Goal: Task Accomplishment & Management: Manage account settings

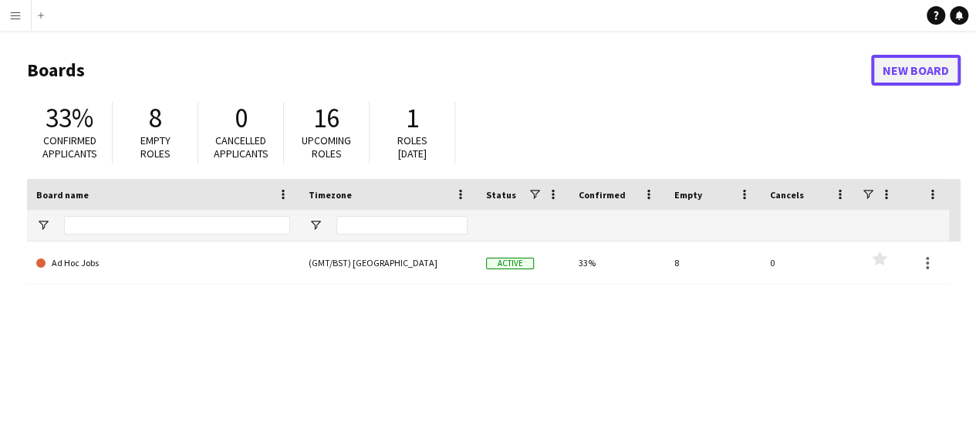
click at [925, 75] on link "New Board" at bounding box center [915, 70] width 89 height 31
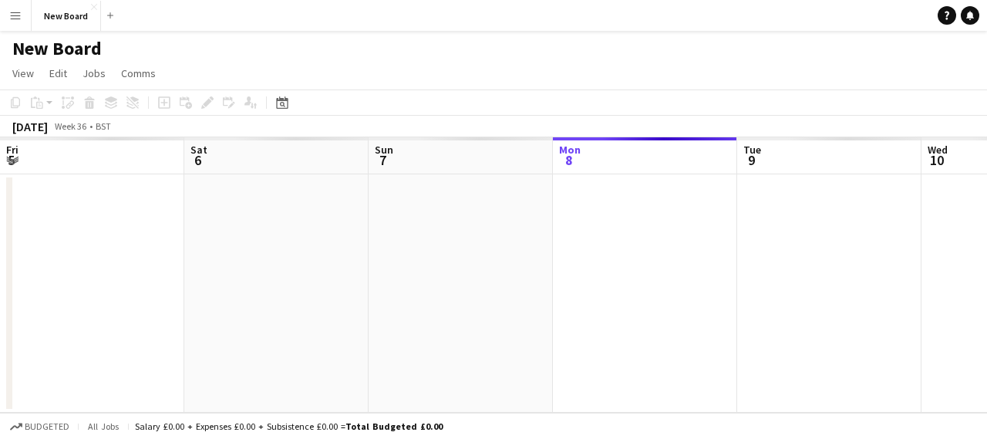
scroll to position [0, 369]
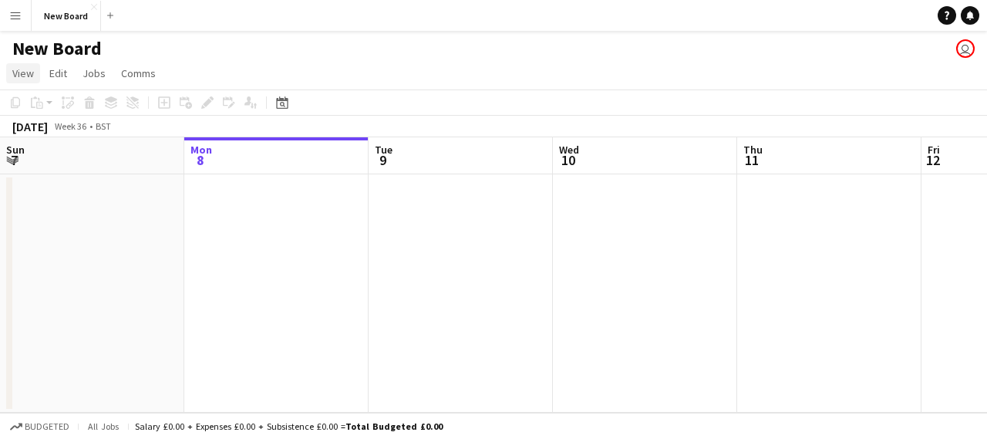
click at [15, 70] on span "View" at bounding box center [23, 73] width 22 height 14
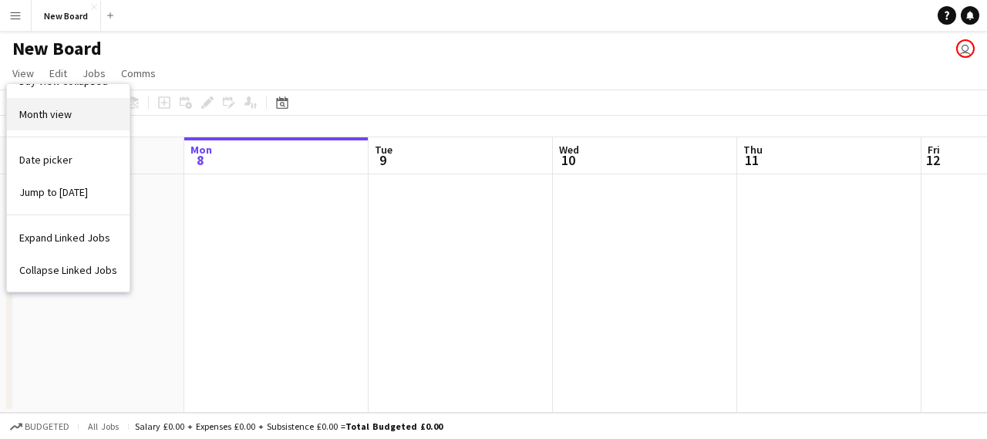
scroll to position [0, 0]
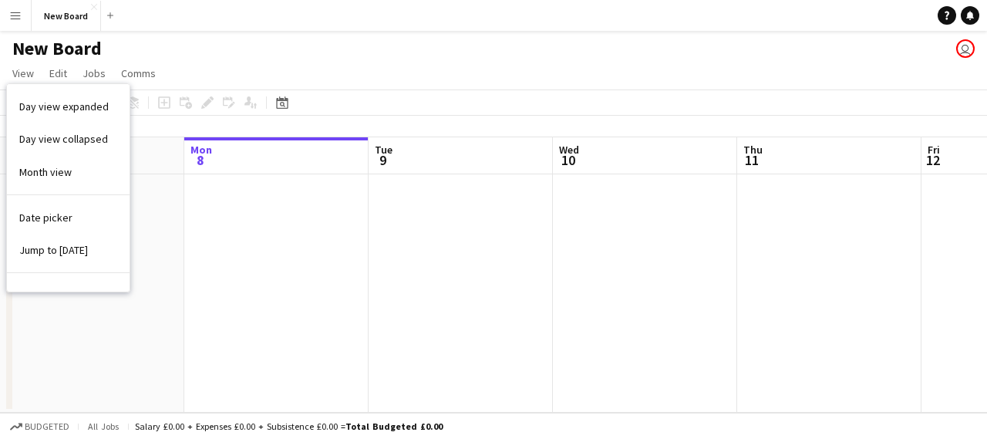
click at [270, 69] on app-page-menu "View Day view expanded Day view collapsed Month view Date picker Jump to [DATE]…" at bounding box center [493, 74] width 987 height 29
click at [284, 102] on icon "Date picker" at bounding box center [282, 102] width 12 height 12
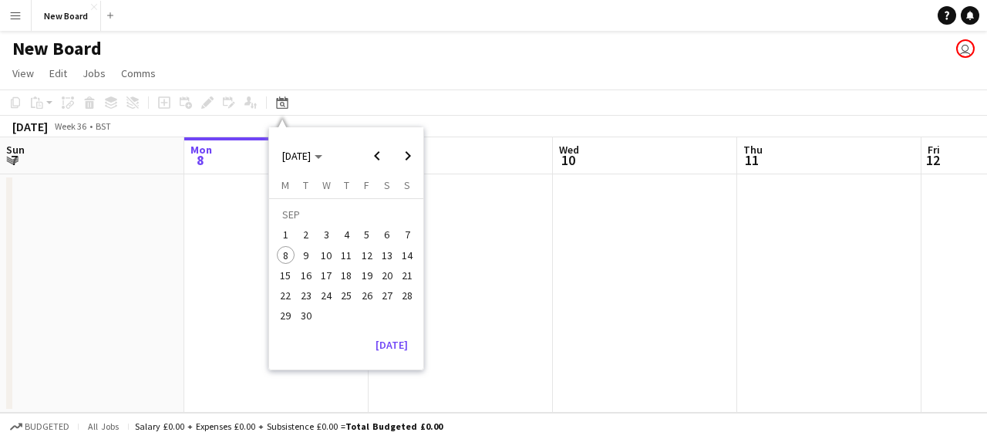
click at [89, 130] on span "Week 36" at bounding box center [70, 126] width 39 height 12
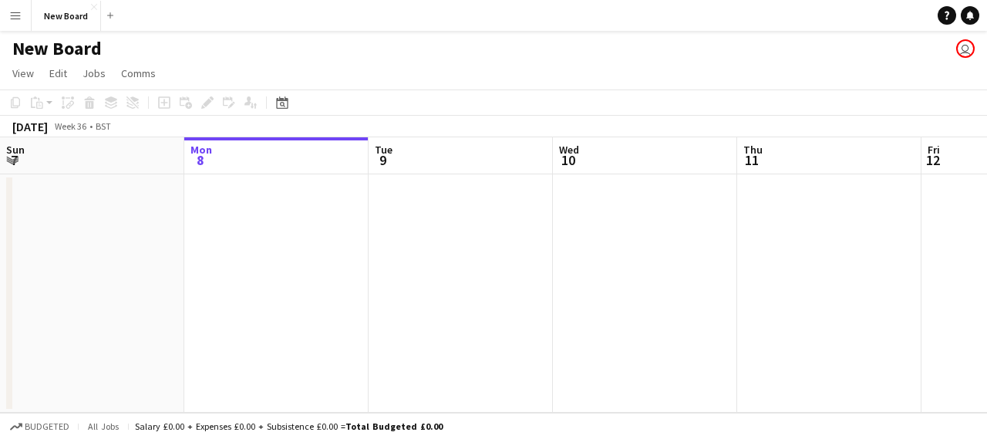
click at [960, 50] on app-user-avatar "user" at bounding box center [965, 48] width 19 height 19
click at [101, 71] on span "Jobs" at bounding box center [94, 73] width 23 height 14
click at [59, 72] on span "Edit" at bounding box center [58, 73] width 18 height 14
click at [12, 73] on span "View" at bounding box center [23, 73] width 22 height 14
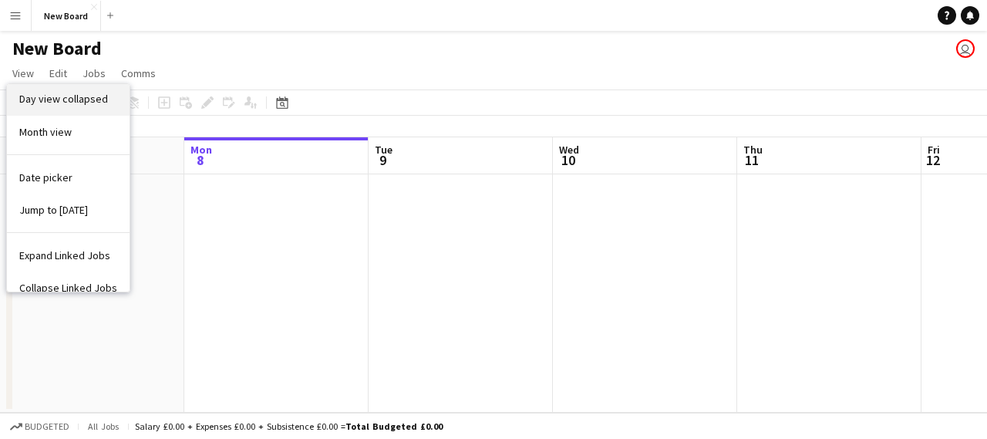
scroll to position [58, 0]
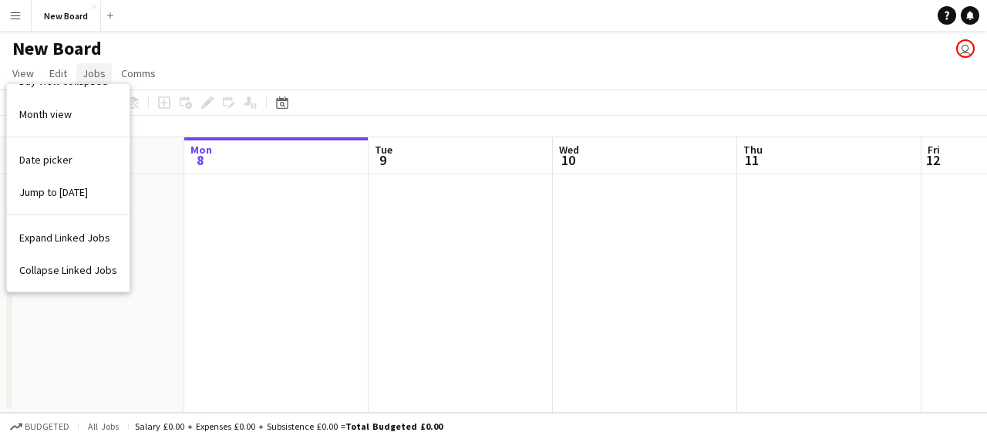
click at [91, 75] on span "Jobs" at bounding box center [94, 73] width 23 height 14
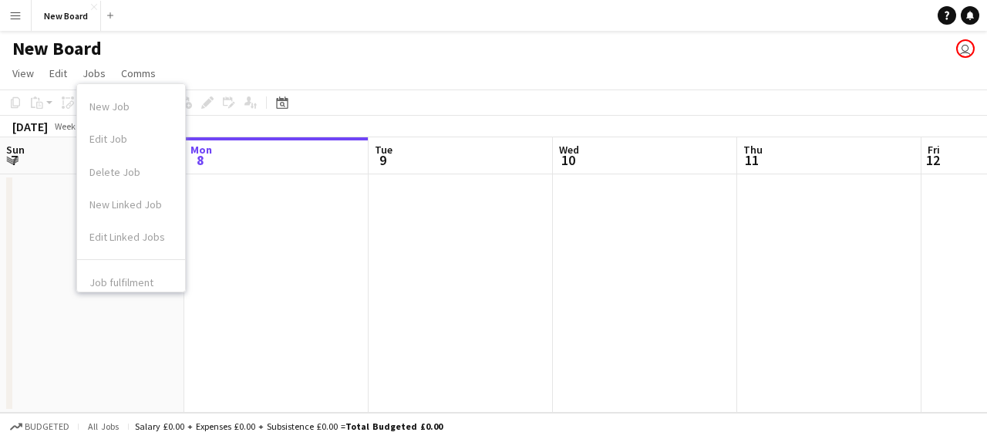
scroll to position [77, 0]
click at [68, 82] on link "Edit" at bounding box center [58, 73] width 30 height 20
click at [274, 251] on app-date-cell at bounding box center [276, 293] width 184 height 238
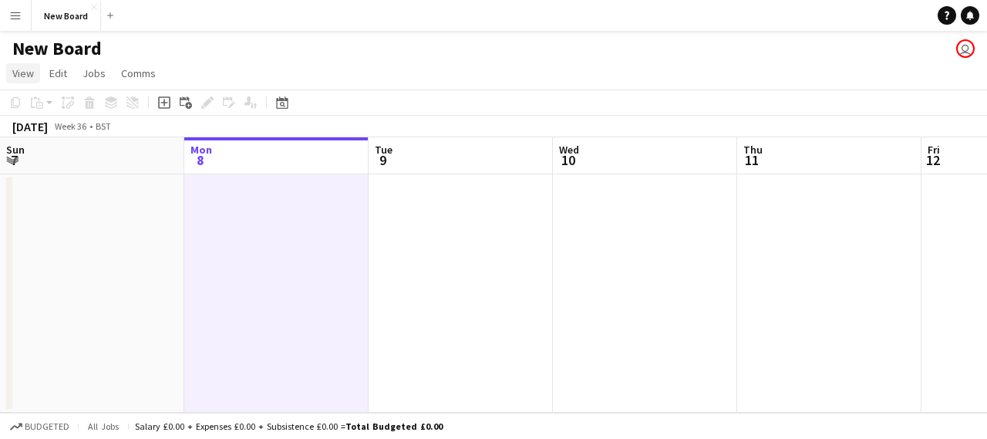
click at [32, 83] on link "View" at bounding box center [23, 73] width 34 height 20
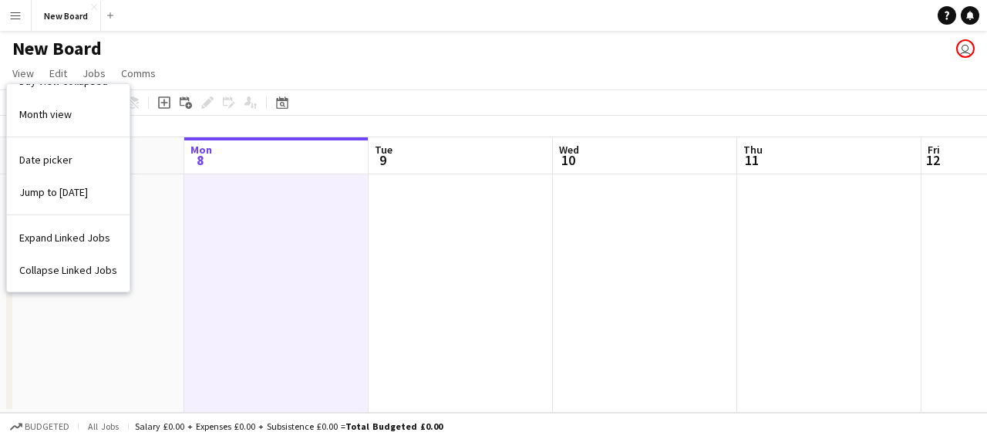
click at [32, 50] on h1 "New Board" at bounding box center [56, 48] width 89 height 23
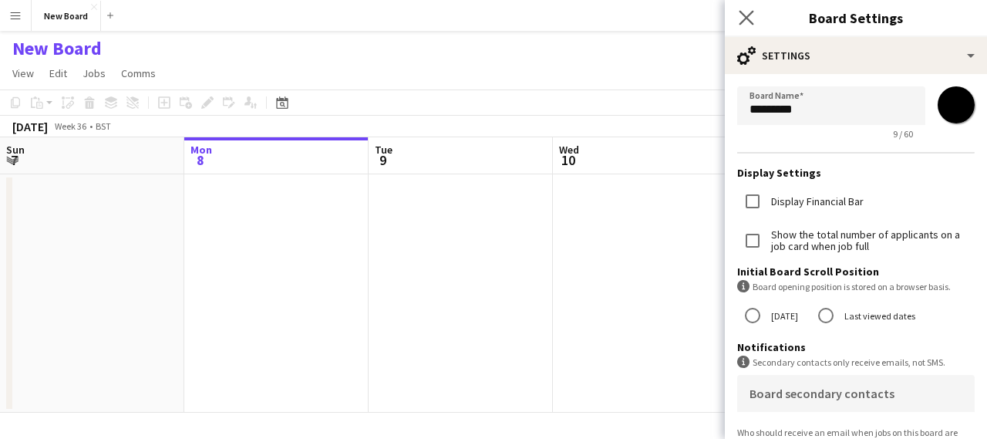
click at [756, 14] on app-icon "Close pop-in" at bounding box center [747, 18] width 22 height 22
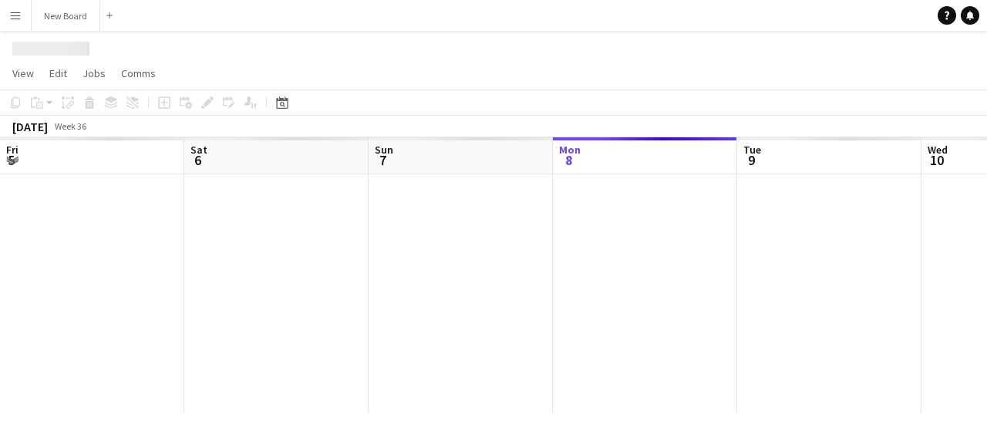
scroll to position [0, 369]
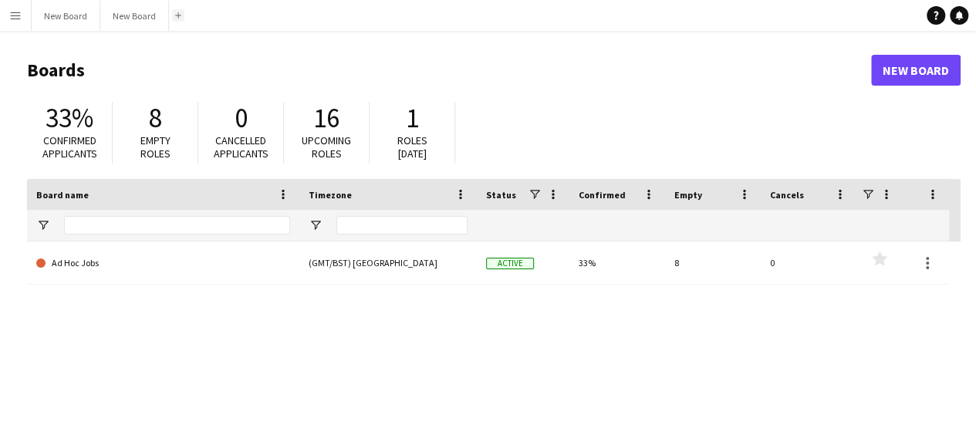
click at [175, 13] on app-icon "Add" at bounding box center [178, 15] width 6 height 6
click at [9, 29] on button "Menu" at bounding box center [15, 15] width 31 height 31
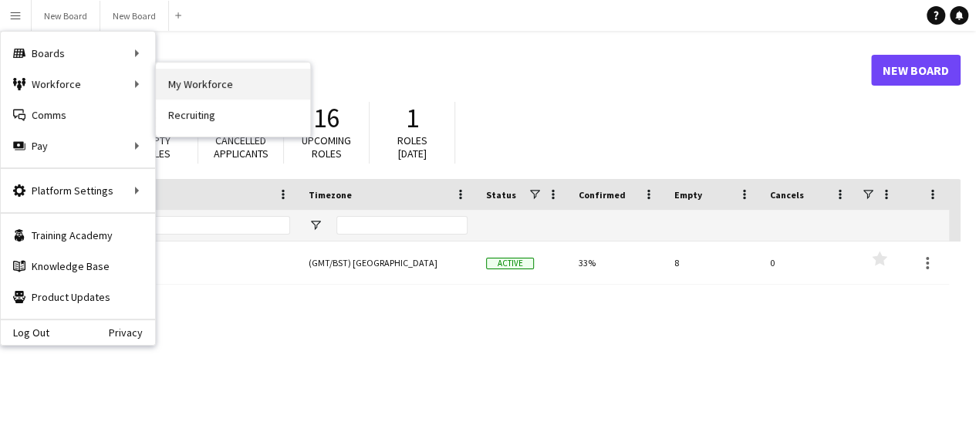
click at [216, 80] on link "My Workforce" at bounding box center [233, 84] width 154 height 31
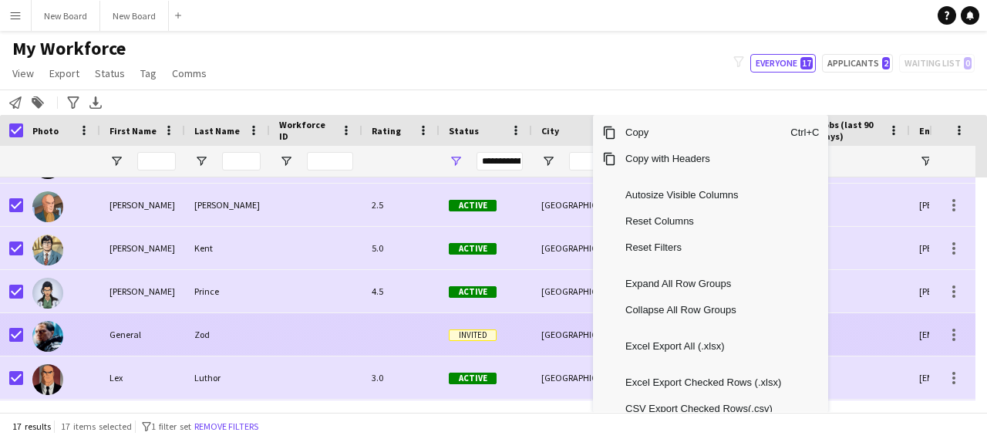
scroll to position [347, 0]
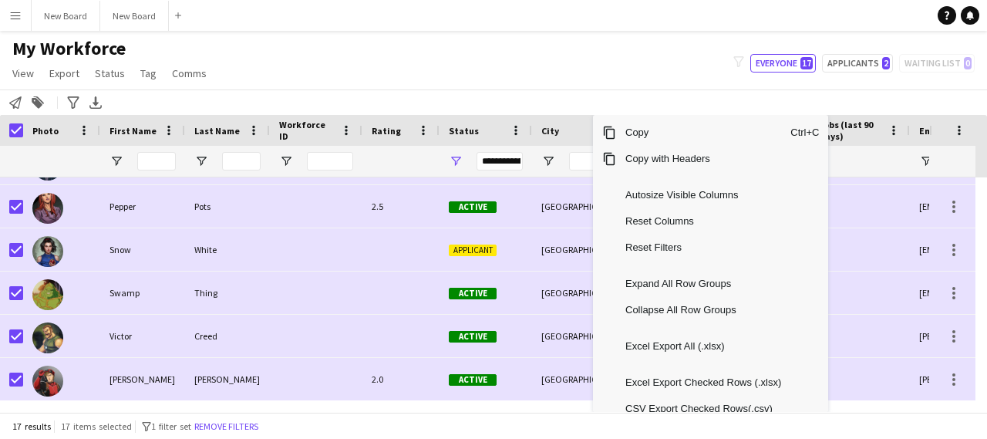
click at [587, 69] on div "My Workforce View Views Default view New view Update view Delete view Edit name…" at bounding box center [493, 63] width 987 height 52
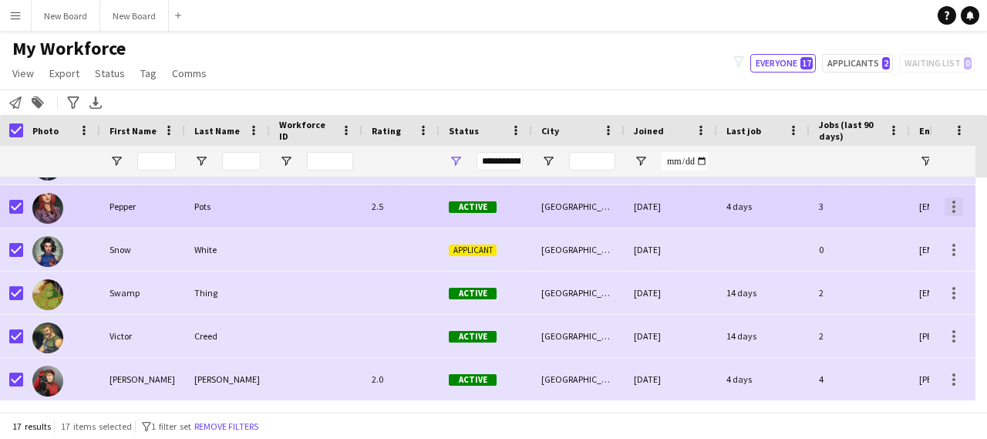
click at [954, 203] on div at bounding box center [954, 206] width 19 height 19
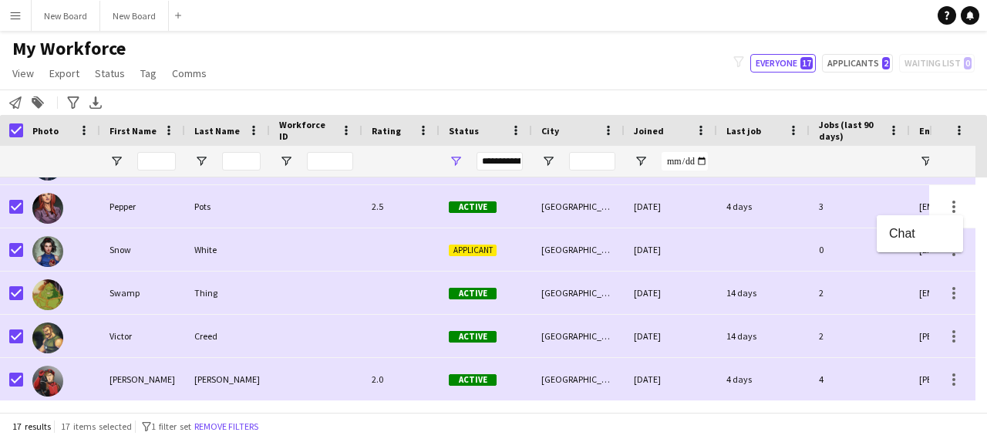
click at [42, 151] on div at bounding box center [493, 219] width 987 height 439
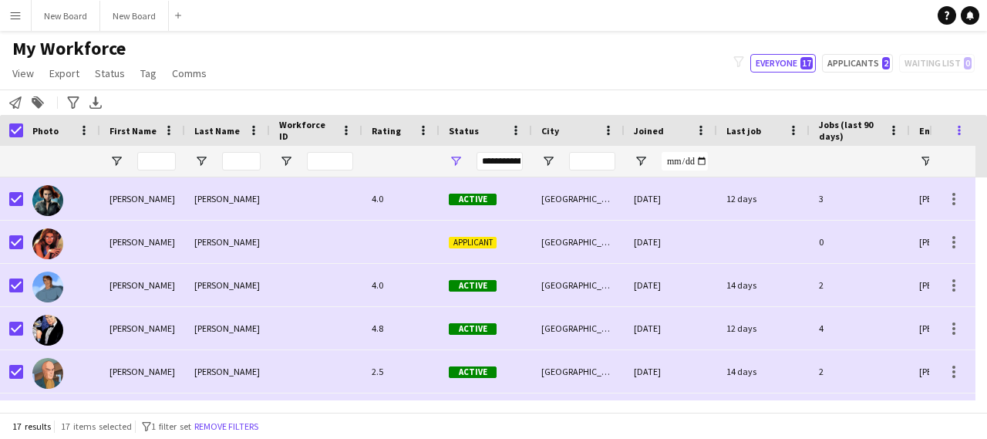
click at [962, 129] on span at bounding box center [959, 130] width 14 height 14
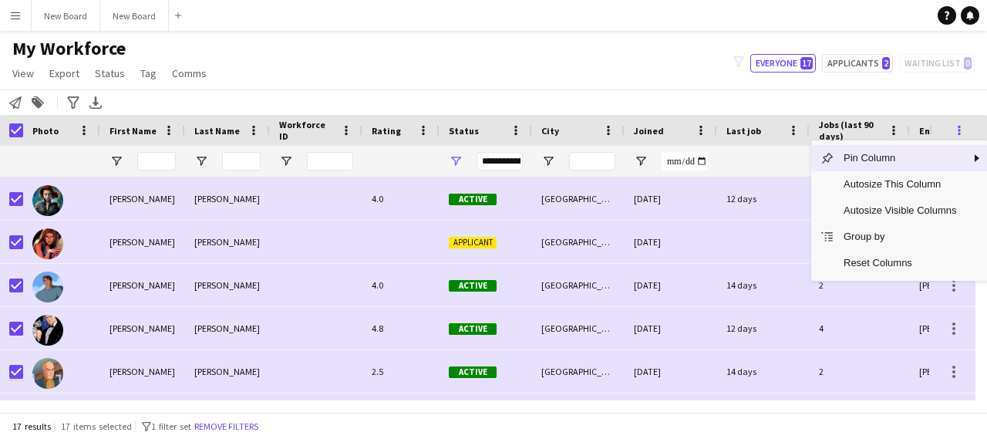
click at [962, 129] on span at bounding box center [959, 130] width 14 height 14
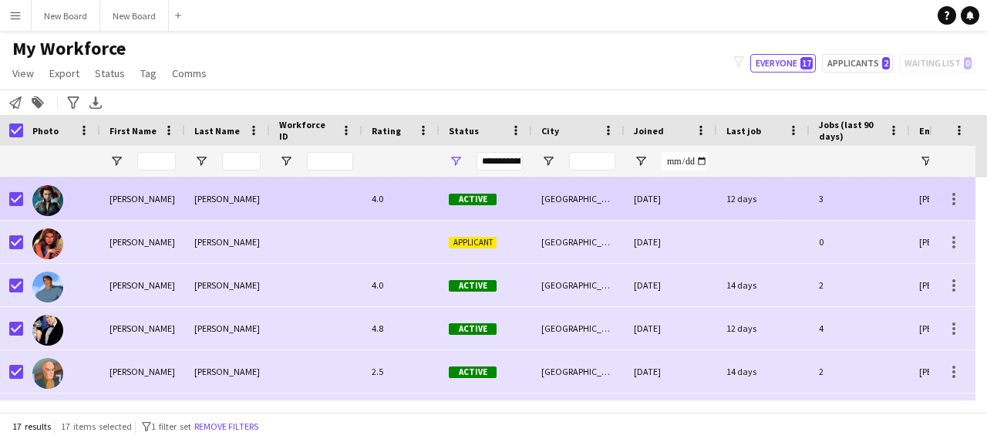
click at [735, 192] on div "12 days" at bounding box center [763, 198] width 93 height 42
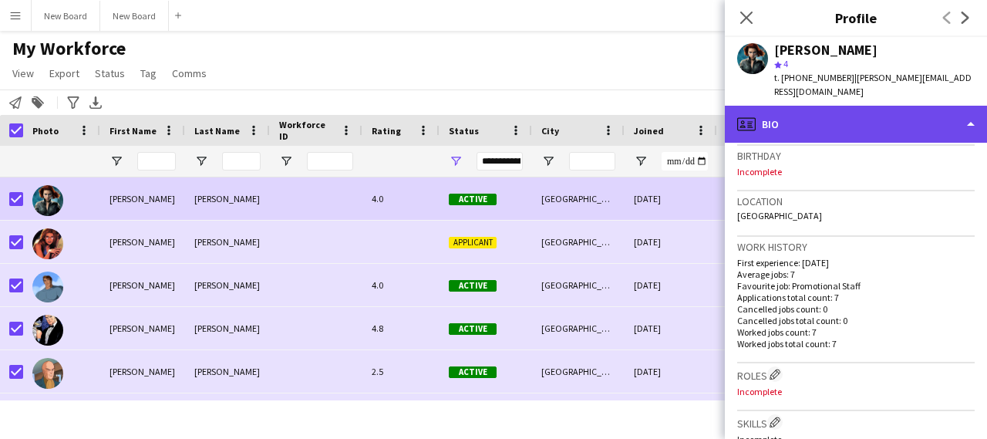
click at [785, 126] on div "profile Bio" at bounding box center [856, 124] width 262 height 37
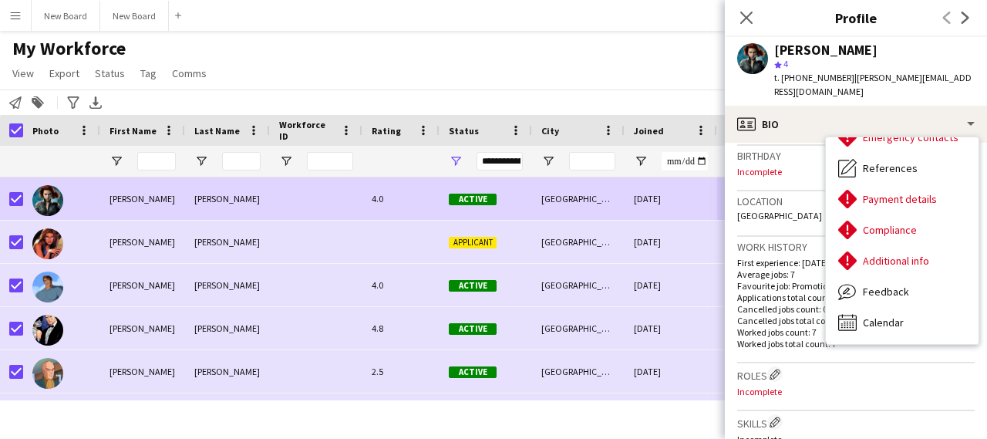
click at [423, 70] on div "My Workforce View Views Default view New view Update view Delete view Edit name…" at bounding box center [493, 63] width 987 height 52
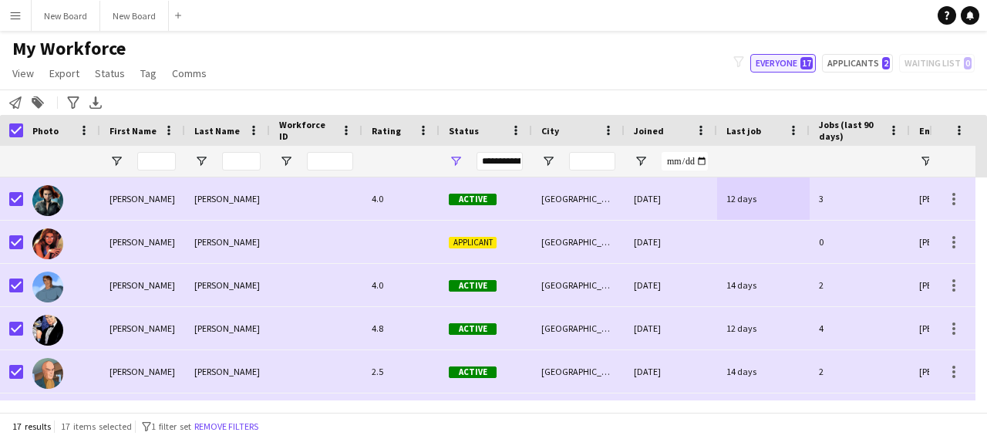
click at [804, 65] on button "Everyone 17" at bounding box center [783, 63] width 66 height 19
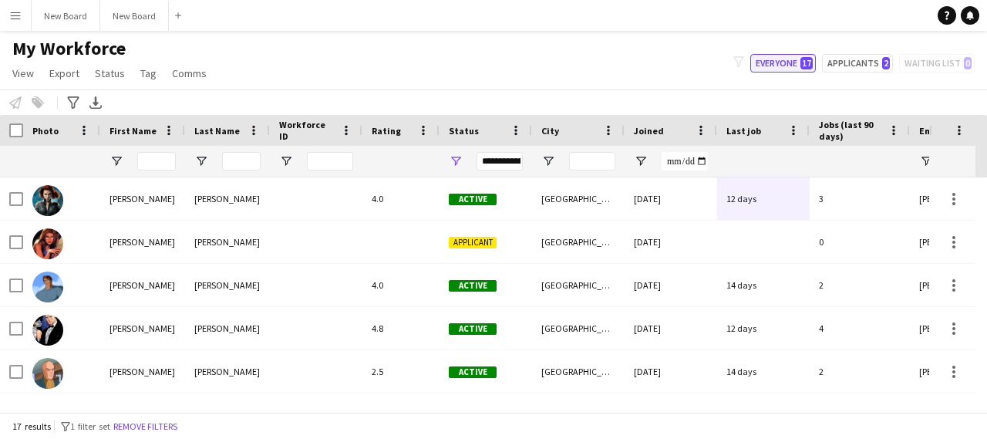
click at [804, 65] on button "Everyone 17" at bounding box center [783, 63] width 66 height 19
click at [381, 75] on div "My Workforce View Views Default view New view Update view Delete view Edit name…" at bounding box center [493, 63] width 987 height 52
click at [31, 82] on link "View" at bounding box center [23, 73] width 34 height 20
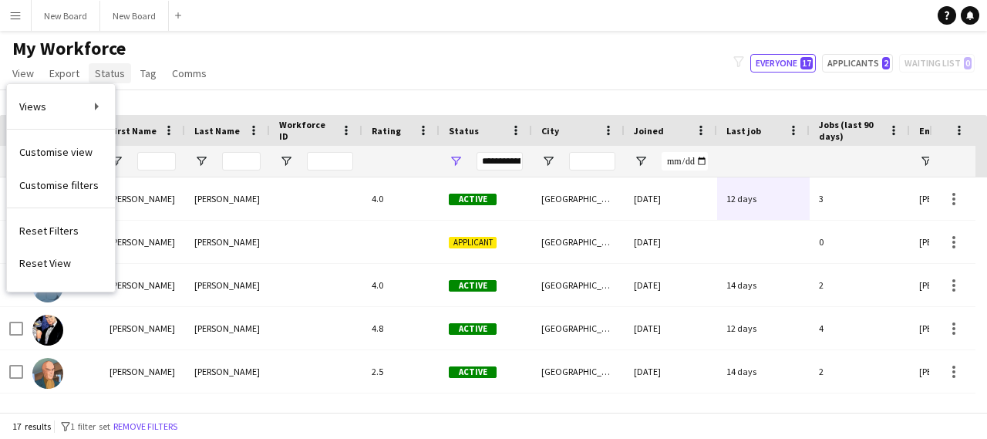
click at [105, 70] on span "Status" at bounding box center [110, 73] width 30 height 14
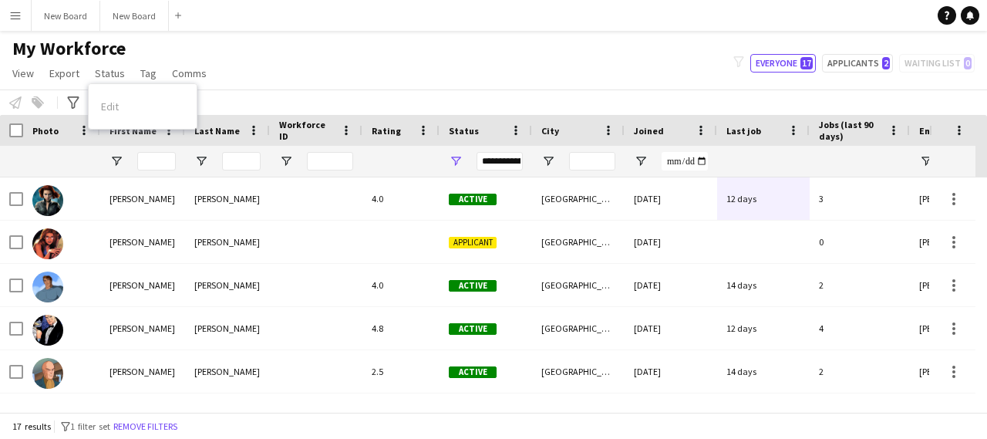
click at [383, 83] on div "My Workforce View Views Default view New view Update view Delete view Edit name…" at bounding box center [493, 63] width 987 height 52
click at [20, 70] on span "View" at bounding box center [23, 73] width 22 height 14
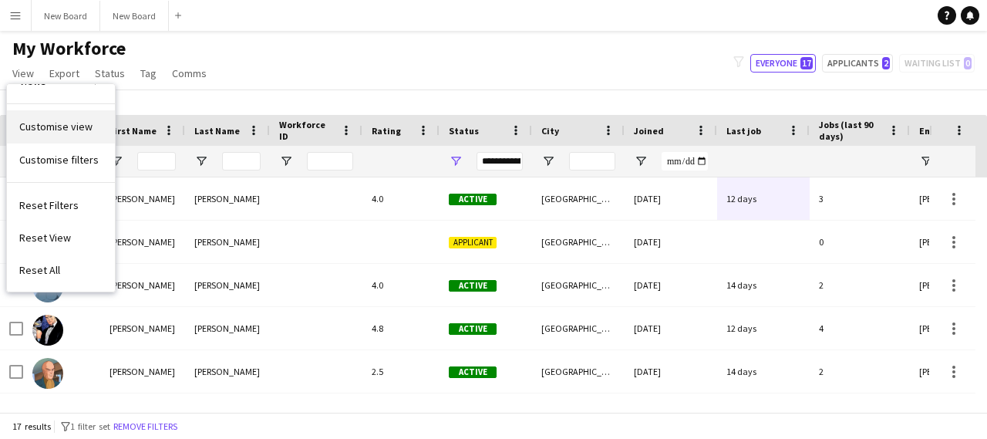
scroll to position [9, 0]
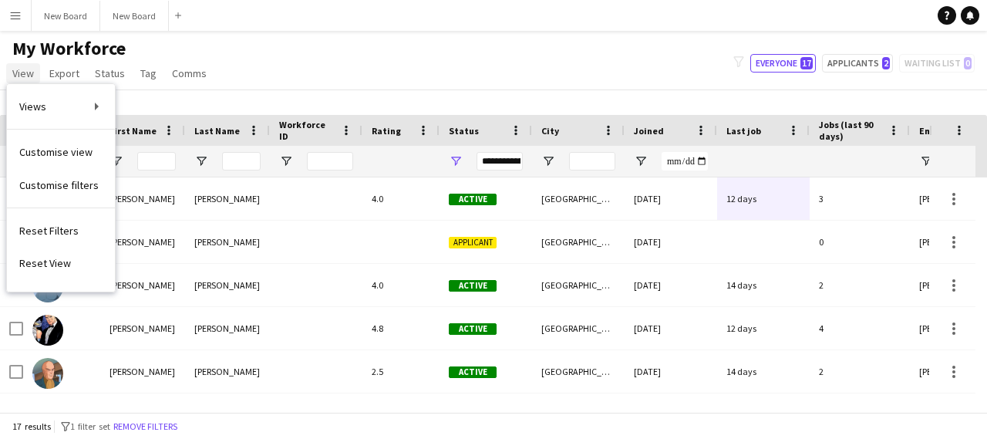
click at [25, 64] on link "View" at bounding box center [23, 73] width 34 height 20
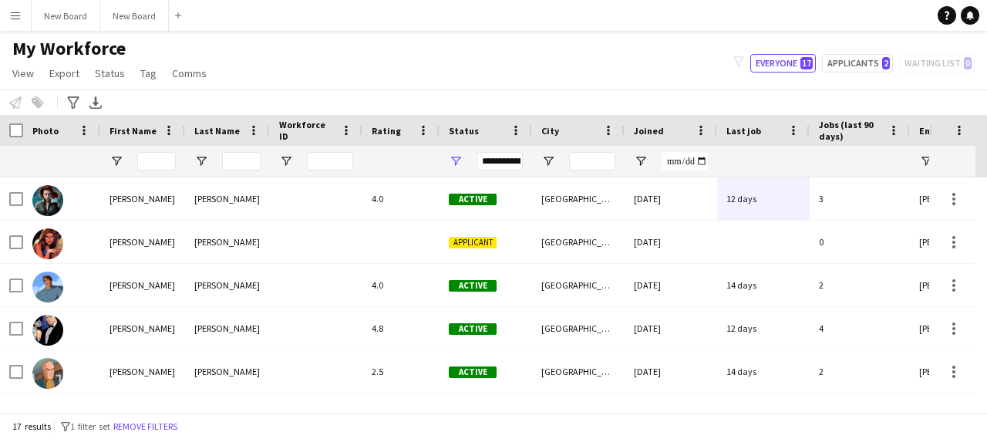
click at [22, 15] on button "Menu" at bounding box center [15, 15] width 31 height 31
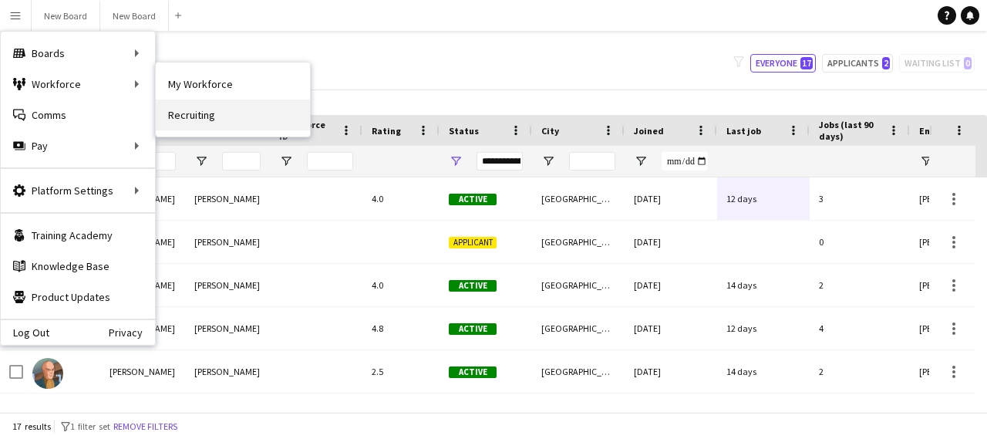
click at [204, 113] on link "Recruiting" at bounding box center [233, 114] width 154 height 31
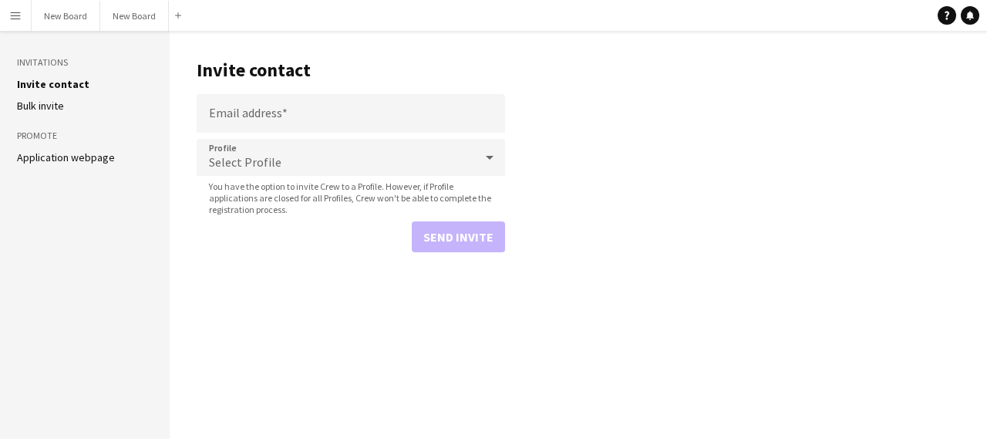
click at [58, 106] on link "Bulk invite" at bounding box center [40, 106] width 47 height 14
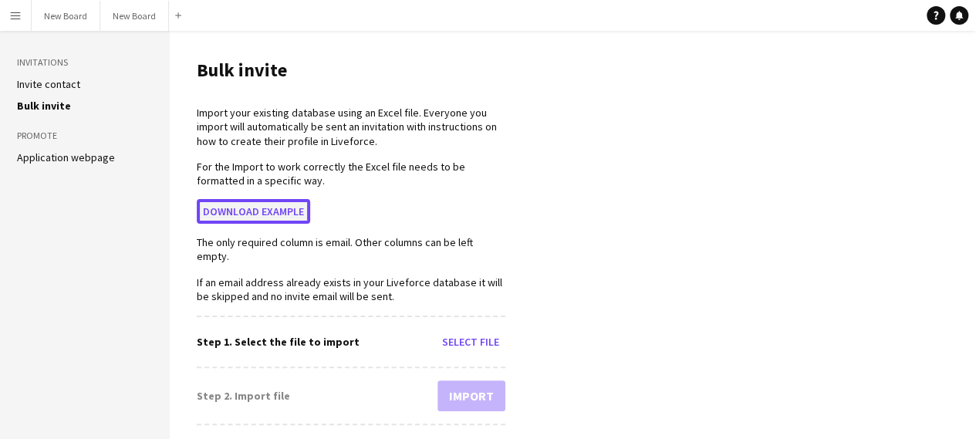
click at [268, 217] on button "Download example" at bounding box center [253, 211] width 113 height 25
click at [23, 18] on button "Menu" at bounding box center [15, 15] width 31 height 31
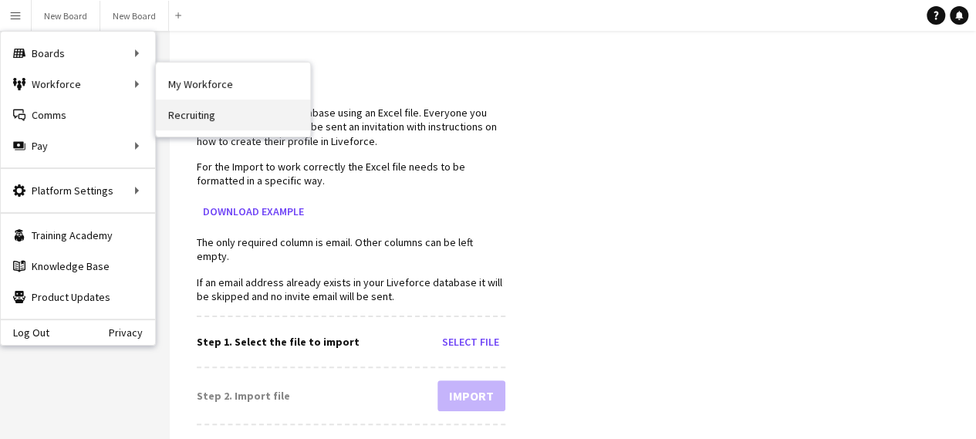
click at [220, 104] on link "Recruiting" at bounding box center [233, 114] width 154 height 31
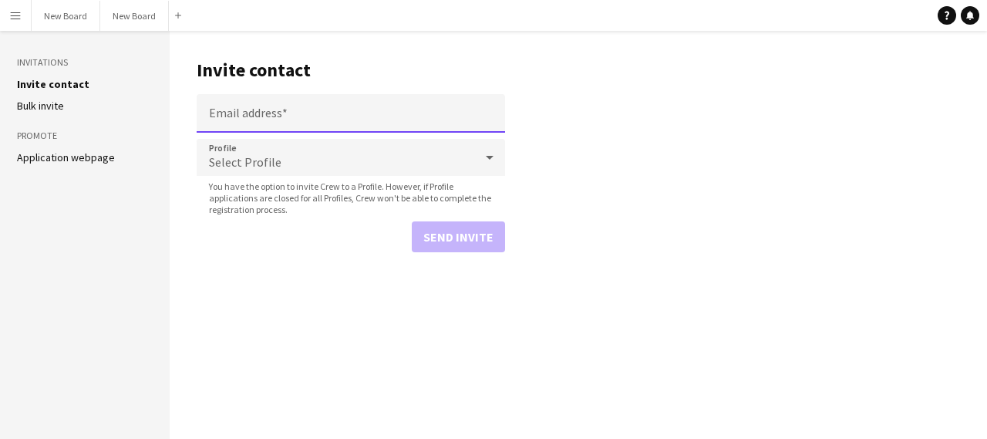
click at [273, 117] on input "Email address" at bounding box center [351, 113] width 308 height 39
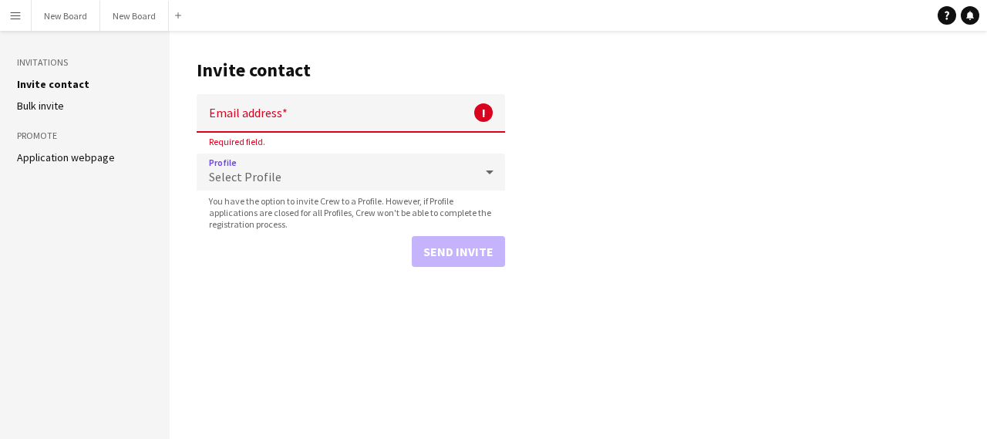
click at [251, 148] on form "Email address ! Required field. Profile Select Profile You have the option to i…" at bounding box center [351, 180] width 308 height 173
click at [231, 169] on span "Select Profile" at bounding box center [245, 176] width 72 height 15
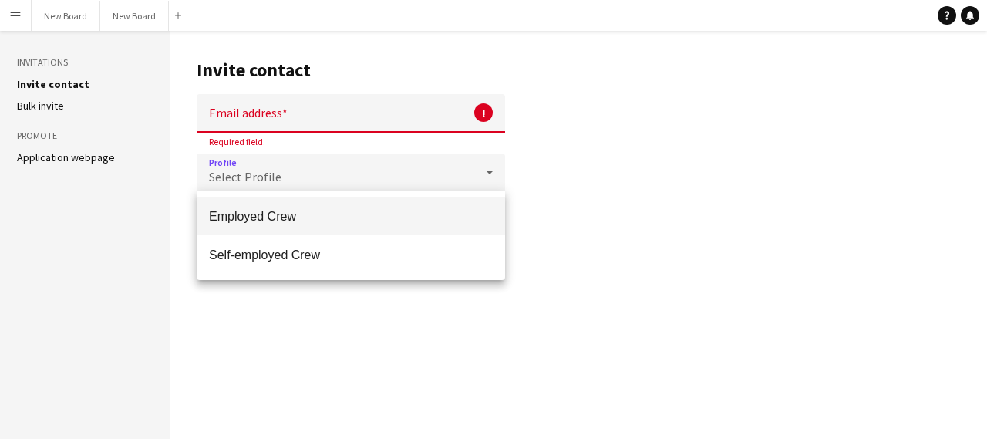
click at [256, 124] on div at bounding box center [493, 219] width 987 height 439
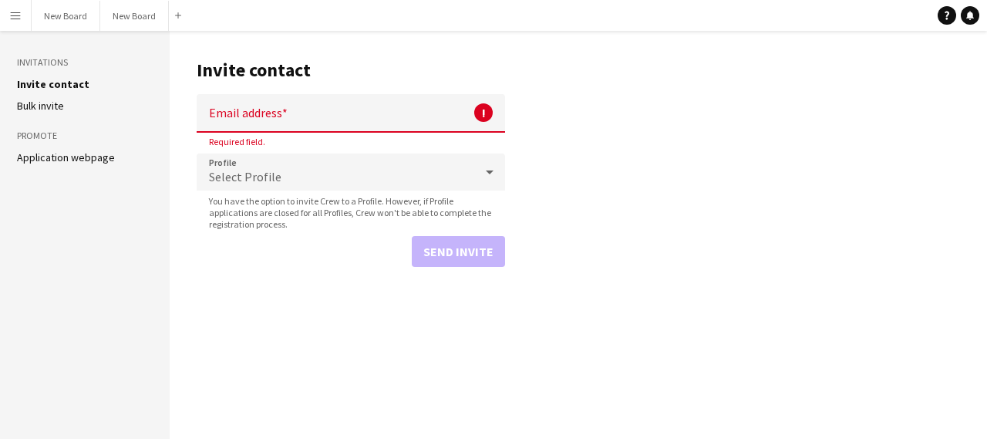
click at [269, 110] on input "Email address" at bounding box center [351, 113] width 308 height 39
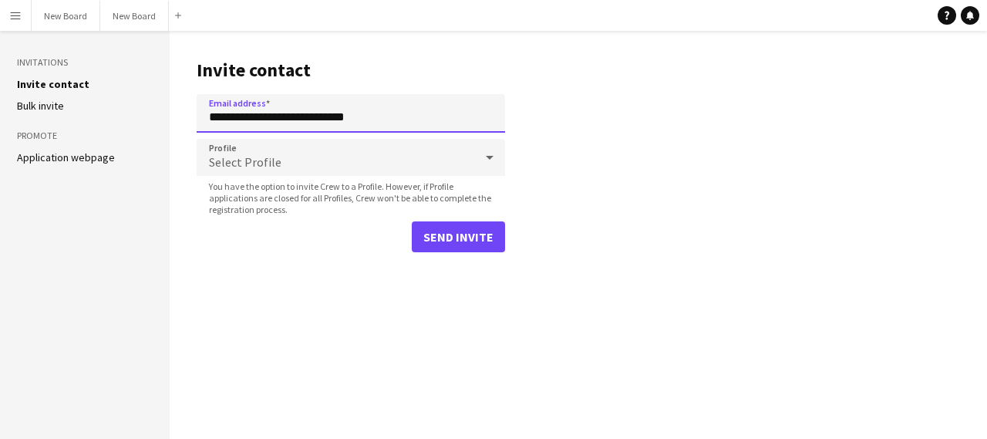
type input "**********"
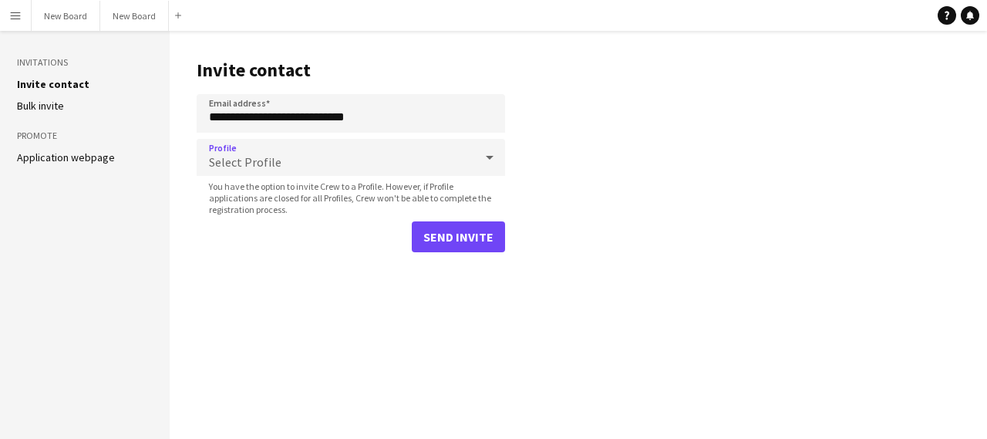
click at [288, 155] on div "Select Profile" at bounding box center [336, 157] width 278 height 37
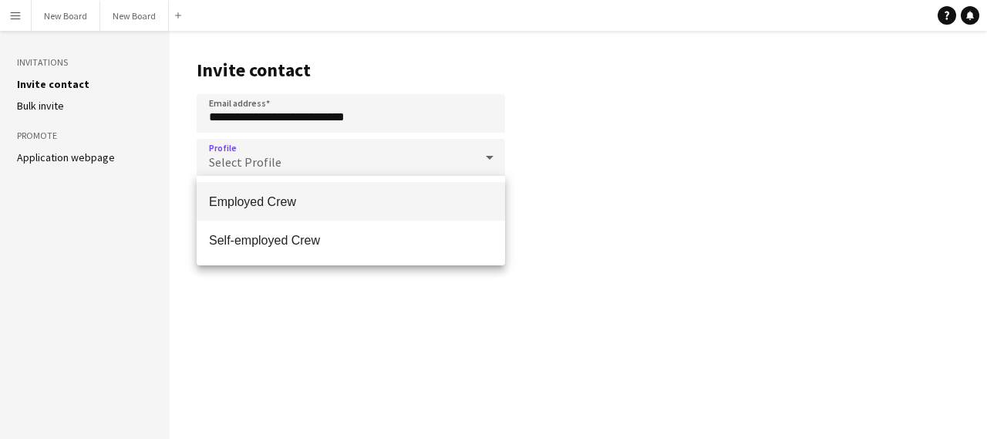
click at [269, 204] on span "Employed Crew" at bounding box center [351, 201] width 284 height 15
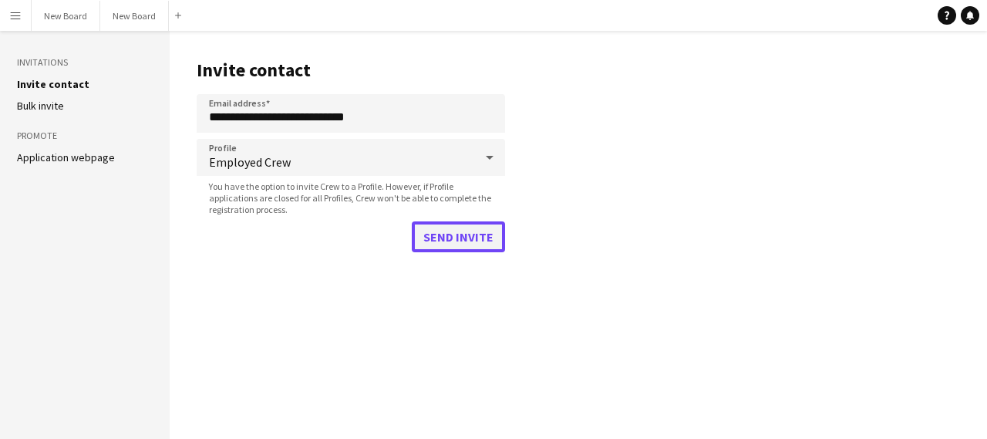
click at [420, 231] on button "Send invite" at bounding box center [458, 236] width 93 height 31
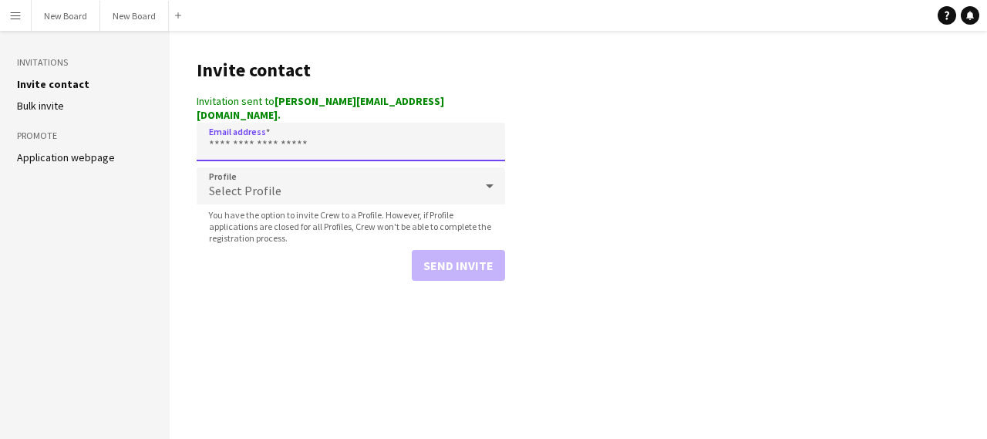
click at [312, 127] on input "Email address" at bounding box center [351, 142] width 308 height 39
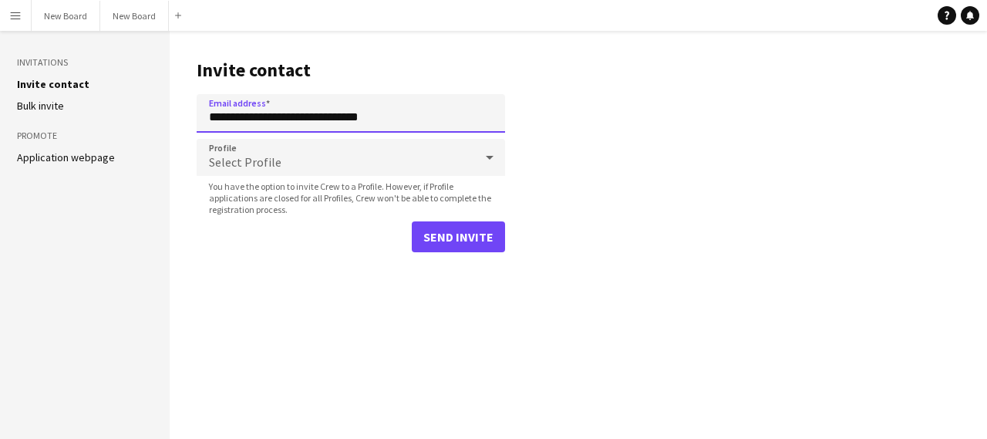
type input "**********"
click at [306, 160] on div "Select Profile" at bounding box center [336, 157] width 278 height 37
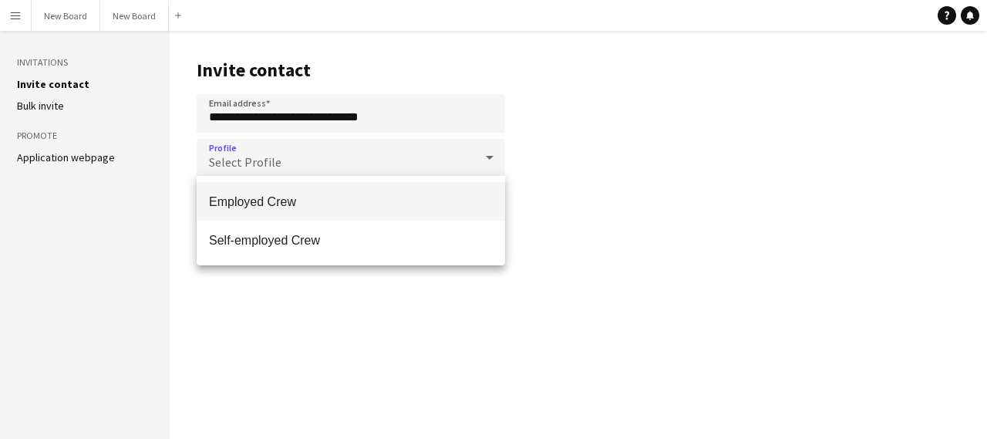
click at [305, 201] on span "Employed Crew" at bounding box center [351, 201] width 284 height 15
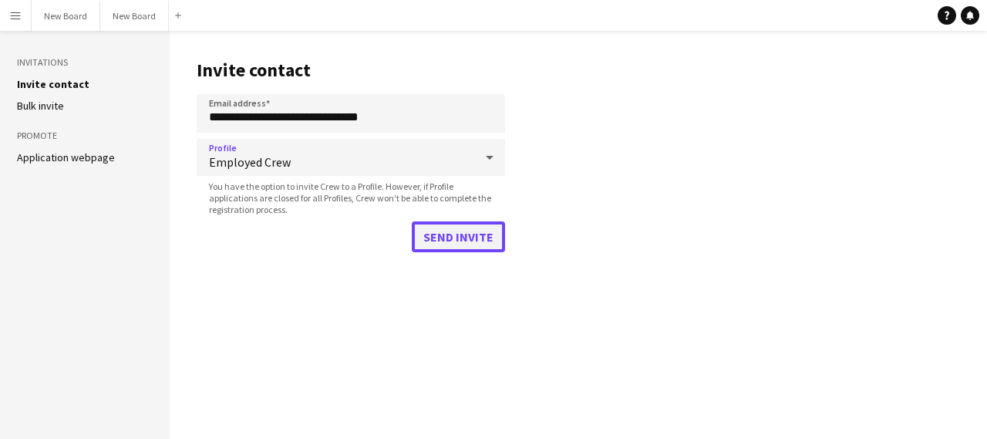
click at [500, 244] on button "Send invite" at bounding box center [458, 236] width 93 height 31
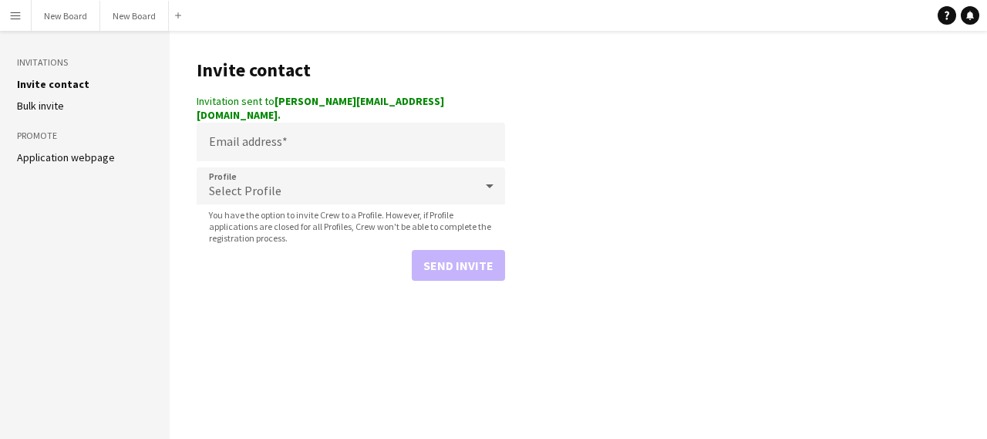
click at [42, 155] on link "Application webpage" at bounding box center [66, 157] width 98 height 14
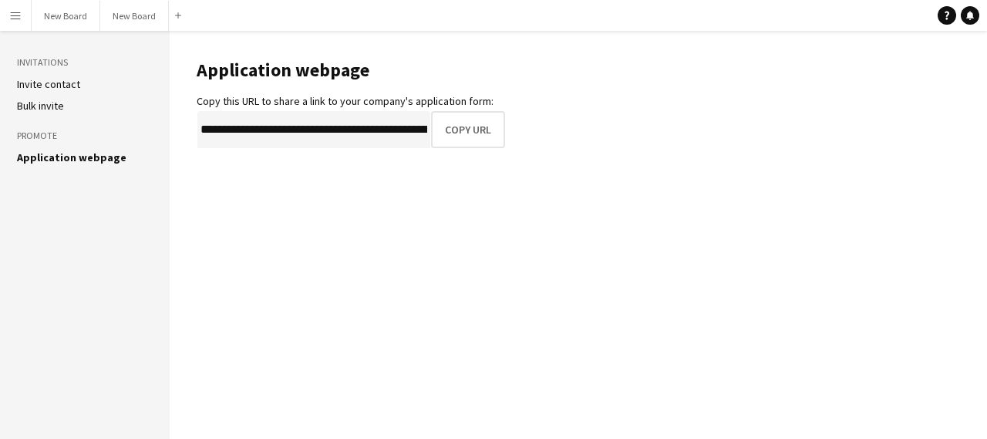
click at [32, 80] on link "Invite contact" at bounding box center [48, 84] width 63 height 14
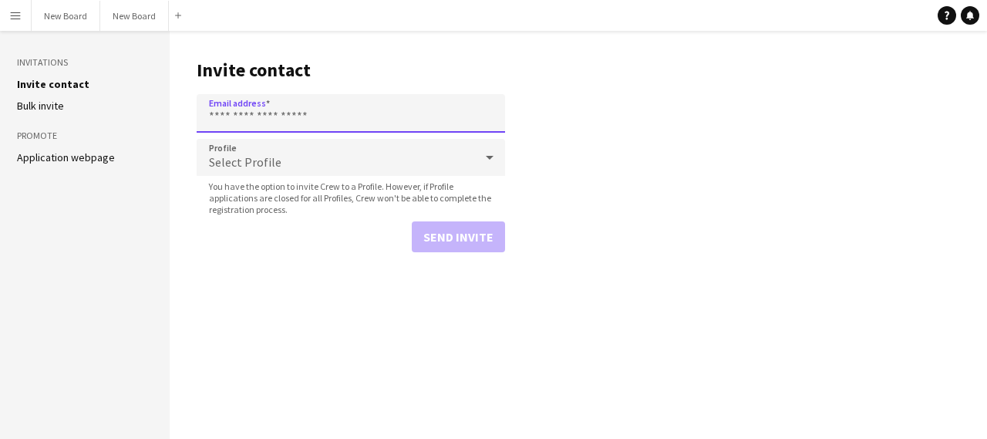
click at [356, 116] on input "Email address" at bounding box center [351, 113] width 308 height 39
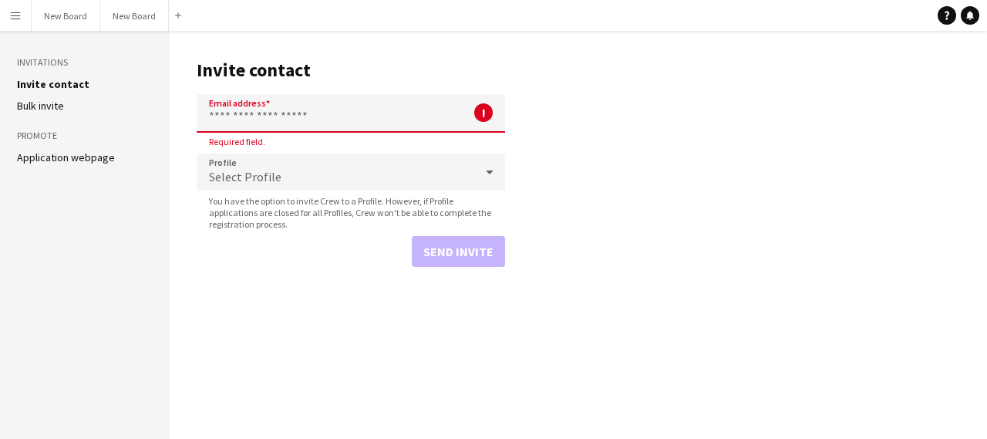
click at [7, 19] on button "Menu" at bounding box center [15, 15] width 31 height 31
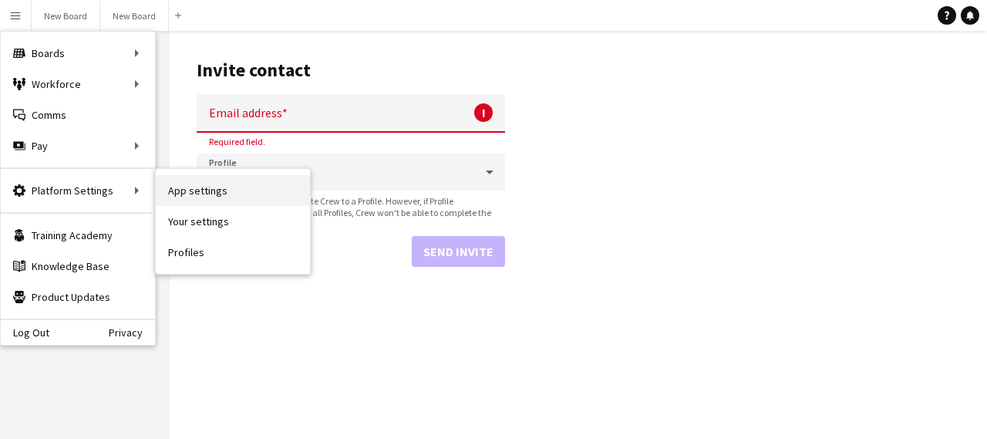
click at [225, 192] on link "App settings" at bounding box center [233, 190] width 154 height 31
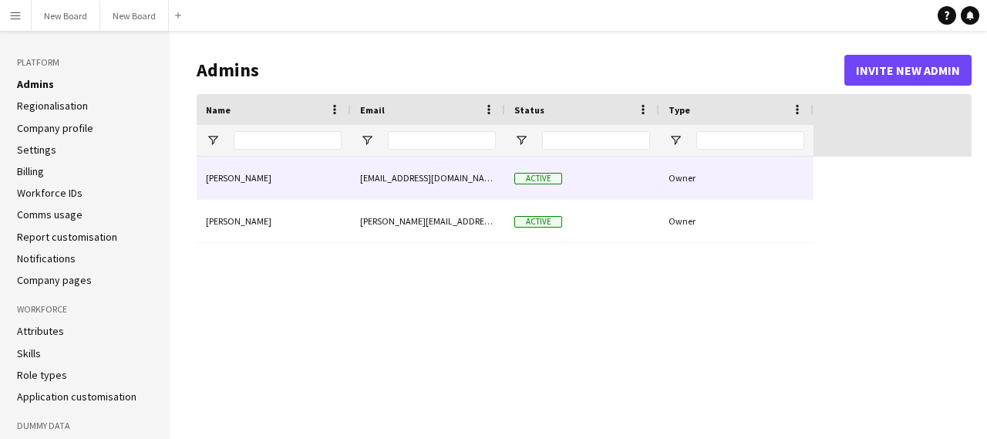
type input "**********"
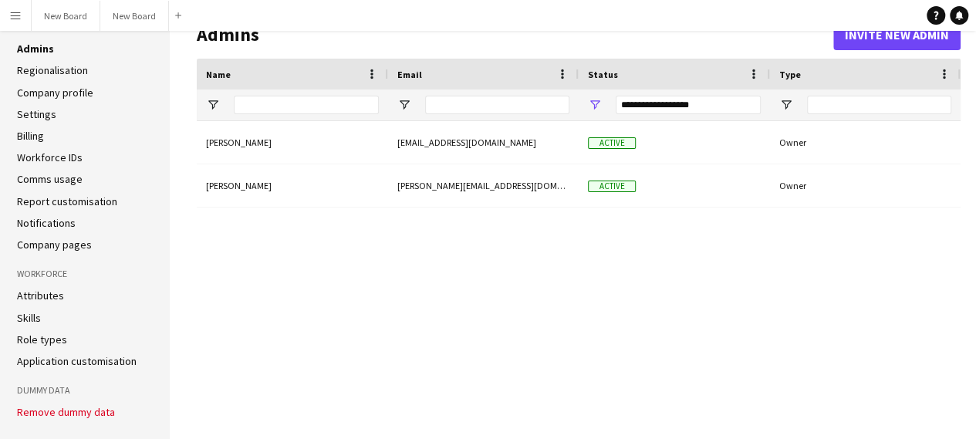
scroll to position [48, 0]
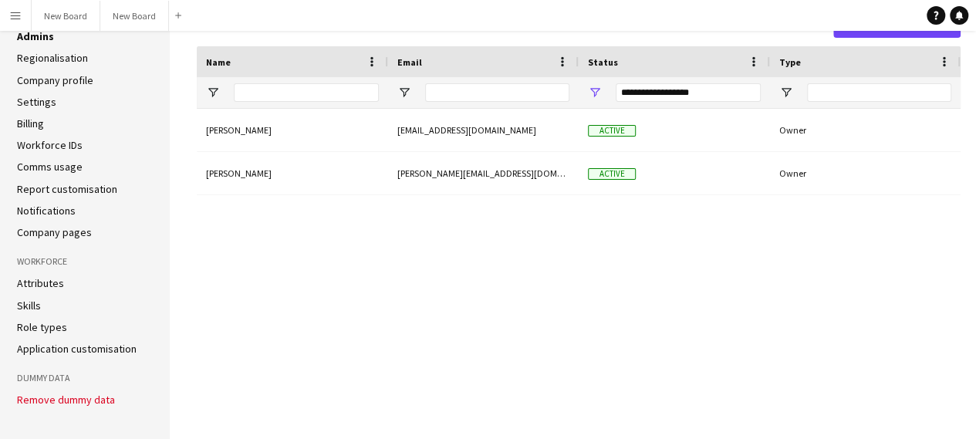
click at [70, 326] on li "Role types" at bounding box center [85, 327] width 136 height 14
click at [53, 326] on link "Role types" at bounding box center [42, 327] width 50 height 14
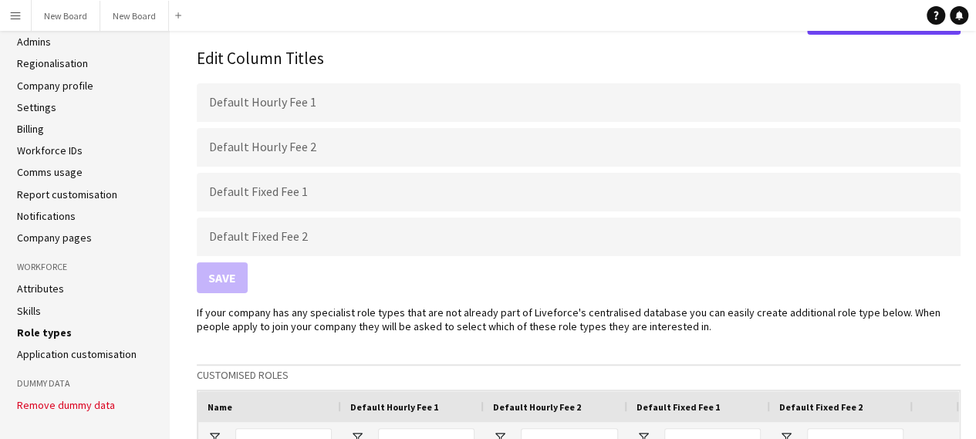
scroll to position [77, 0]
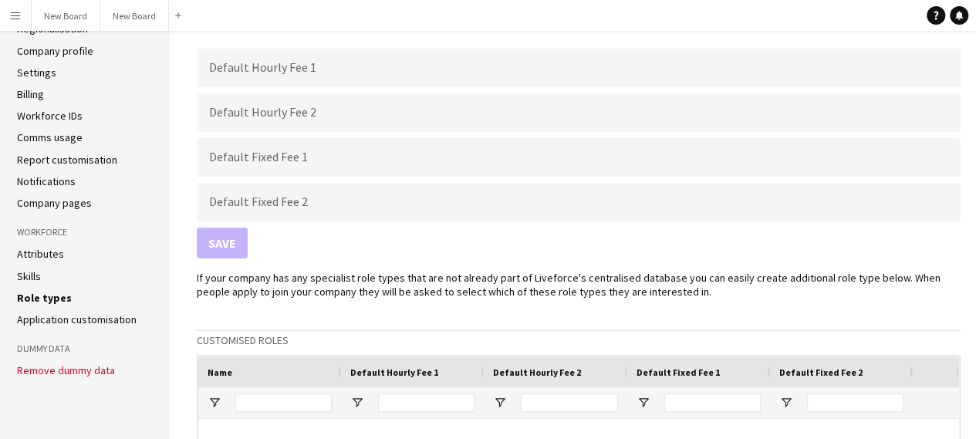
click at [28, 271] on link "Skills" at bounding box center [29, 276] width 24 height 14
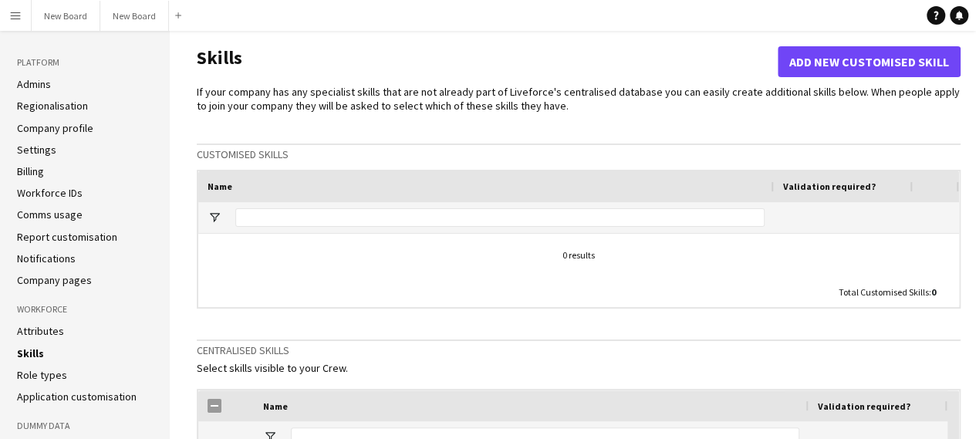
click at [42, 143] on link "Settings" at bounding box center [36, 150] width 39 height 14
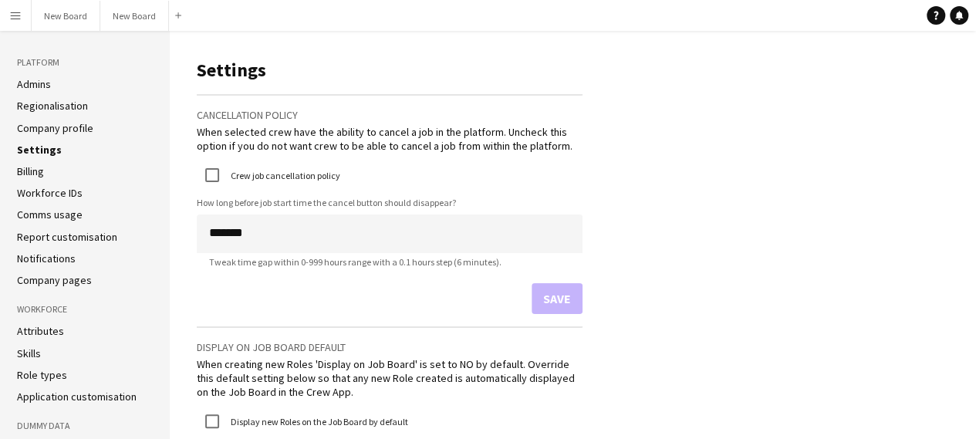
click at [55, 133] on link "Company profile" at bounding box center [55, 128] width 76 height 14
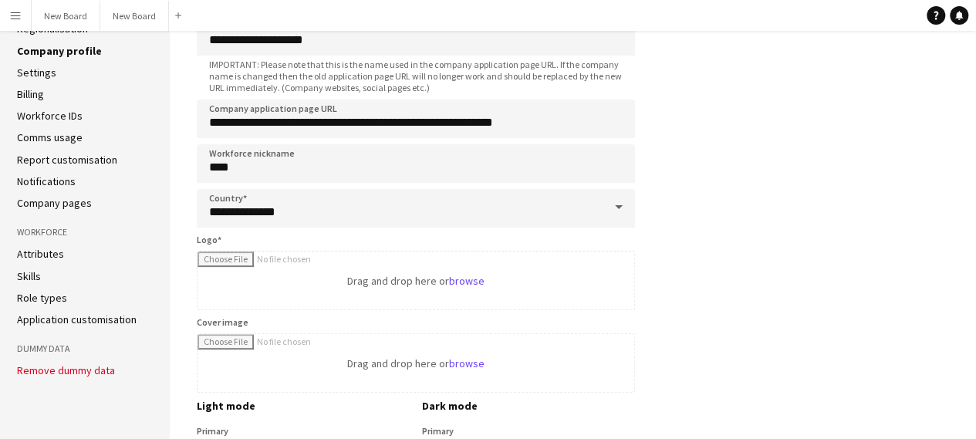
scroll to position [154, 0]
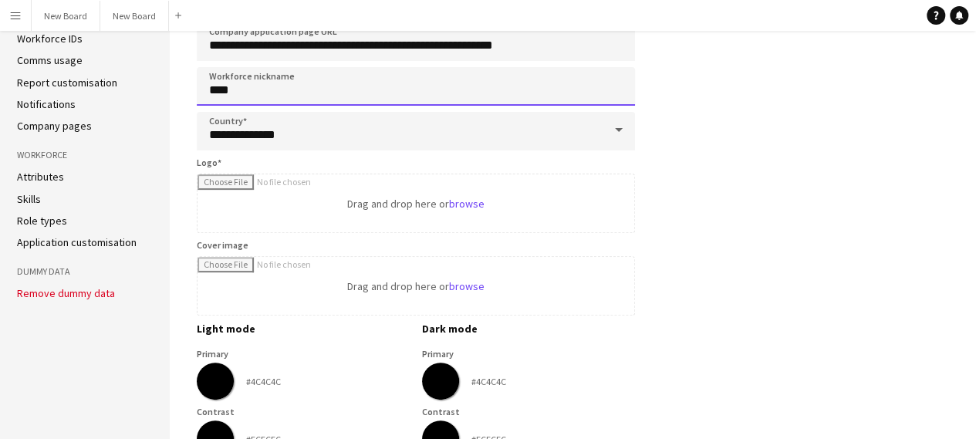
click at [302, 92] on input "****" at bounding box center [416, 86] width 438 height 39
drag, startPoint x: 302, startPoint y: 92, endPoint x: 188, endPoint y: 103, distance: 113.9
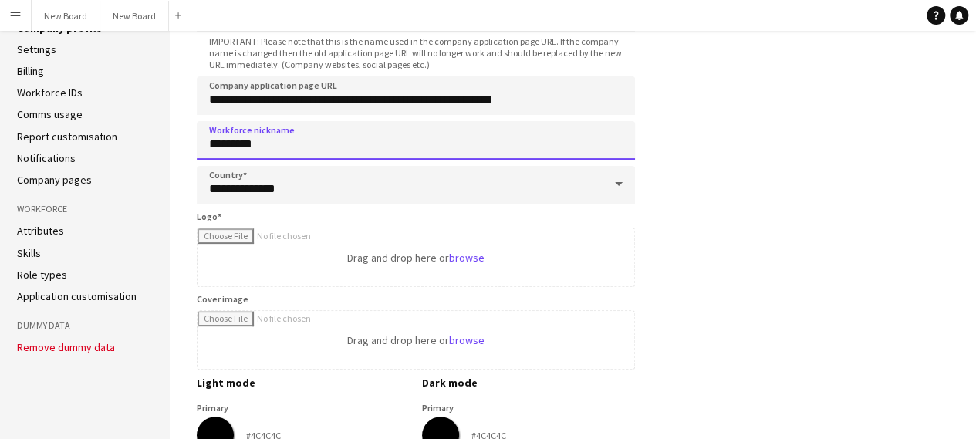
scroll to position [77, 0]
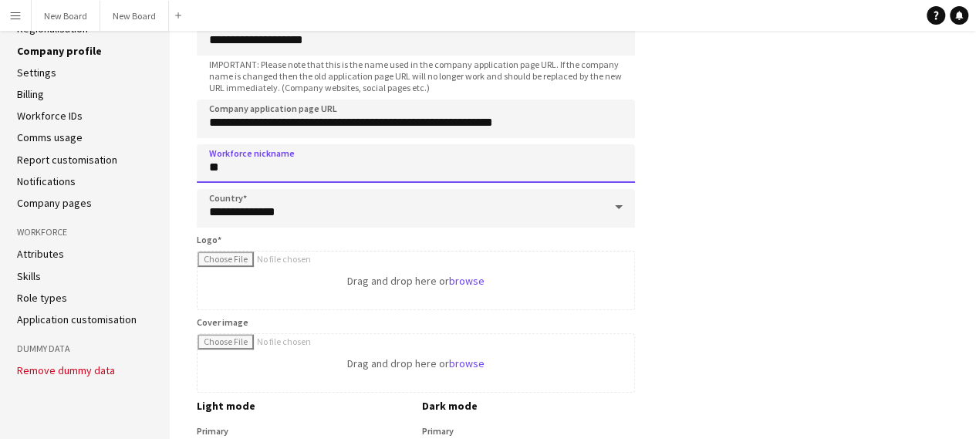
type input "*"
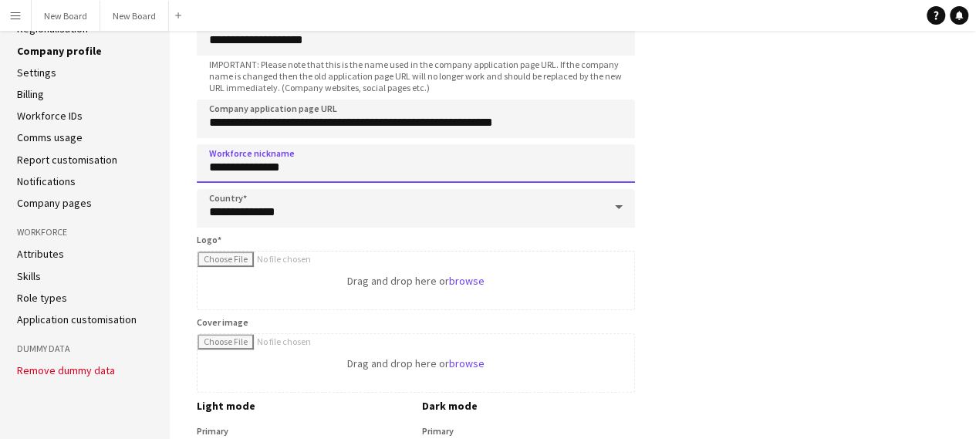
drag, startPoint x: 470, startPoint y: 167, endPoint x: 26, endPoint y: 174, distance: 444.3
click at [207, 167] on input "**********" at bounding box center [416, 163] width 438 height 39
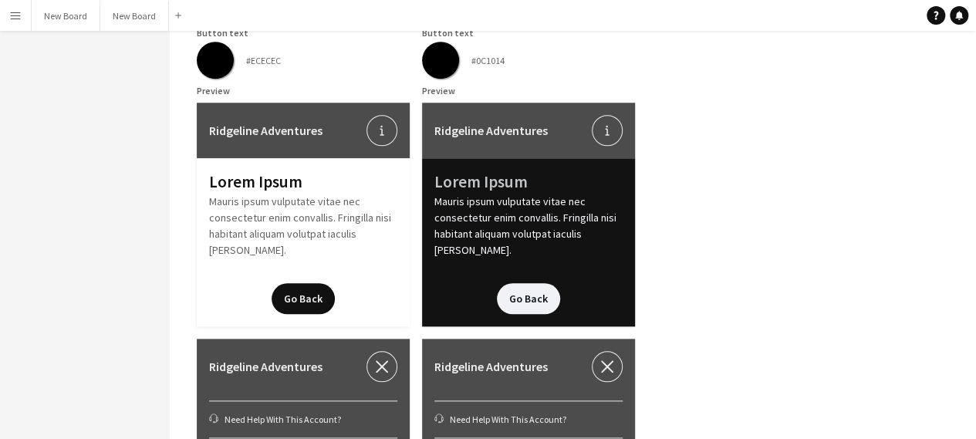
scroll to position [554, 0]
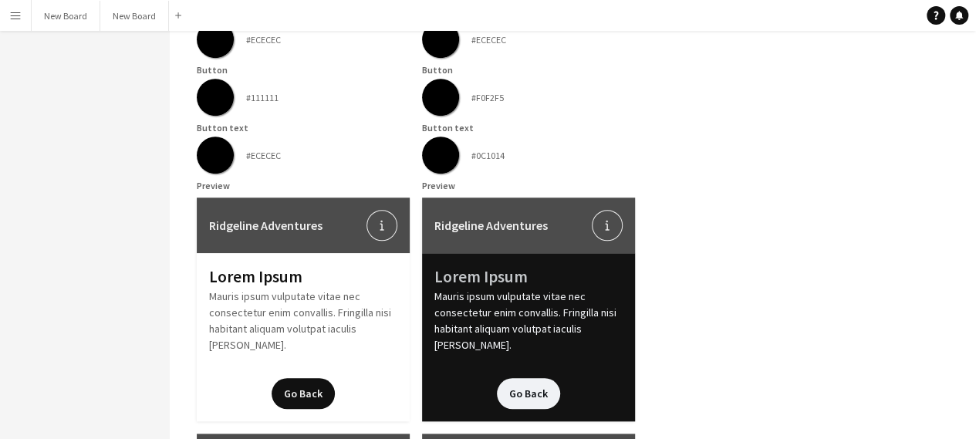
type input "**********"
click at [503, 266] on div "Lorem Ipsum" at bounding box center [528, 276] width 188 height 23
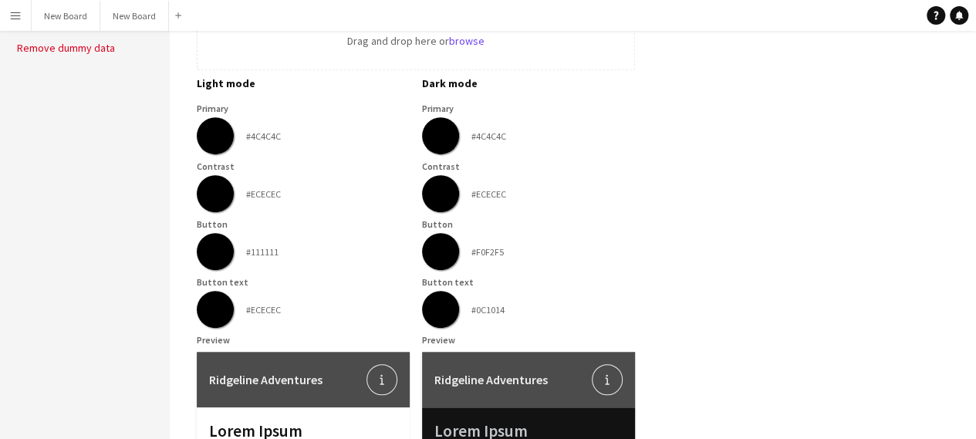
click at [214, 254] on input "*******" at bounding box center [215, 252] width 56 height 56
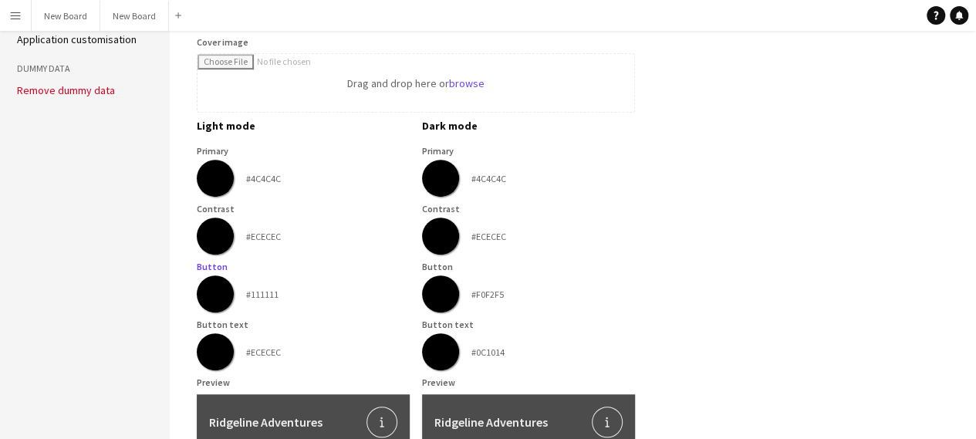
scroll to position [322, 0]
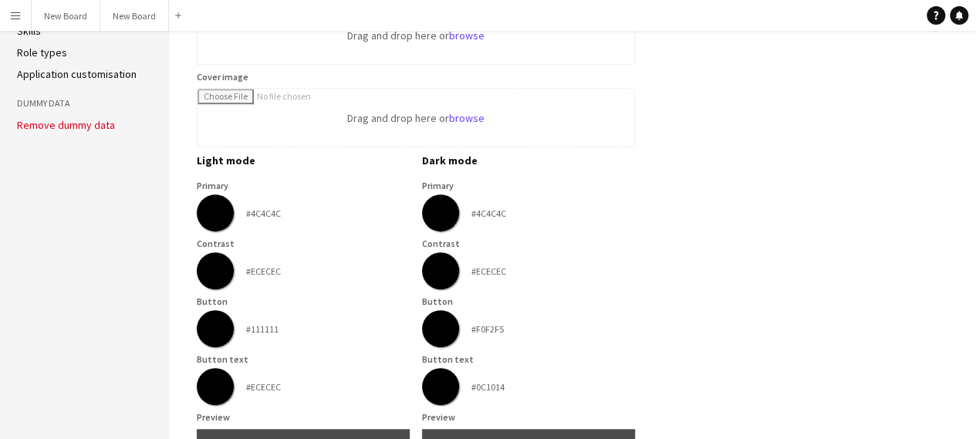
click at [708, 188] on app-company-profile-form "**********" at bounding box center [578, 308] width 763 height 1169
click at [219, 218] on input "*******" at bounding box center [215, 213] width 56 height 56
click at [605, 278] on div "******* #ECECEC" at bounding box center [528, 270] width 213 height 37
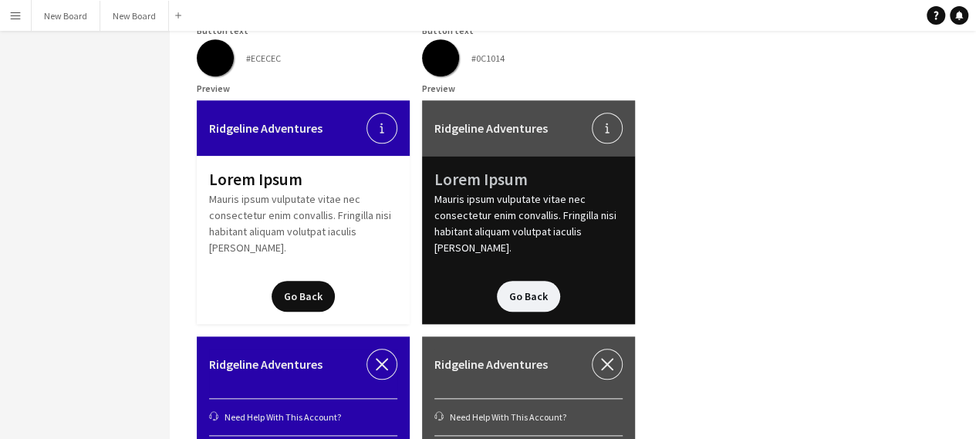
scroll to position [540, 0]
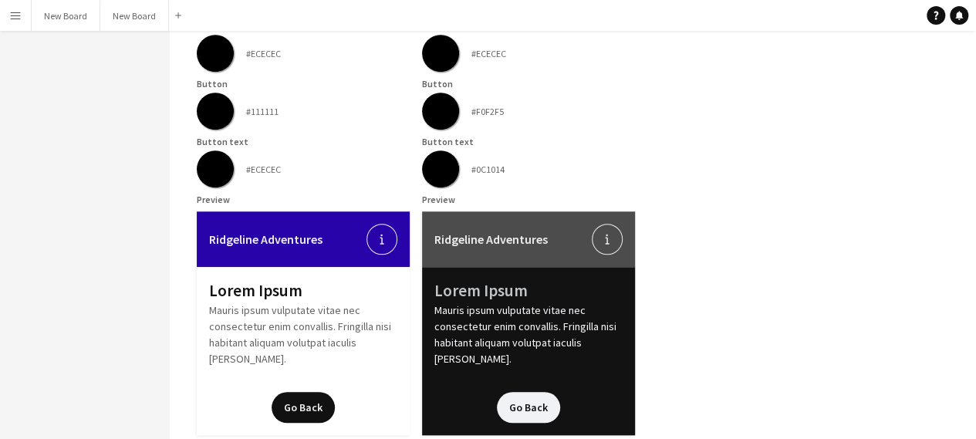
click at [384, 231] on app-icon "information-circle-reverse" at bounding box center [381, 239] width 31 height 31
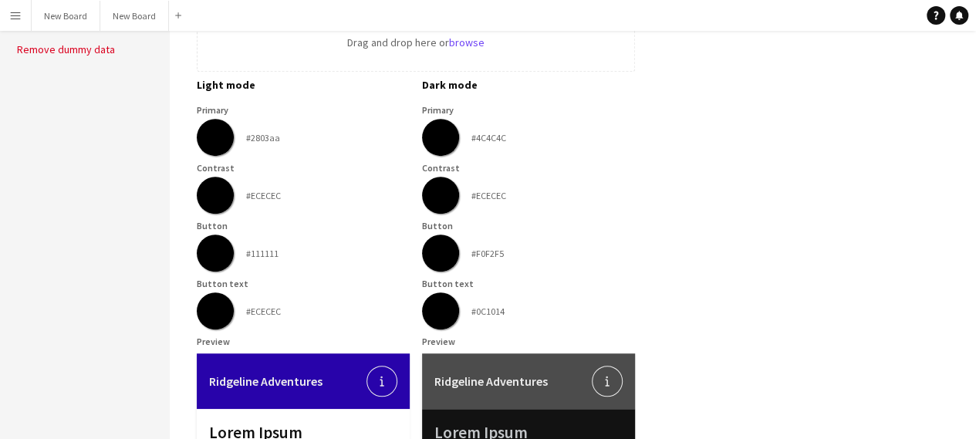
scroll to position [386, 0]
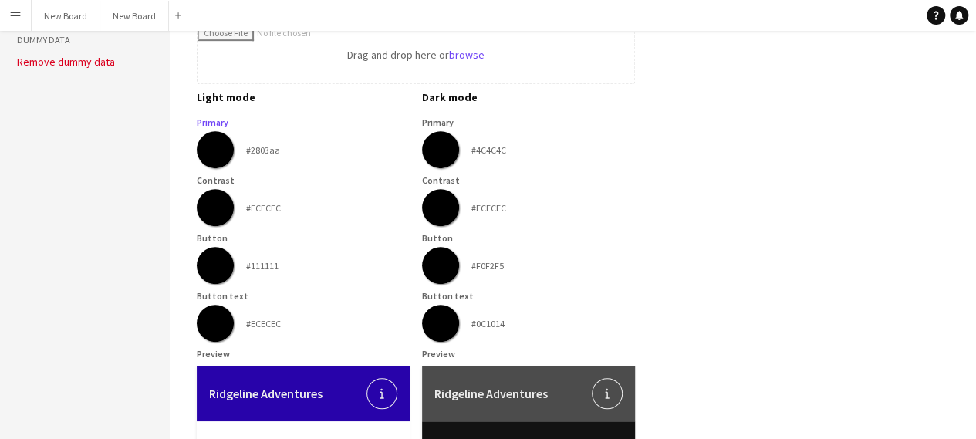
click at [214, 157] on input "*******" at bounding box center [215, 150] width 56 height 56
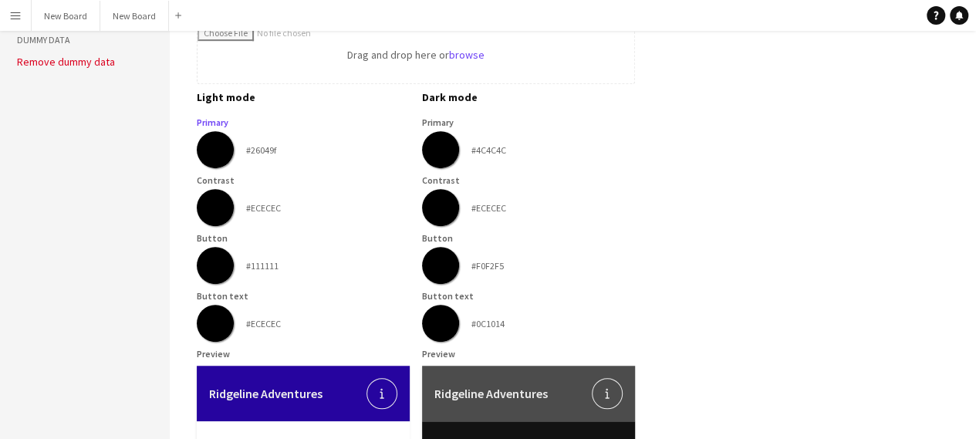
type input "*******"
click at [699, 246] on app-company-profile-form "**********" at bounding box center [578, 245] width 763 height 1169
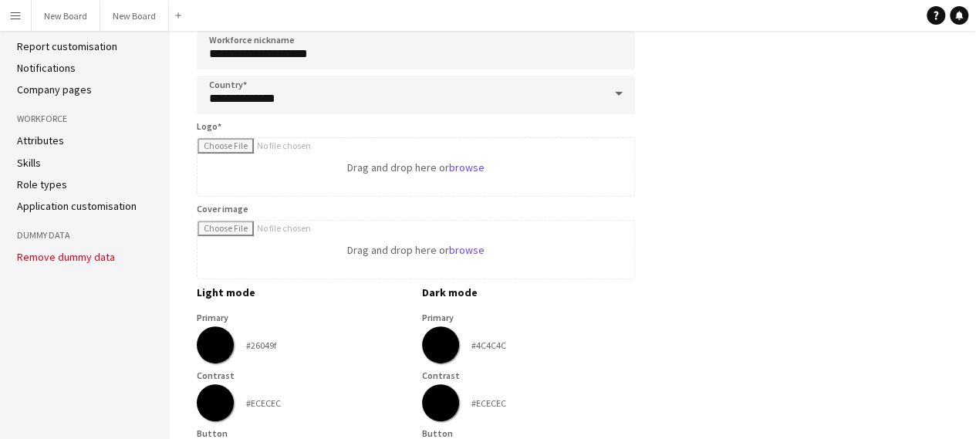
scroll to position [168, 0]
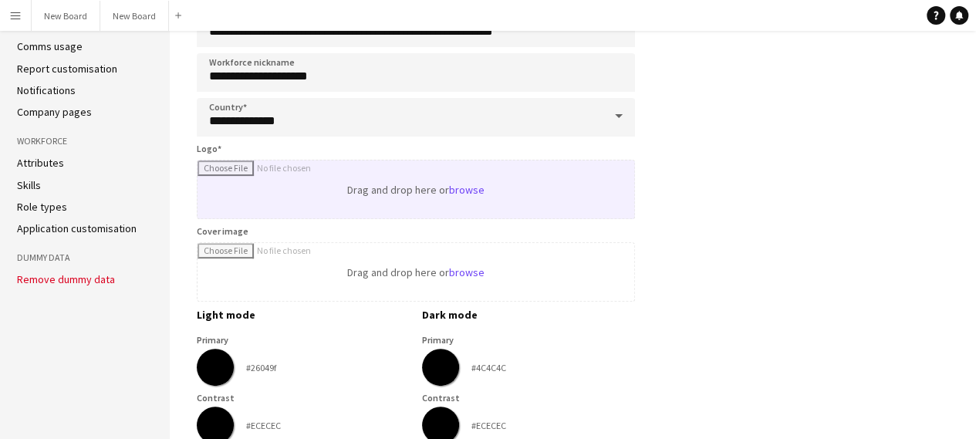
click at [453, 189] on input "Logo" at bounding box center [415, 189] width 437 height 58
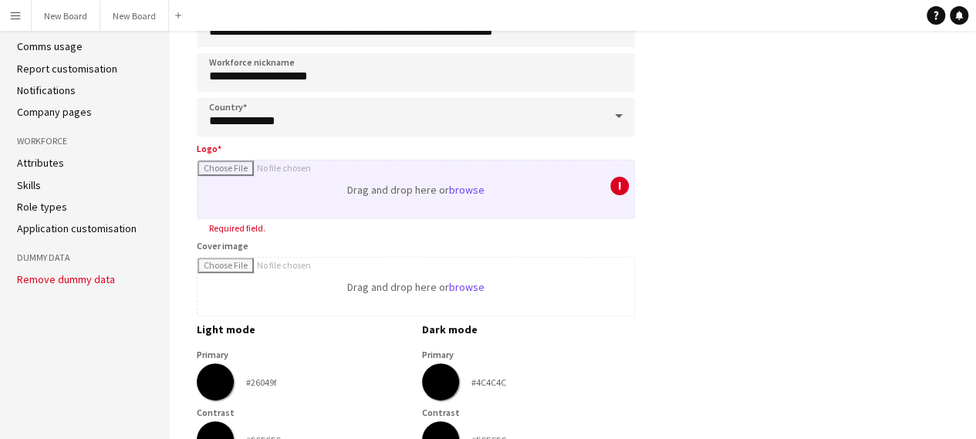
type input "**********"
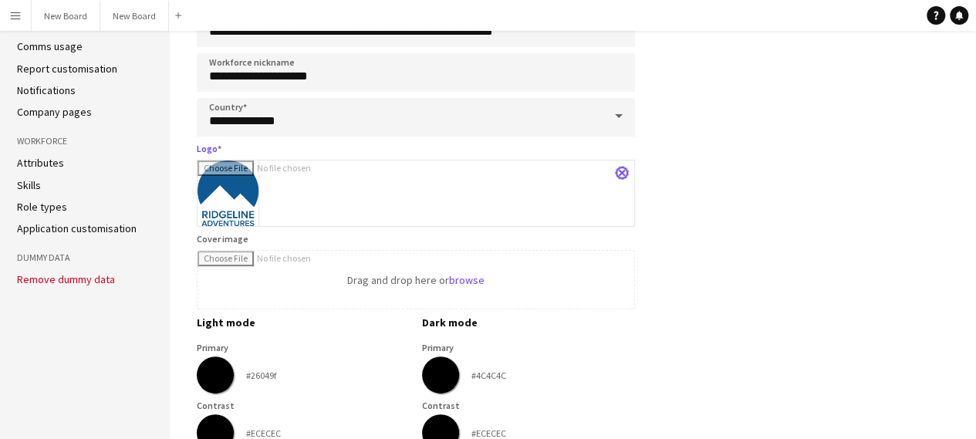
click at [623, 171] on app-icon "close" at bounding box center [621, 173] width 9 height 6
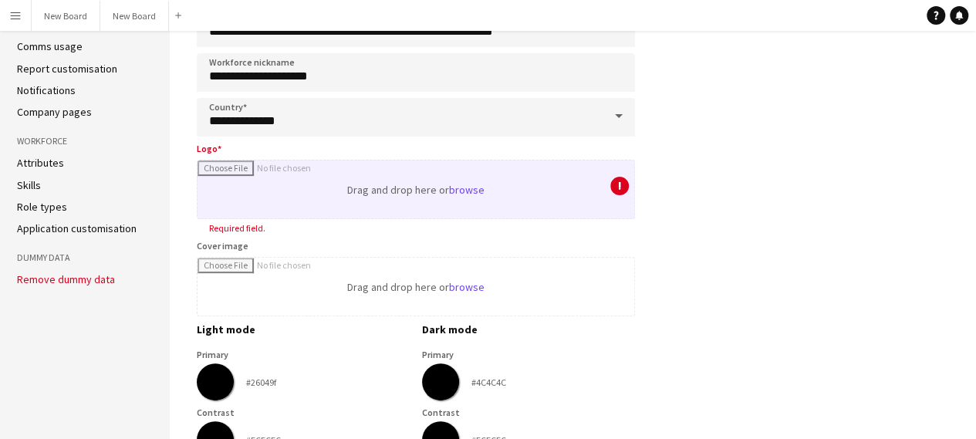
click at [460, 190] on input "Logo" at bounding box center [415, 189] width 437 height 58
type input "**********"
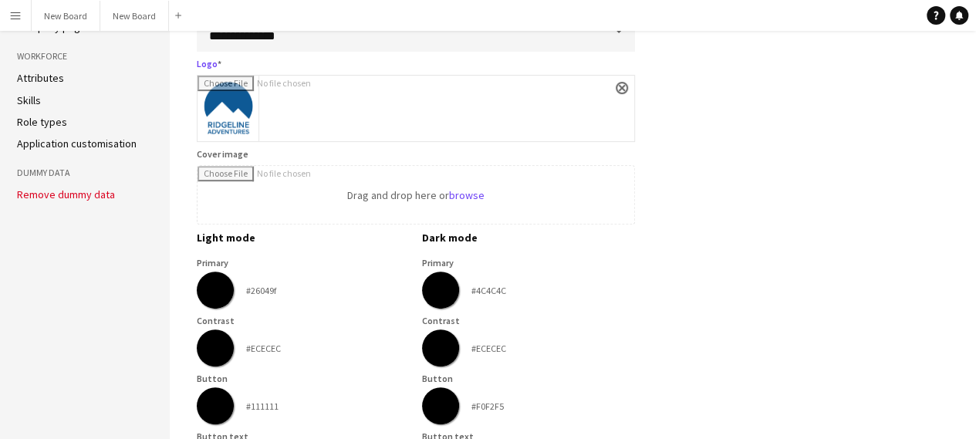
scroll to position [99, 0]
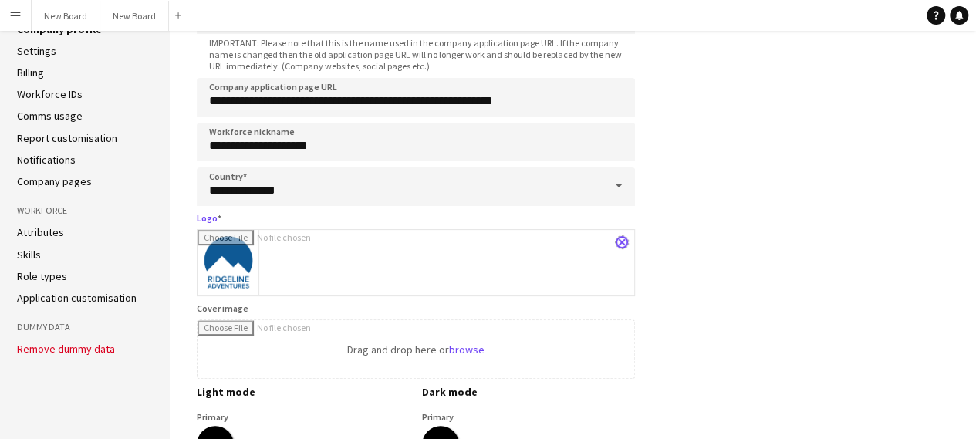
click at [625, 244] on app-icon "close" at bounding box center [621, 242] width 9 height 6
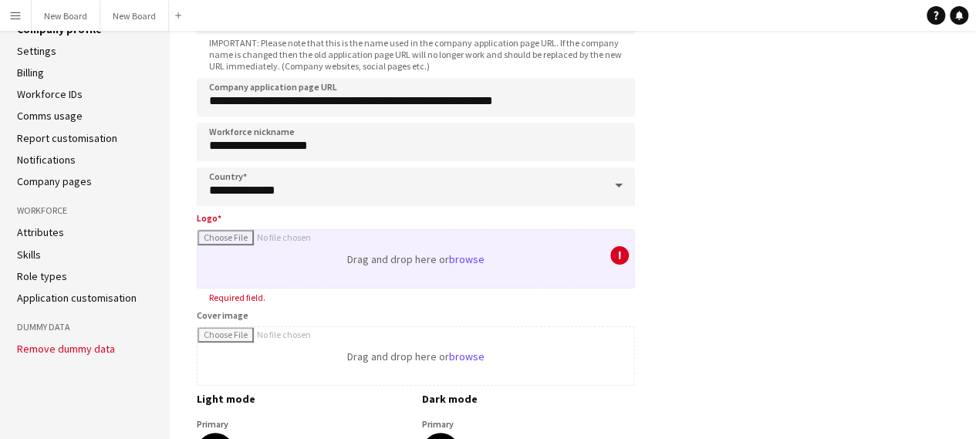
click at [460, 264] on input "Logo" at bounding box center [415, 259] width 437 height 58
type input "**********"
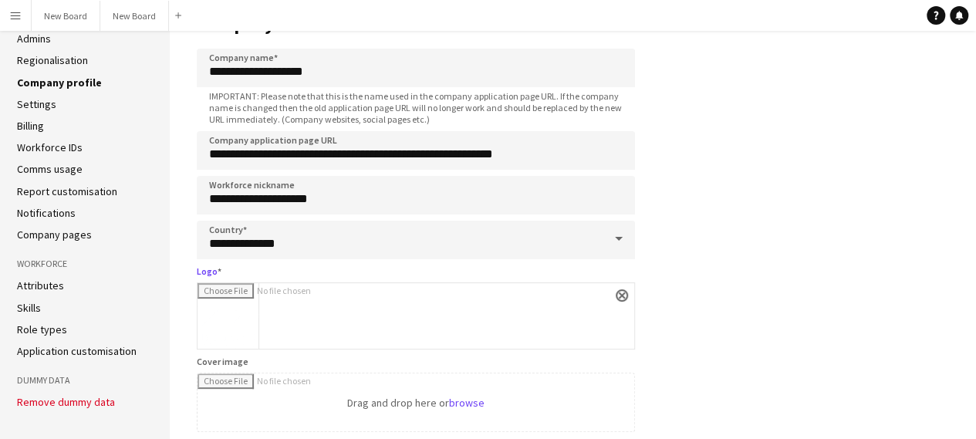
scroll to position [22, 0]
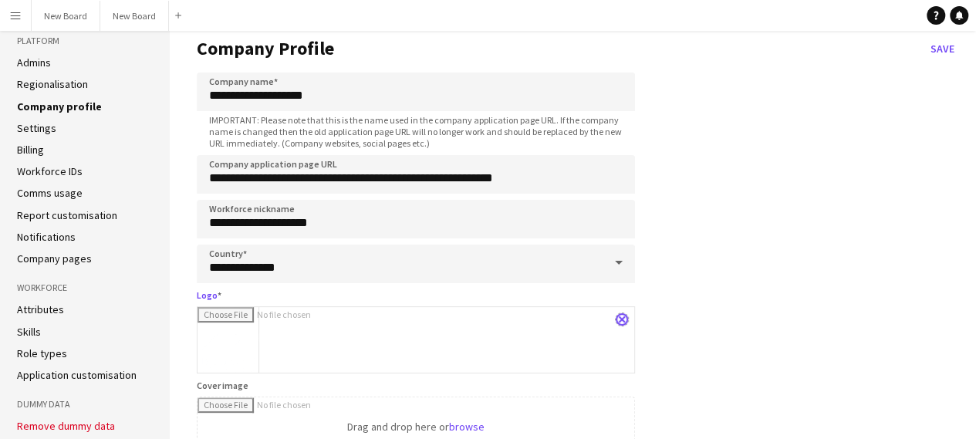
click at [621, 316] on app-icon "close" at bounding box center [621, 319] width 9 height 6
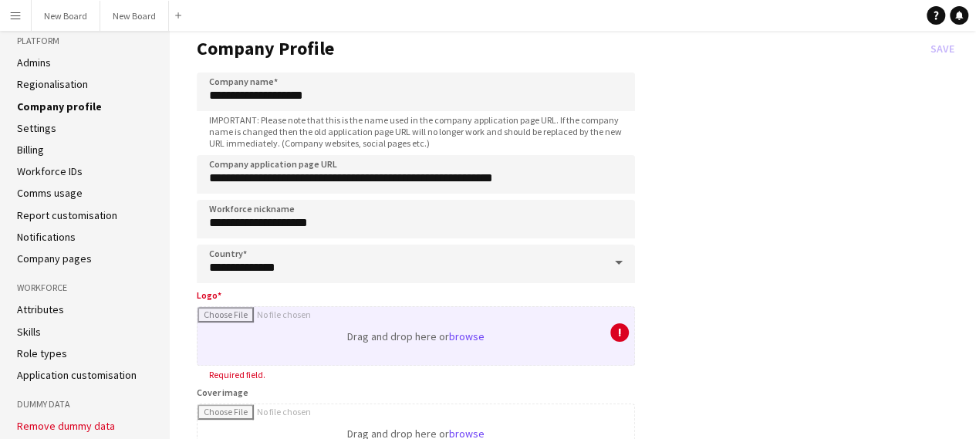
click at [463, 334] on input "Logo" at bounding box center [415, 336] width 437 height 58
type input "**********"
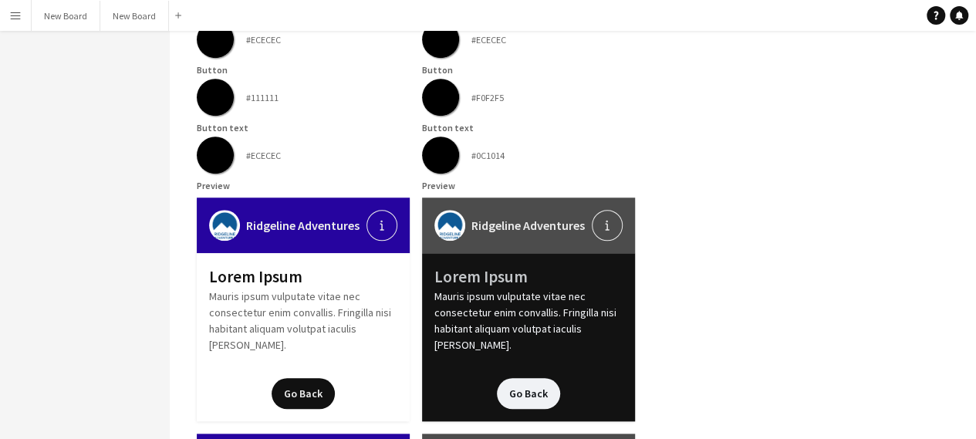
scroll to position [407, 0]
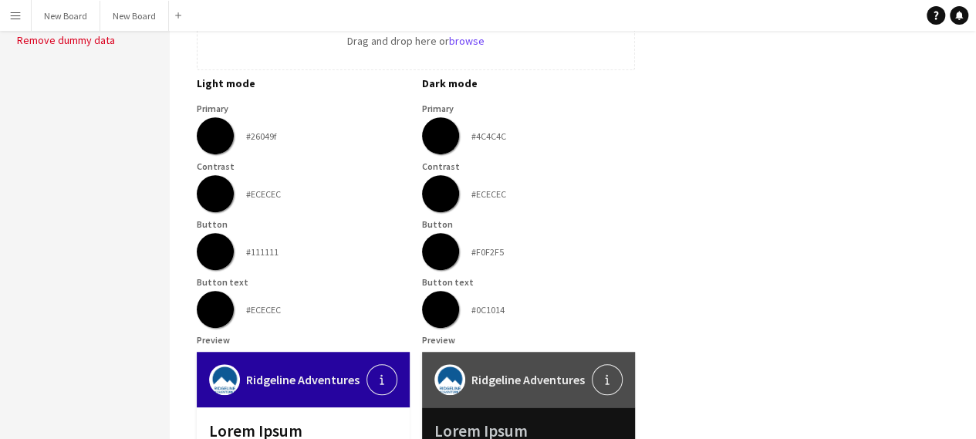
click at [222, 138] on input "*******" at bounding box center [215, 136] width 56 height 56
click at [443, 141] on input "*******" at bounding box center [441, 136] width 56 height 56
click at [221, 144] on input "*******" at bounding box center [215, 136] width 56 height 56
click at [608, 214] on div "Light mode Dark mode Primary ******* #26049f Primary ******* #4C4C4C Contrast *…" at bounding box center [416, 446] width 438 height 740
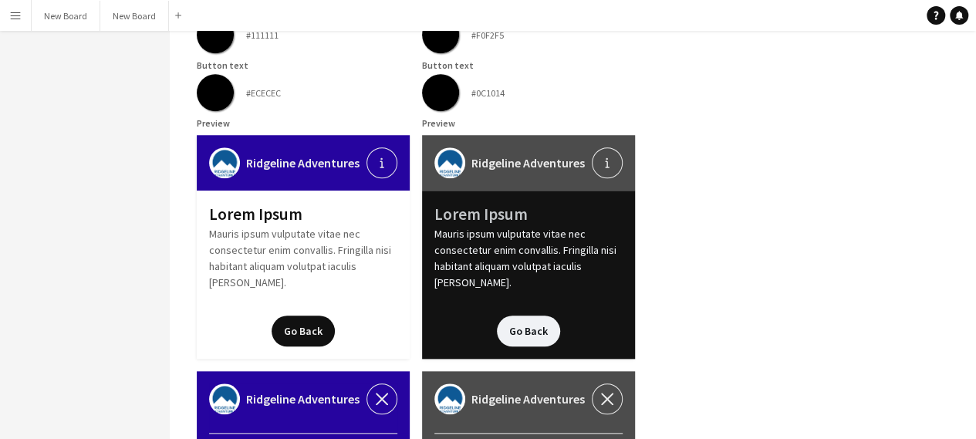
scroll to position [793, 0]
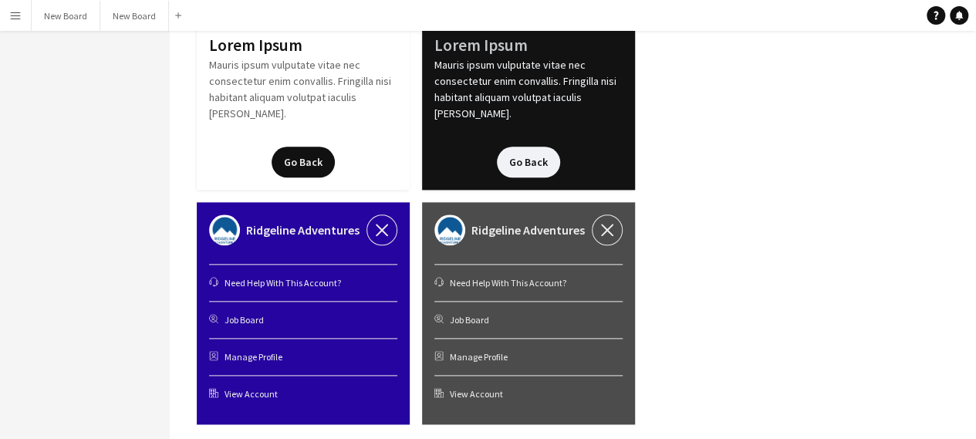
click at [304, 149] on button "Go Back" at bounding box center [302, 162] width 63 height 31
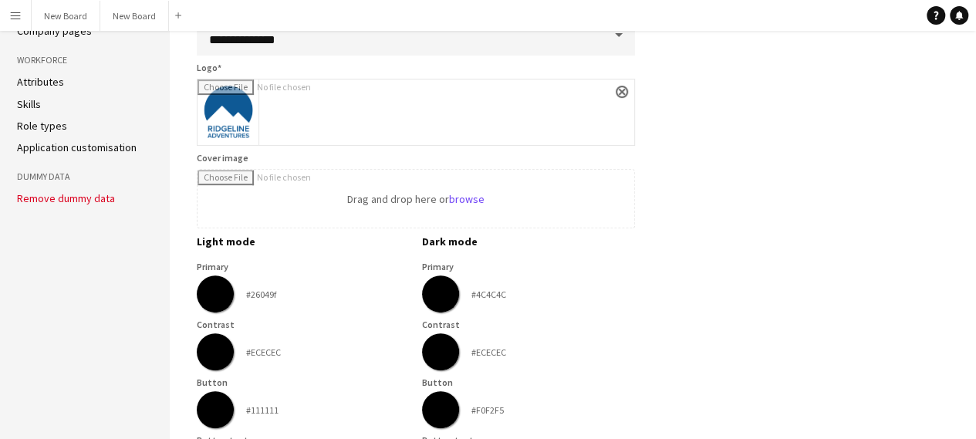
scroll to position [253, 0]
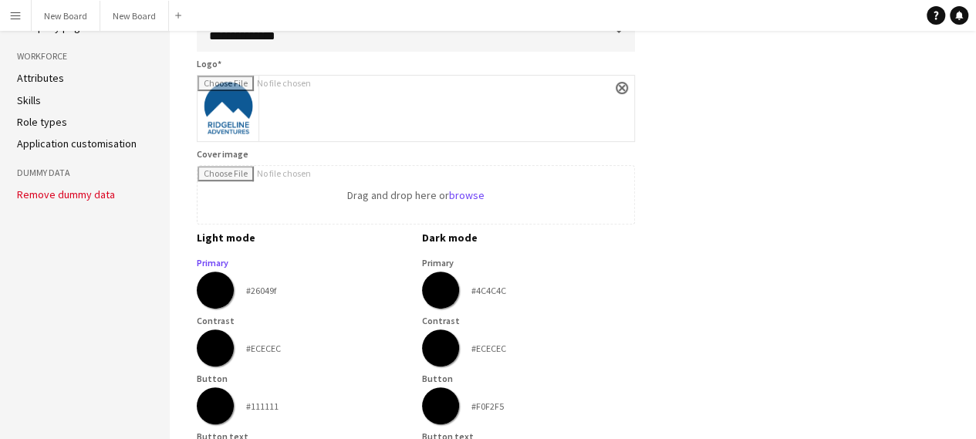
click at [228, 290] on input "*******" at bounding box center [215, 290] width 56 height 56
type input "*******"
click at [688, 194] on app-company-profile-form "**********" at bounding box center [578, 381] width 763 height 1177
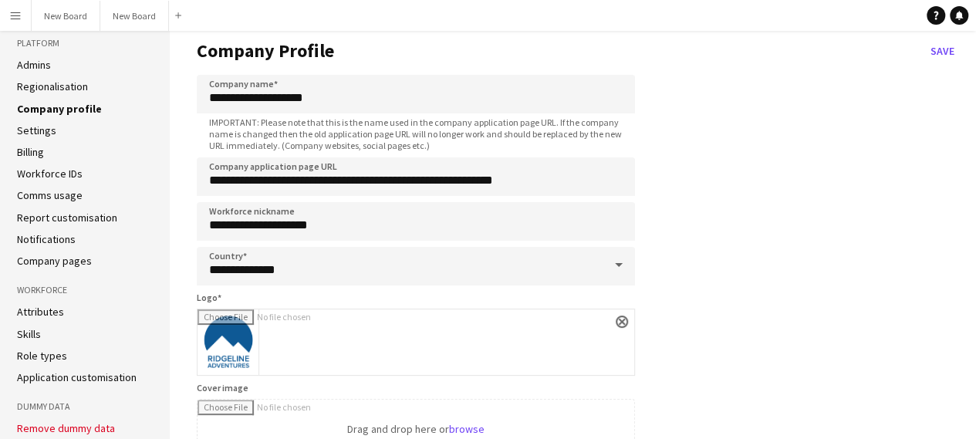
scroll to position [0, 0]
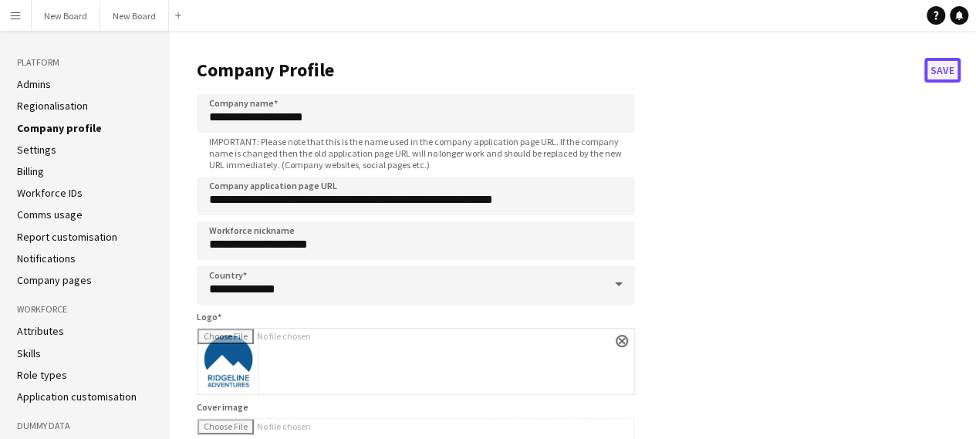
click at [947, 67] on button "Save" at bounding box center [942, 70] width 36 height 25
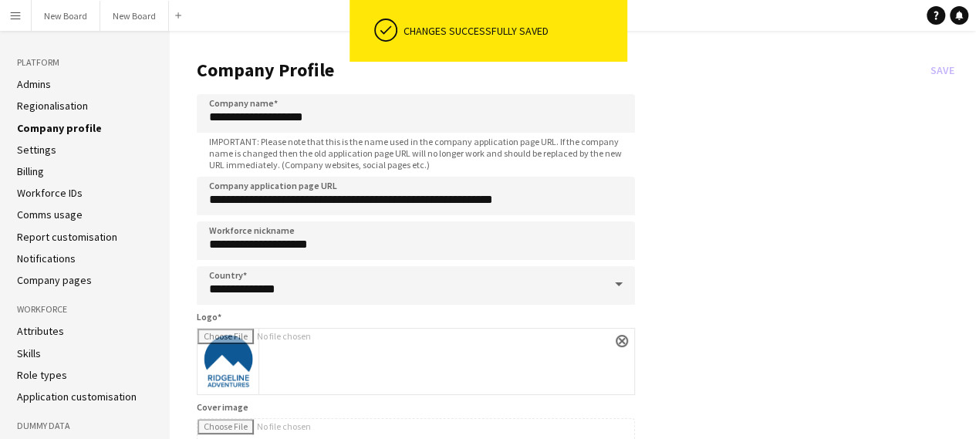
click at [37, 190] on link "Workforce IDs" at bounding box center [50, 193] width 66 height 14
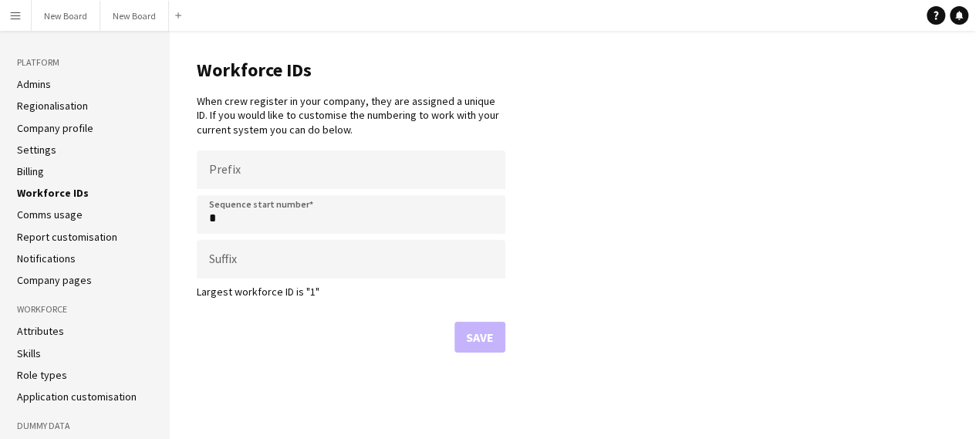
scroll to position [48, 0]
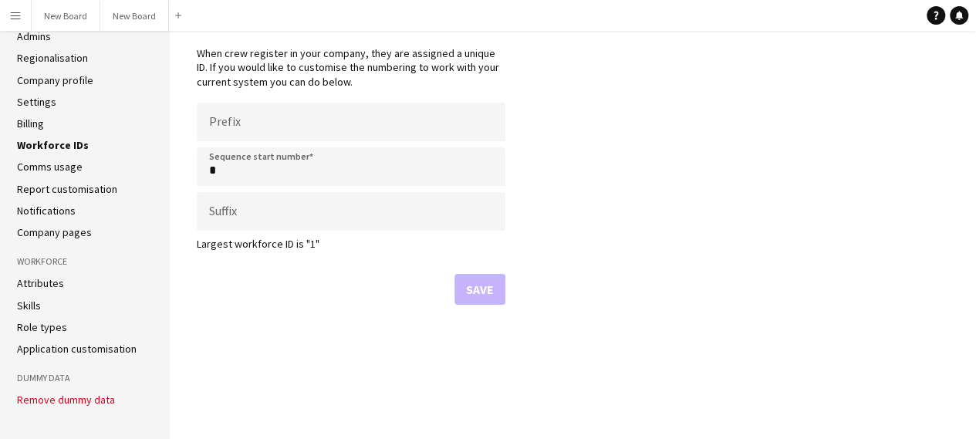
click at [31, 312] on link "Skills" at bounding box center [29, 305] width 24 height 14
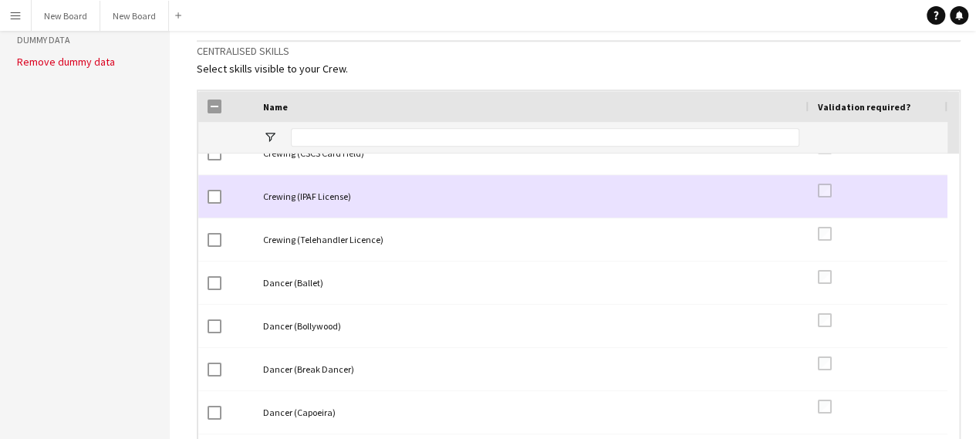
scroll to position [71, 0]
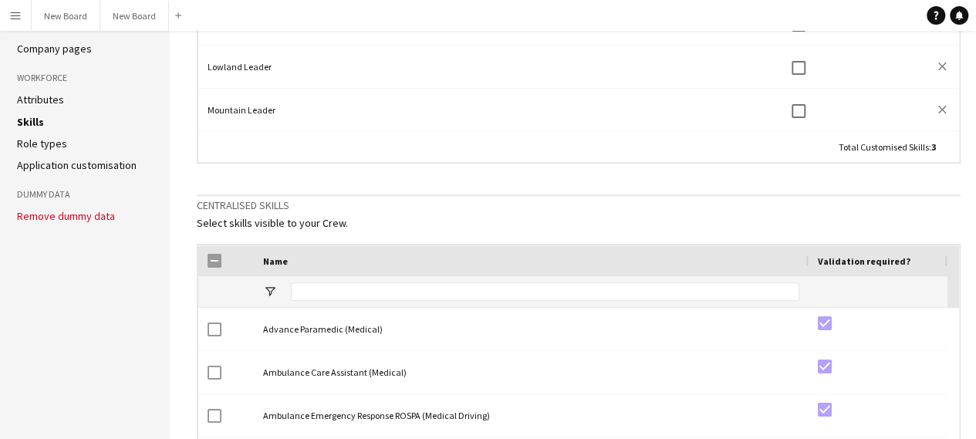
click at [38, 140] on link "Role types" at bounding box center [42, 144] width 50 height 14
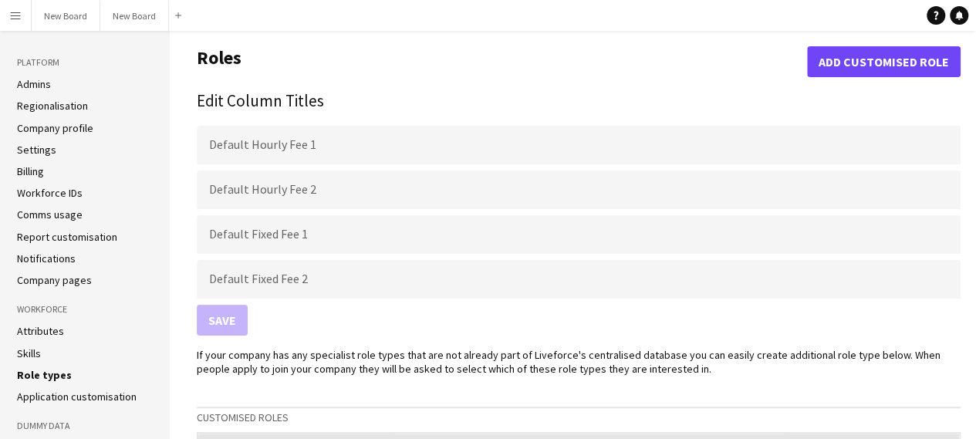
click at [30, 80] on link "Admins" at bounding box center [34, 84] width 34 height 14
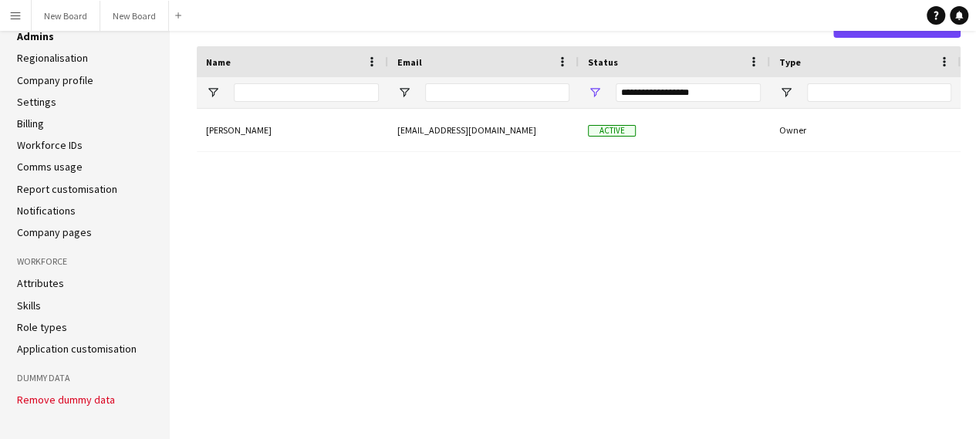
click at [19, 298] on link "Skills" at bounding box center [29, 305] width 24 height 14
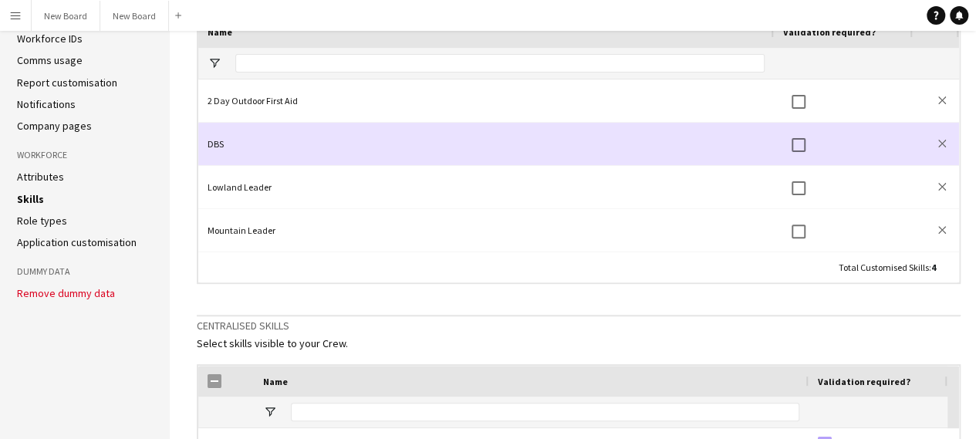
click at [284, 147] on div "DBS" at bounding box center [485, 144] width 575 height 42
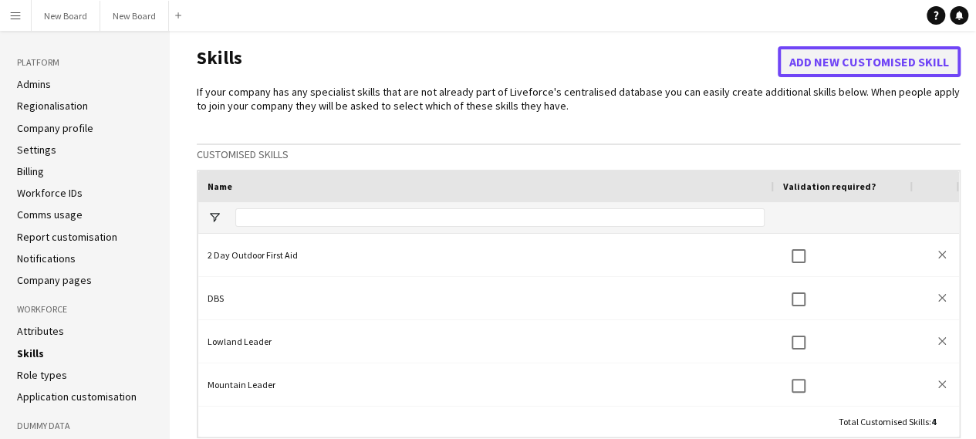
click at [884, 60] on button "Add new customised skill" at bounding box center [868, 61] width 183 height 31
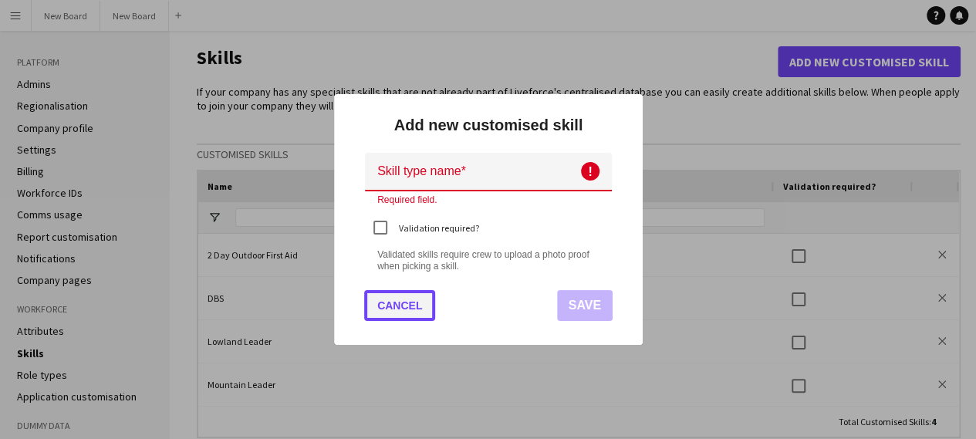
click at [392, 295] on button "Cancel" at bounding box center [399, 305] width 71 height 31
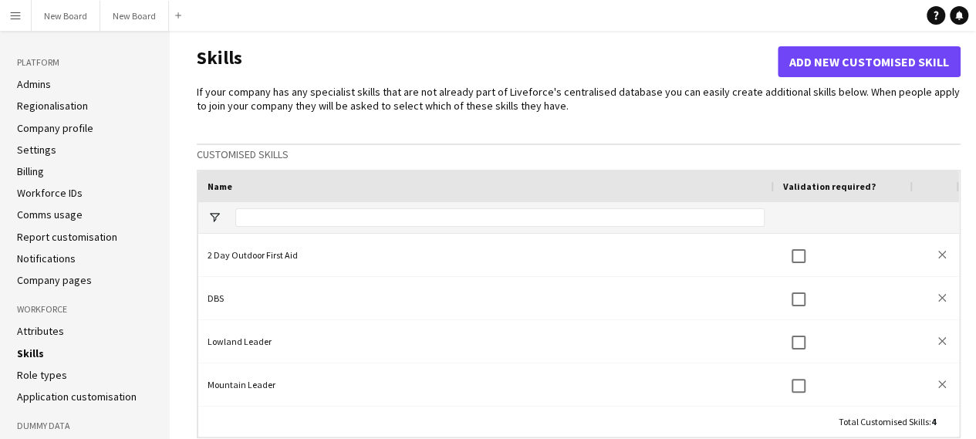
click at [35, 130] on link "Company profile" at bounding box center [55, 128] width 76 height 14
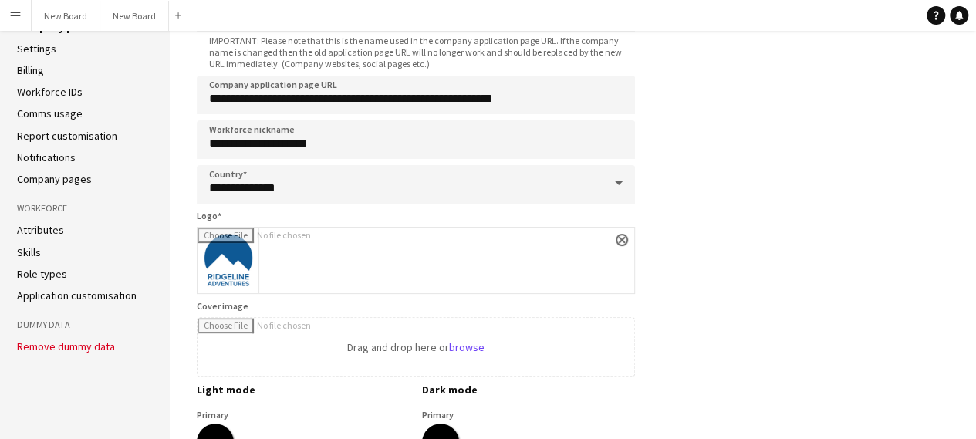
scroll to position [77, 0]
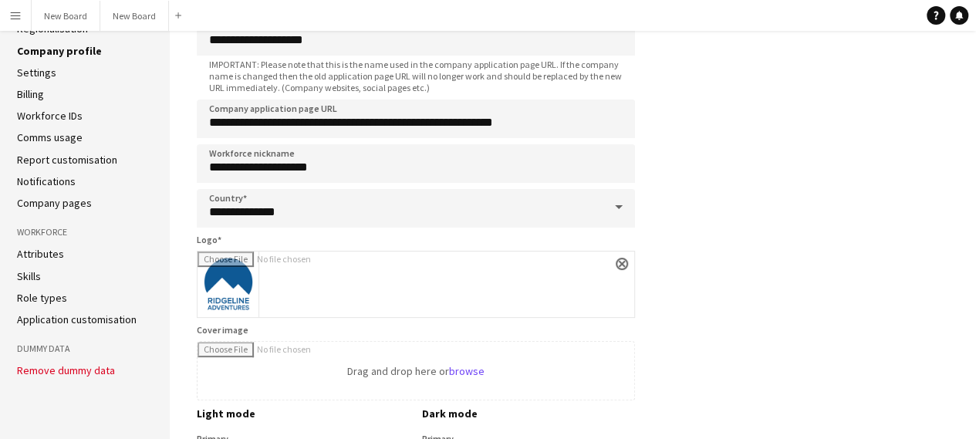
click at [42, 302] on link "Role types" at bounding box center [42, 298] width 50 height 14
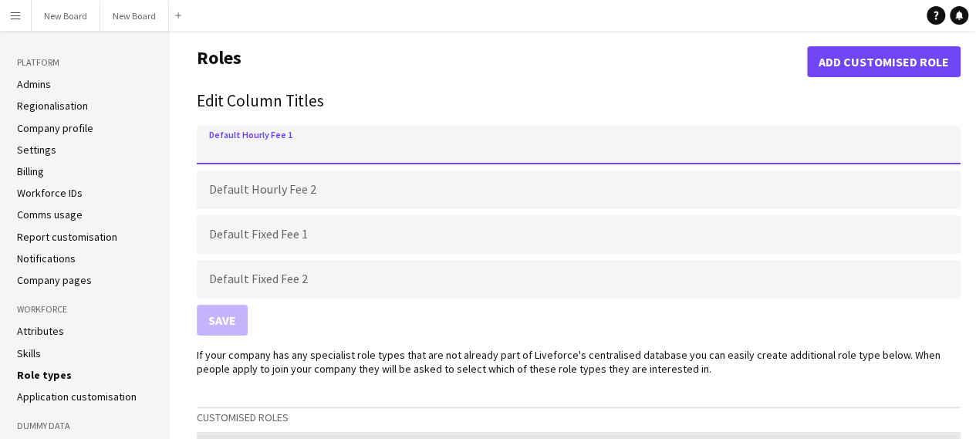
click at [403, 140] on input "Default Hourly Fee 1" at bounding box center [578, 145] width 763 height 39
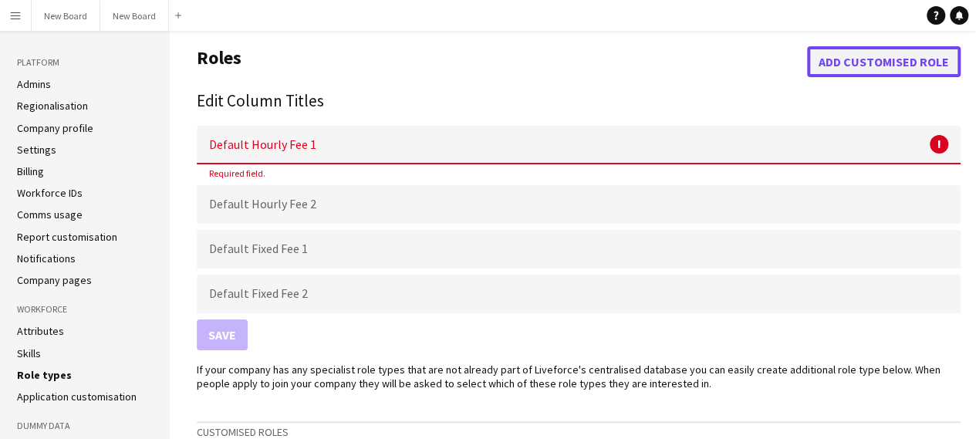
click at [906, 71] on button "Add customised role" at bounding box center [883, 61] width 153 height 31
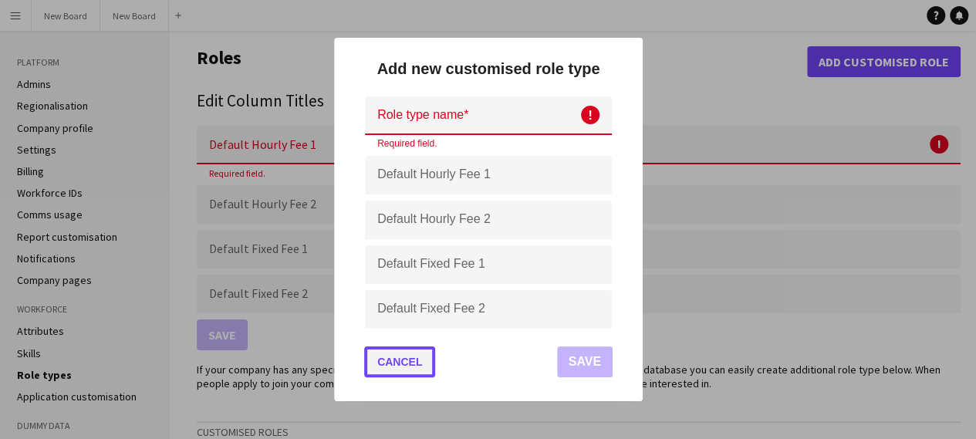
click at [406, 356] on button "Cancel" at bounding box center [399, 361] width 71 height 31
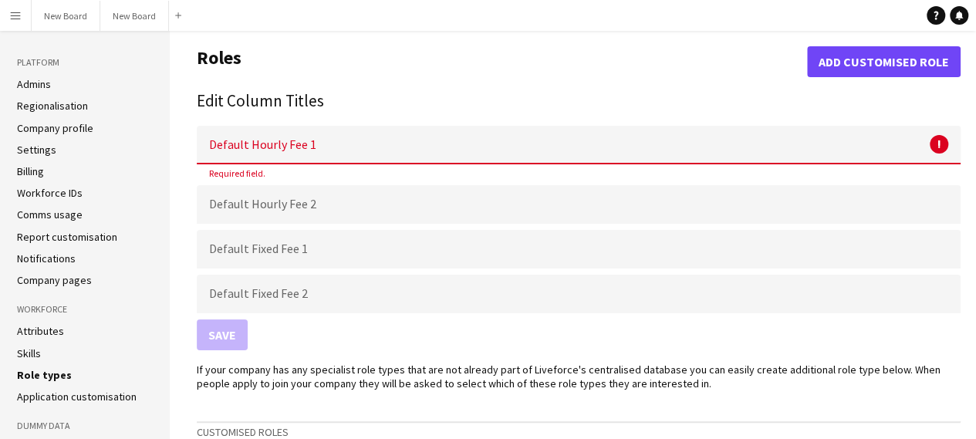
click at [70, 125] on link "Company profile" at bounding box center [55, 128] width 76 height 14
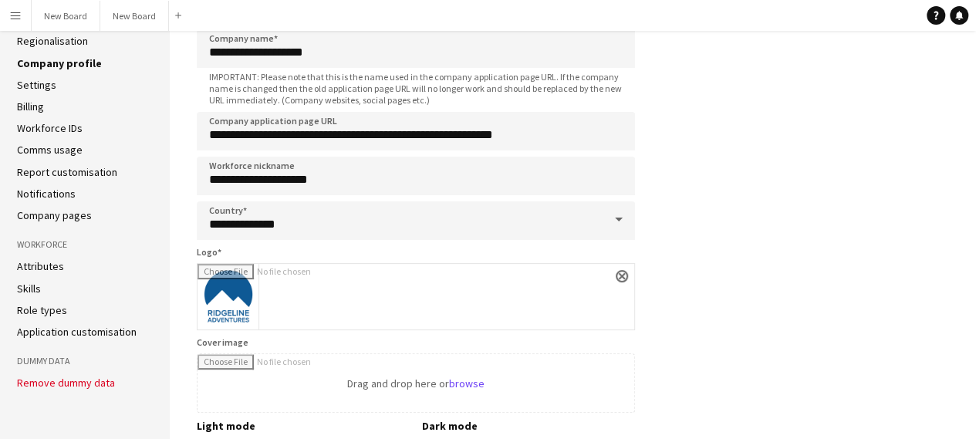
scroll to position [22, 0]
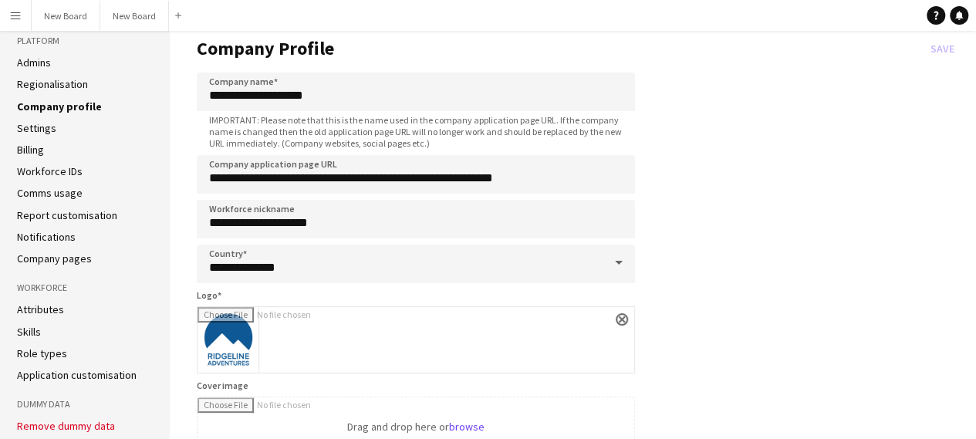
click at [34, 379] on link "Application customisation" at bounding box center [77, 375] width 120 height 14
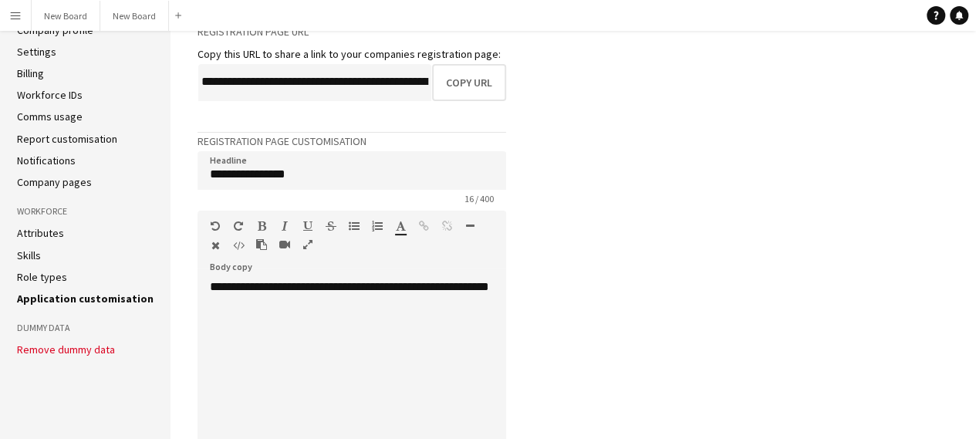
scroll to position [154, 0]
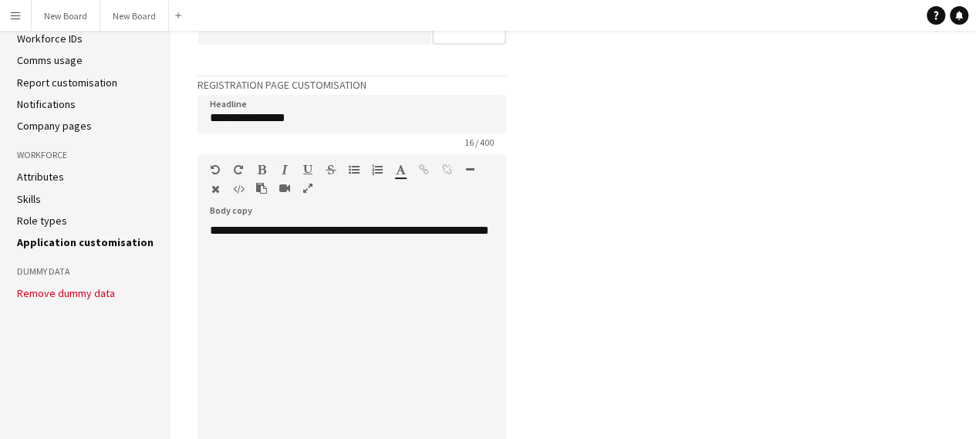
click at [36, 170] on link "Attributes" at bounding box center [40, 177] width 47 height 14
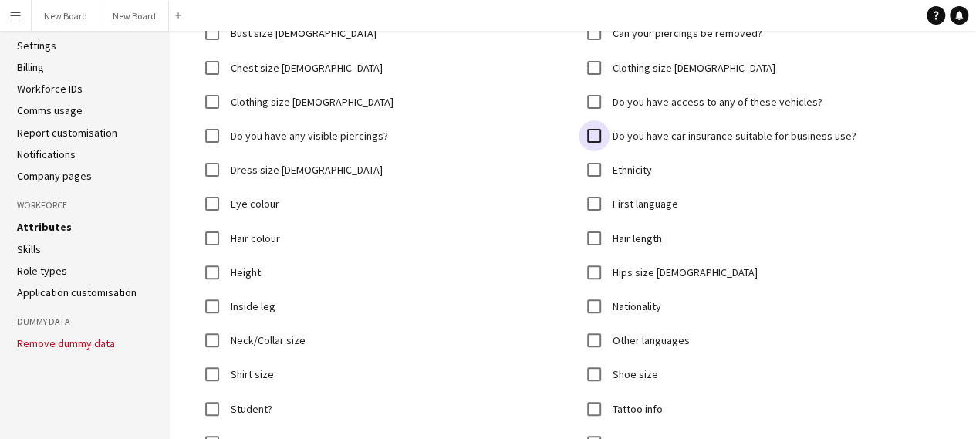
scroll to position [203, 0]
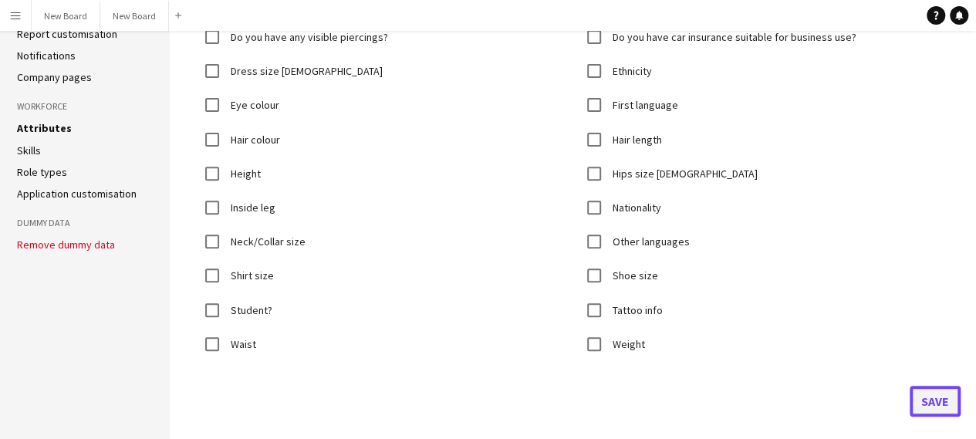
click at [938, 400] on button "Save" at bounding box center [934, 401] width 51 height 31
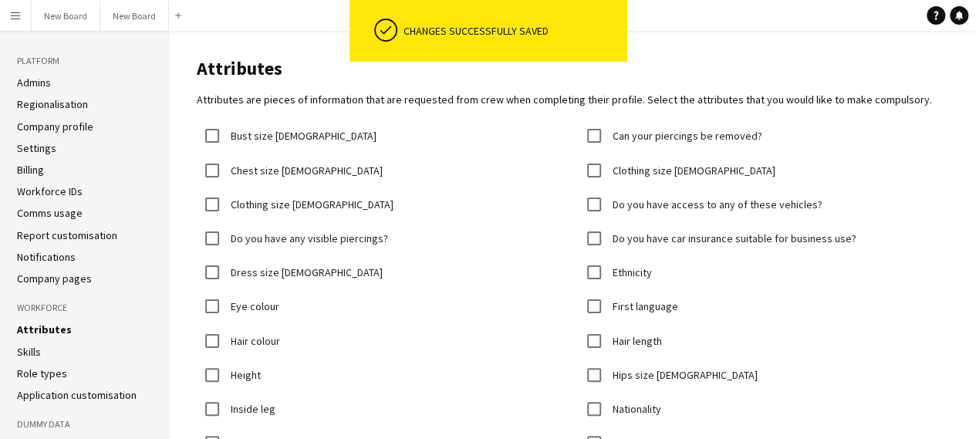
scroll to position [0, 0]
click at [25, 350] on link "Skills" at bounding box center [29, 353] width 24 height 14
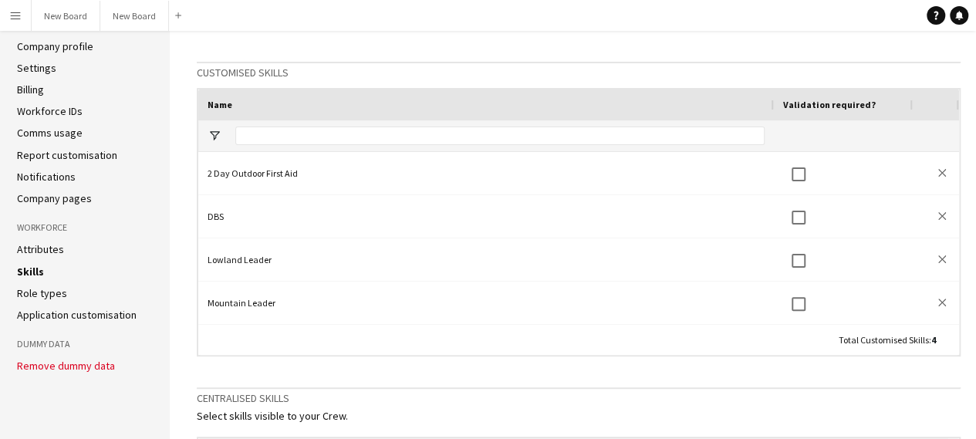
scroll to position [77, 0]
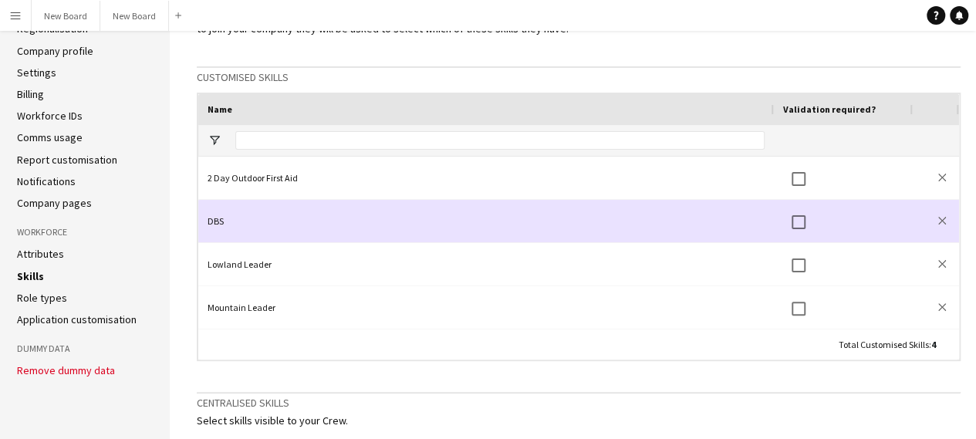
click at [631, 219] on div "DBS" at bounding box center [485, 221] width 575 height 42
click at [210, 224] on div "DBS" at bounding box center [485, 221] width 575 height 42
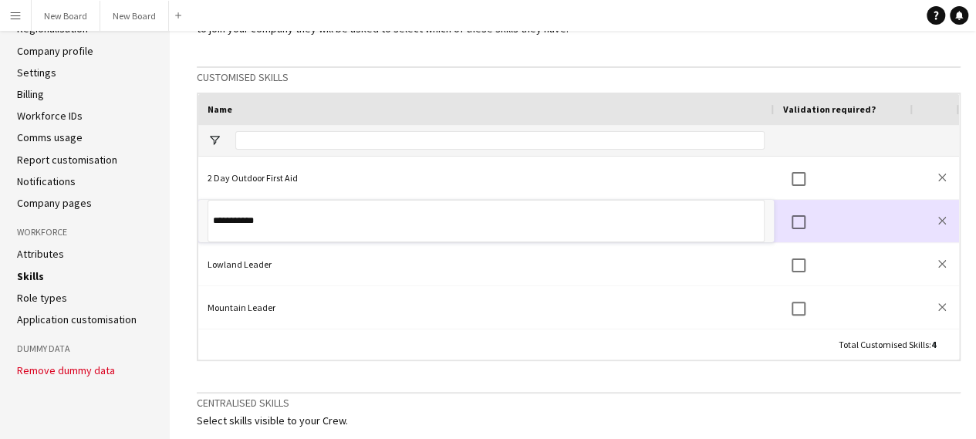
type input "**********"
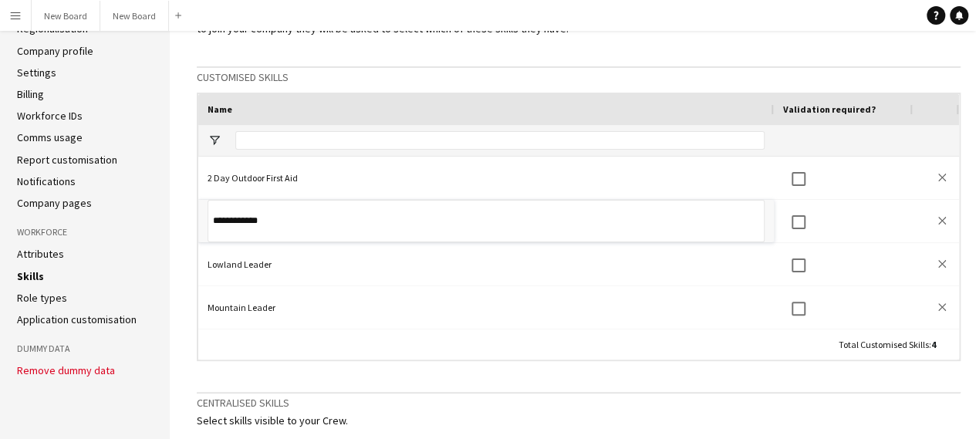
click at [525, 369] on div "If your company has any specialist skills that are not already part of Liveforc…" at bounding box center [578, 421] width 763 height 827
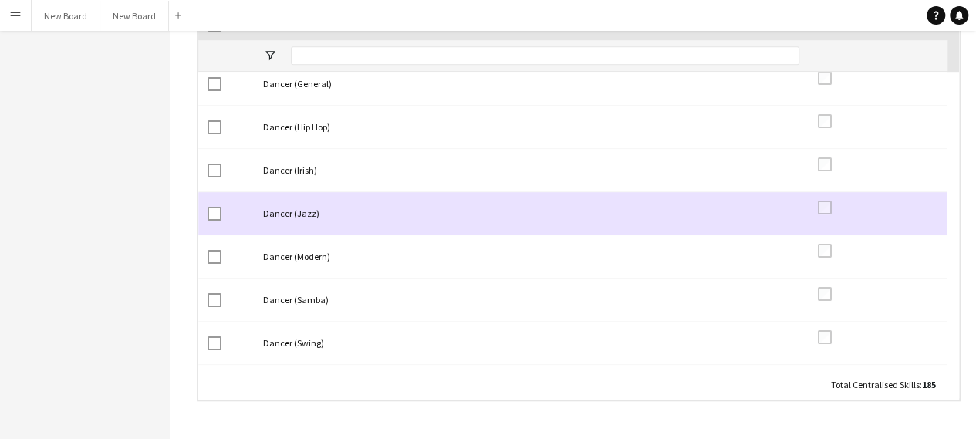
scroll to position [1003, 0]
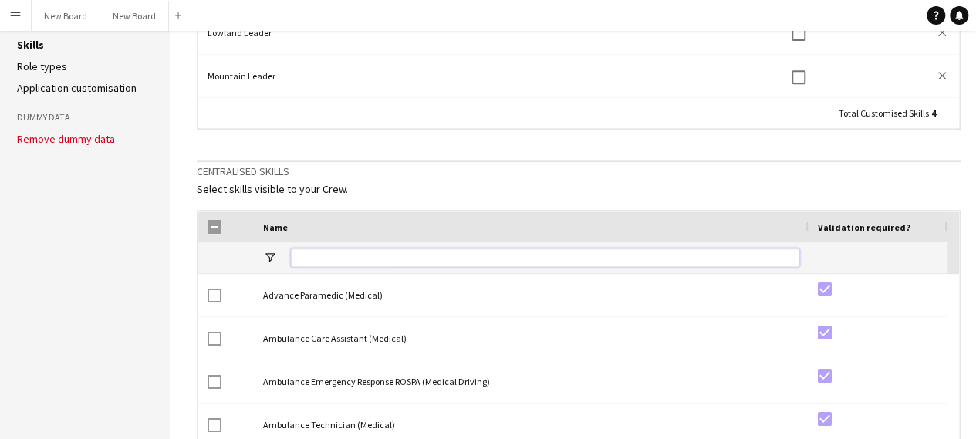
click at [374, 251] on input "Name Filter Input" at bounding box center [545, 257] width 508 height 19
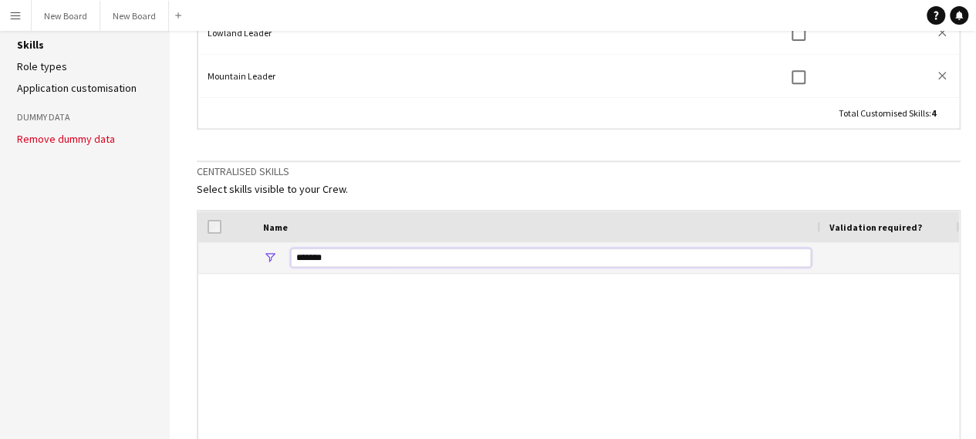
type input "********"
drag, startPoint x: 346, startPoint y: 257, endPoint x: 276, endPoint y: 260, distance: 69.5
click at [276, 260] on div "********" at bounding box center [537, 257] width 566 height 31
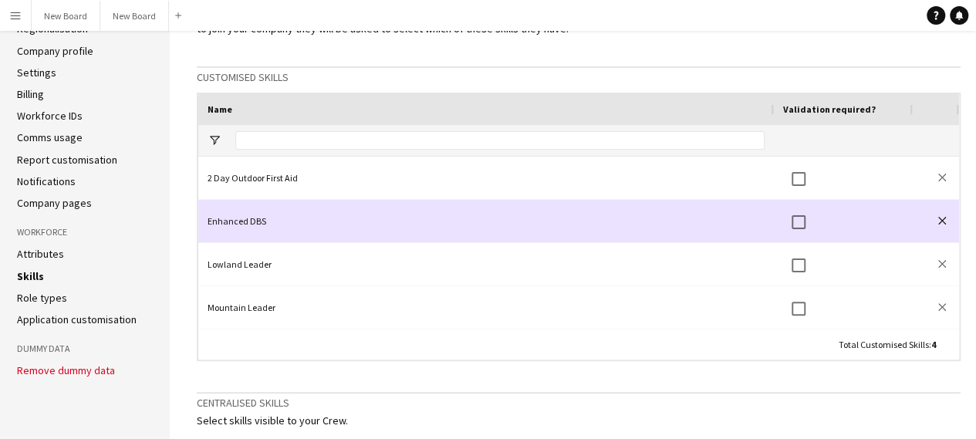
click at [947, 221] on button "close" at bounding box center [941, 220] width 15 height 15
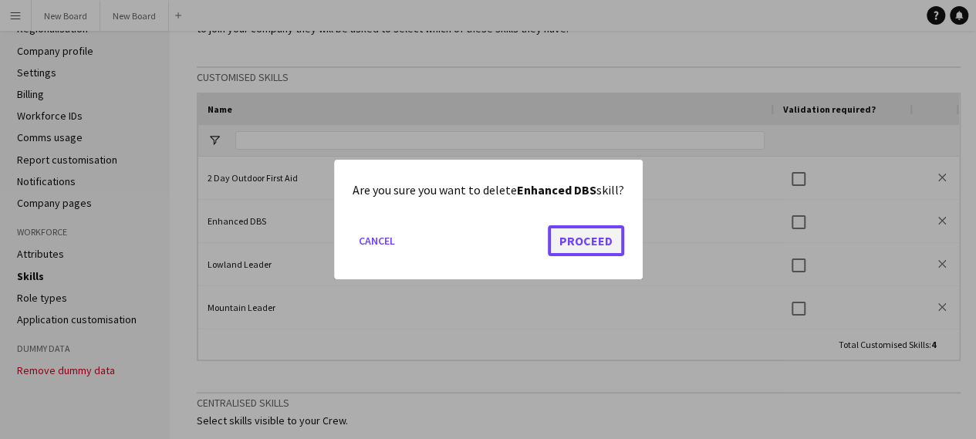
click at [578, 241] on button "Proceed" at bounding box center [586, 240] width 76 height 31
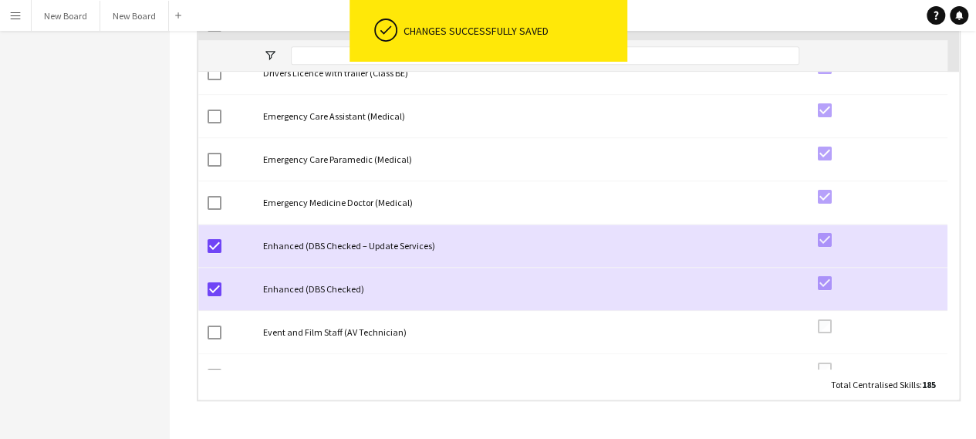
click at [68, 211] on aside "Platform Admins Regionalisation Company profile Settings Billing Workforce IDs …" at bounding box center [85, 1] width 170 height 876
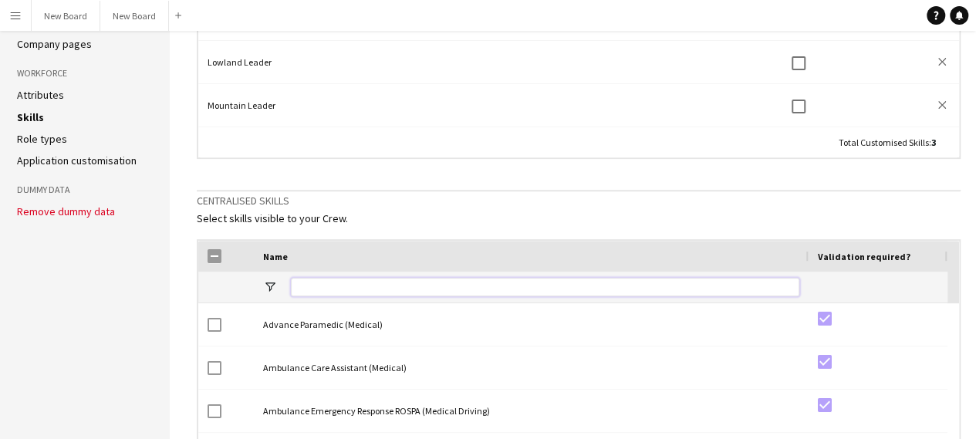
click at [343, 278] on input "Name Filter Input" at bounding box center [545, 287] width 508 height 19
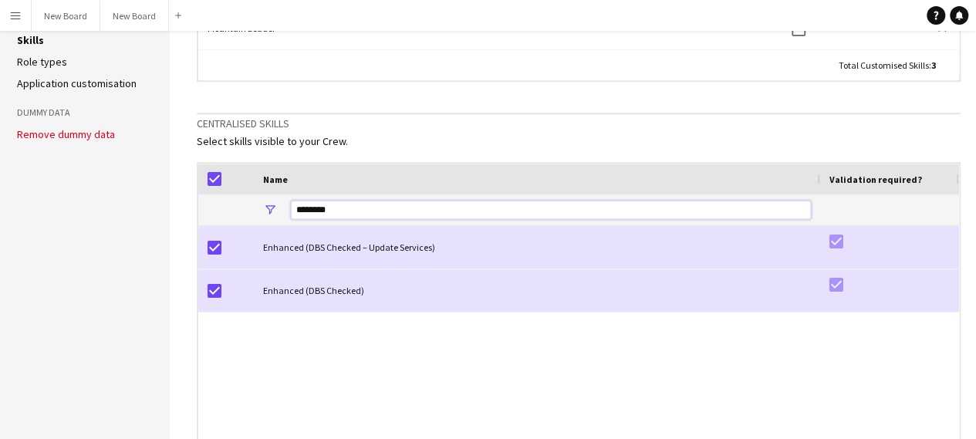
type input "********"
click at [96, 281] on aside "Platform Admins Regionalisation Company profile Settings Billing Workforce IDs …" at bounding box center [85, 156] width 170 height 876
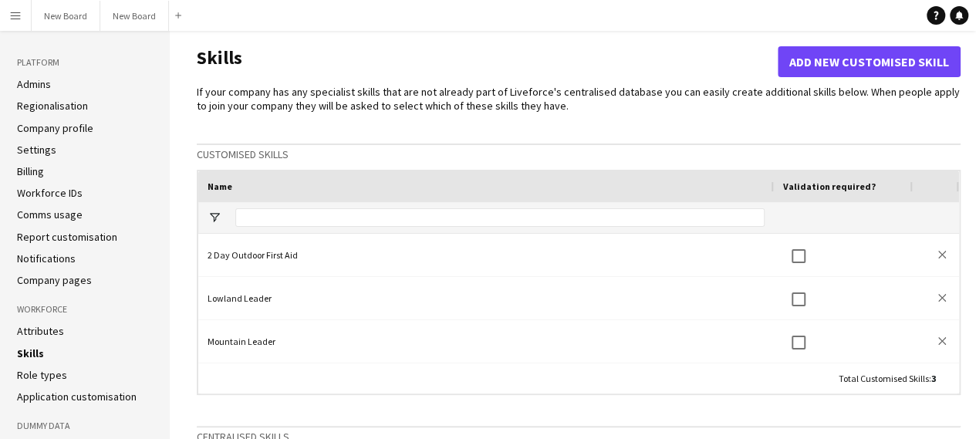
click at [31, 380] on link "Role types" at bounding box center [42, 375] width 50 height 14
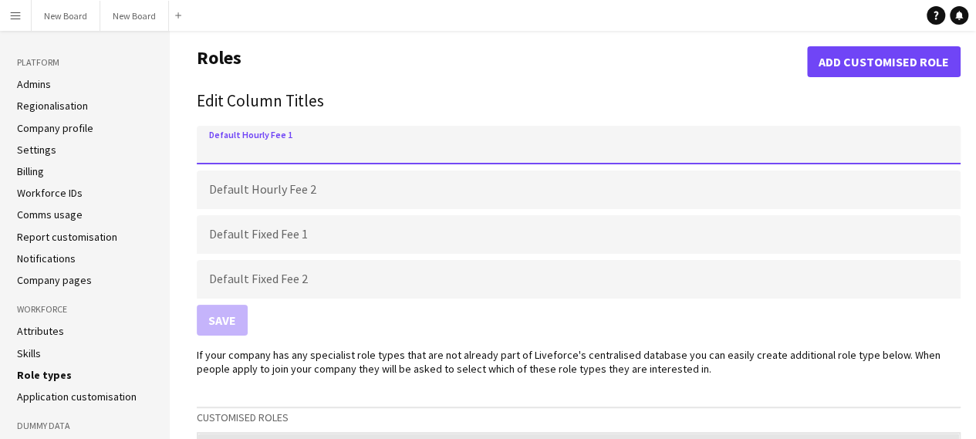
click at [283, 155] on input "Default Hourly Fee 1" at bounding box center [578, 145] width 763 height 39
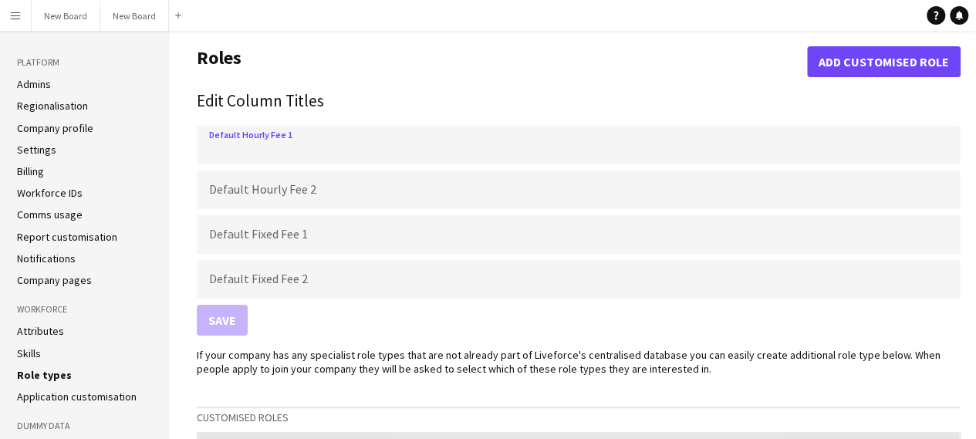
click at [292, 105] on h2 "Edit Column Titles" at bounding box center [578, 101] width 763 height 25
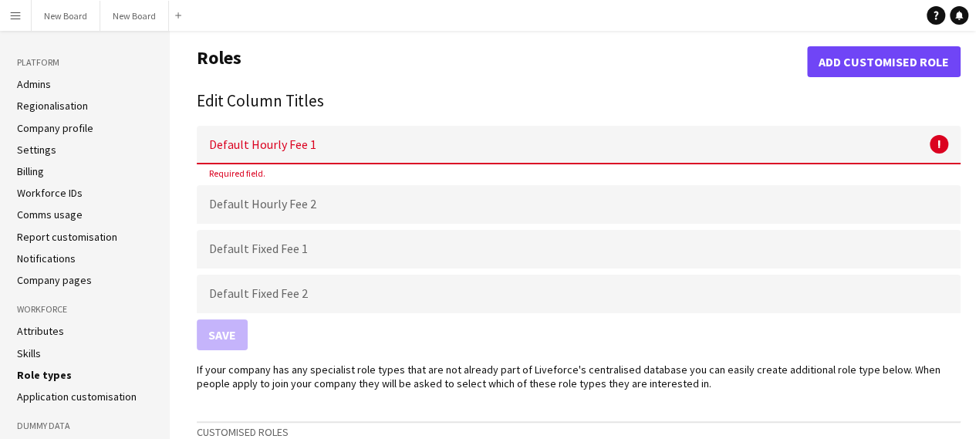
click at [312, 97] on h2 "Edit Column Titles" at bounding box center [578, 101] width 763 height 25
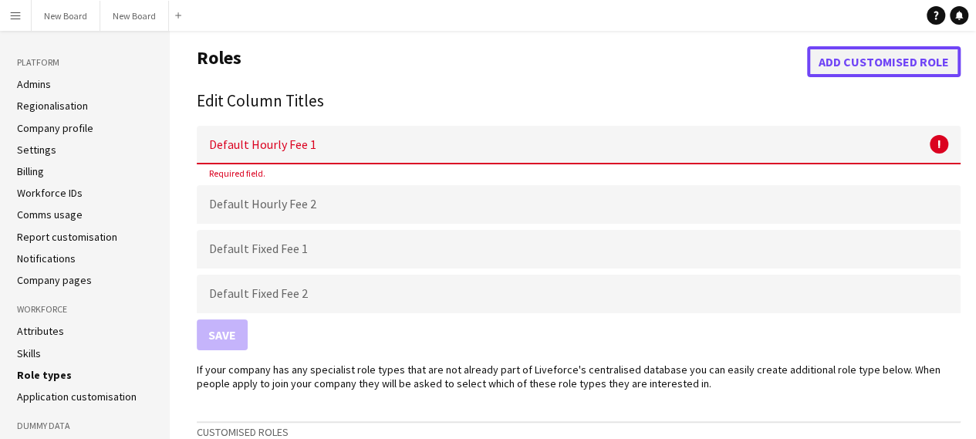
click at [851, 53] on button "Add customised role" at bounding box center [883, 61] width 153 height 31
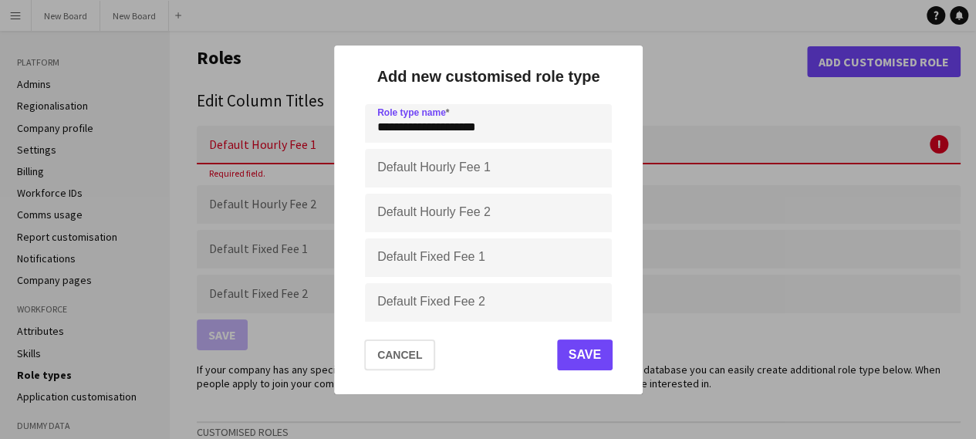
type input "**********"
click at [437, 170] on input "Default Hourly Fee 1" at bounding box center [488, 168] width 247 height 39
click at [598, 360] on button "Save" at bounding box center [584, 354] width 56 height 31
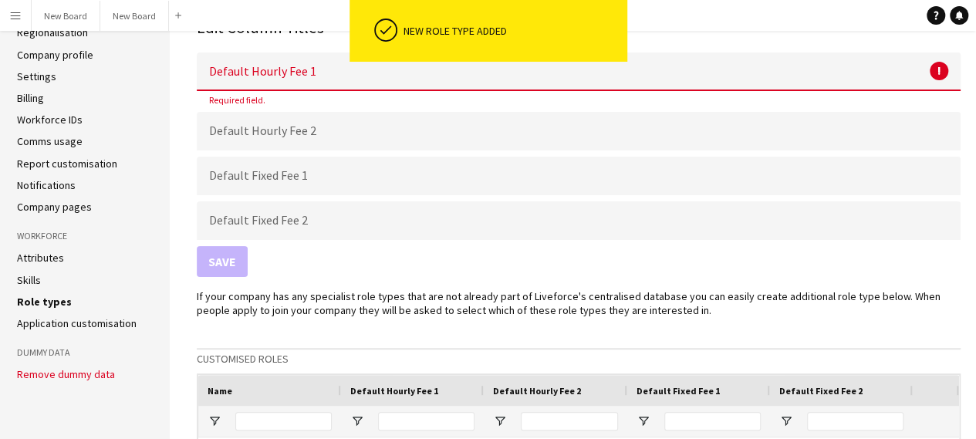
scroll to position [231, 0]
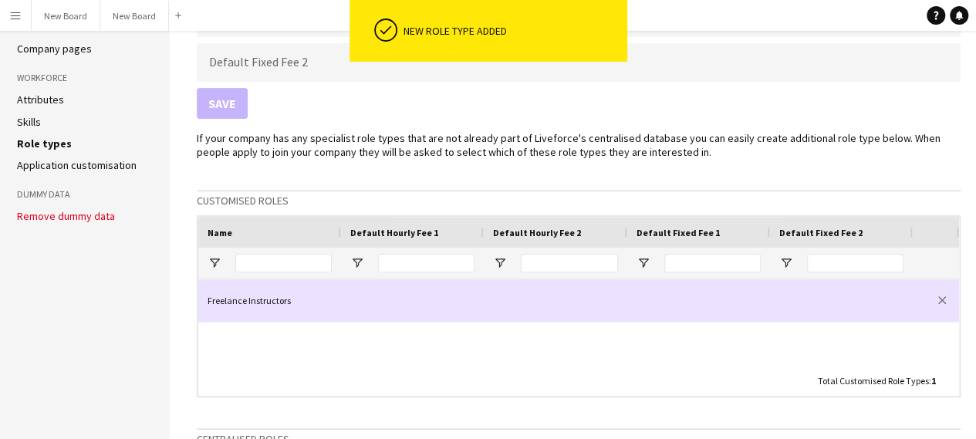
click at [271, 302] on div "Freelance Instructors" at bounding box center [269, 300] width 143 height 42
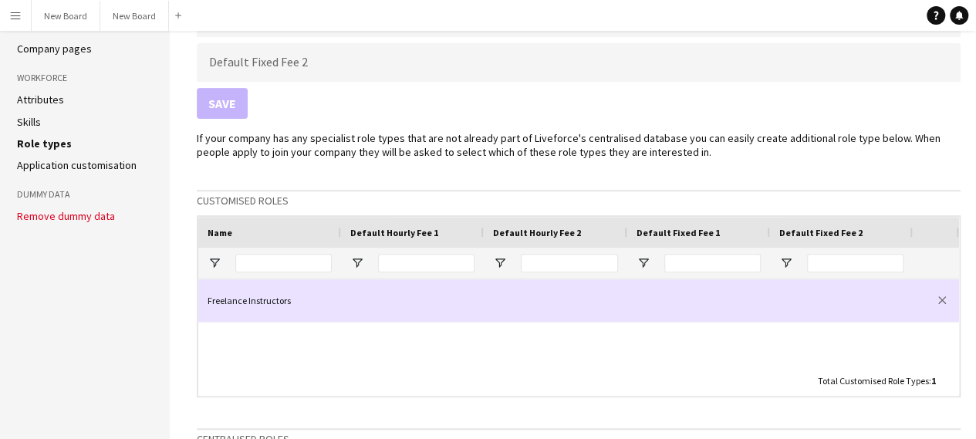
click at [407, 309] on div at bounding box center [412, 300] width 143 height 42
click at [407, 309] on input at bounding box center [412, 301] width 124 height 32
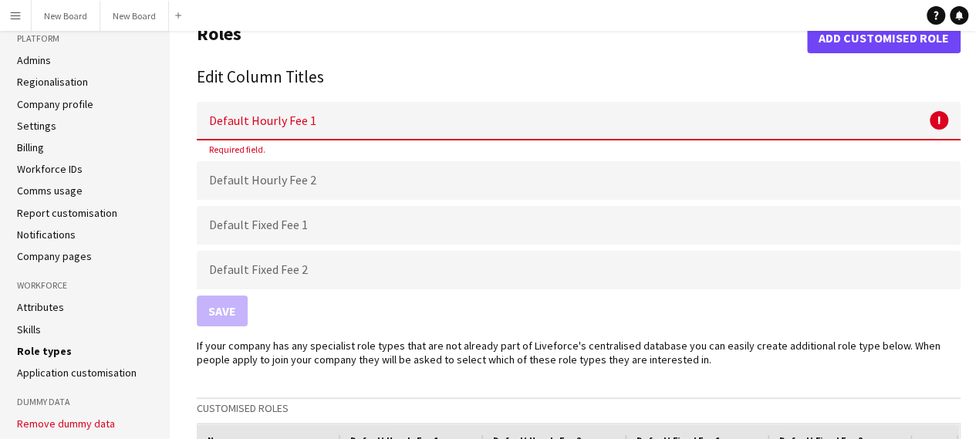
scroll to position [0, 0]
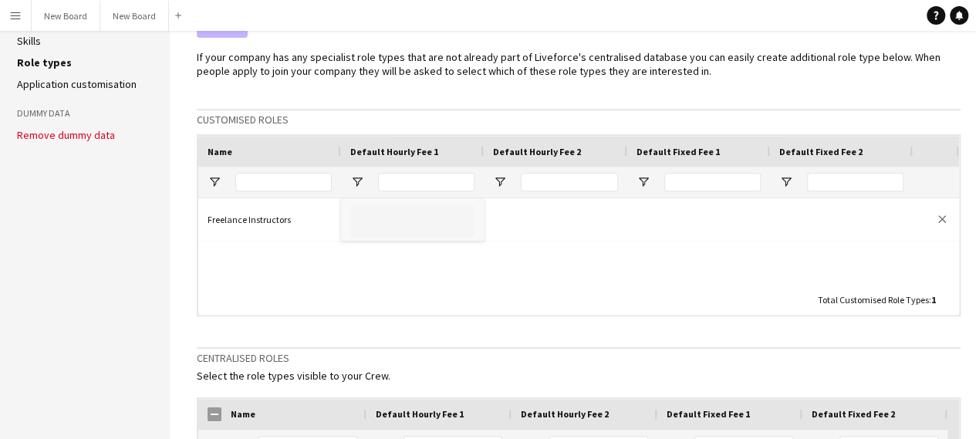
click at [29, 176] on aside "Platform Admins Regionalisation Company profile Settings Billing Workforce IDs …" at bounding box center [85, 274] width 170 height 1111
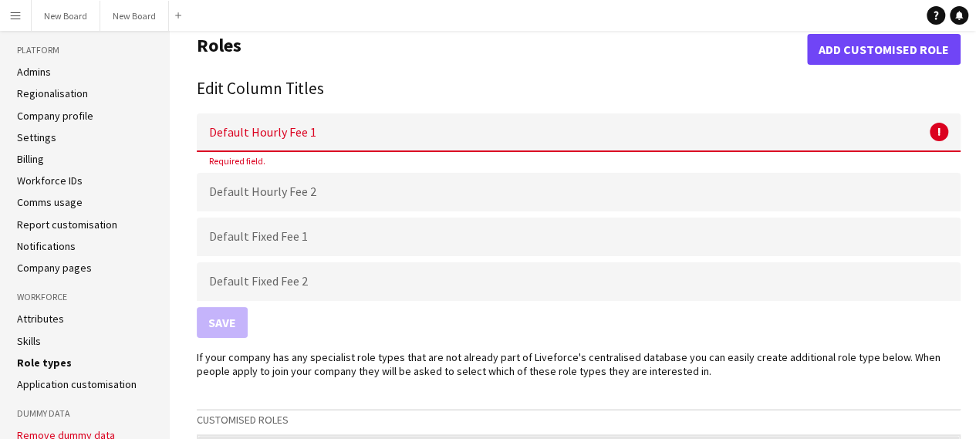
scroll to position [4, 0]
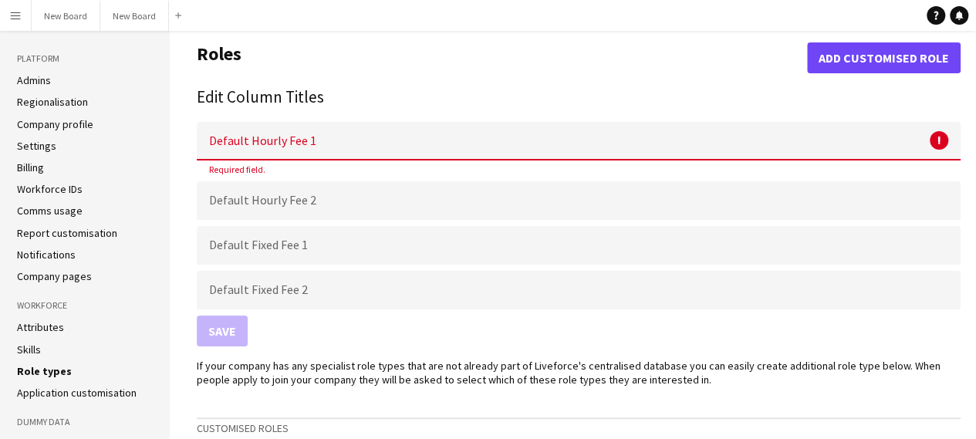
click at [26, 164] on link "Billing" at bounding box center [30, 167] width 27 height 14
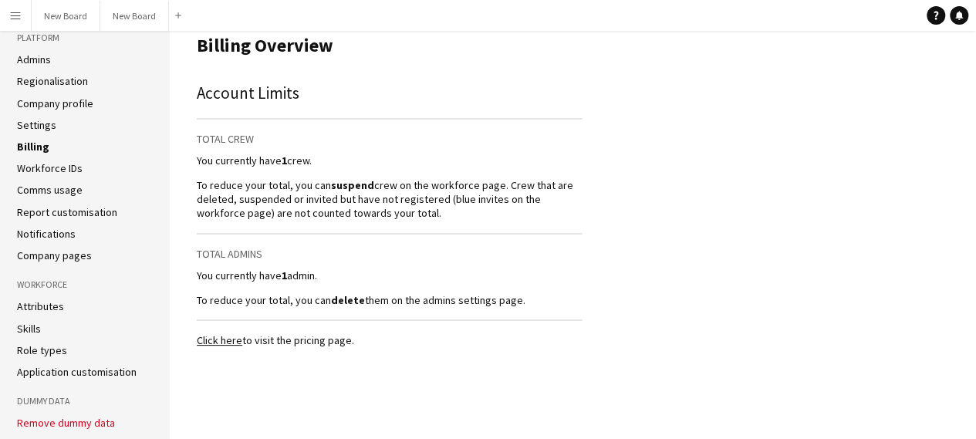
scroll to position [48, 0]
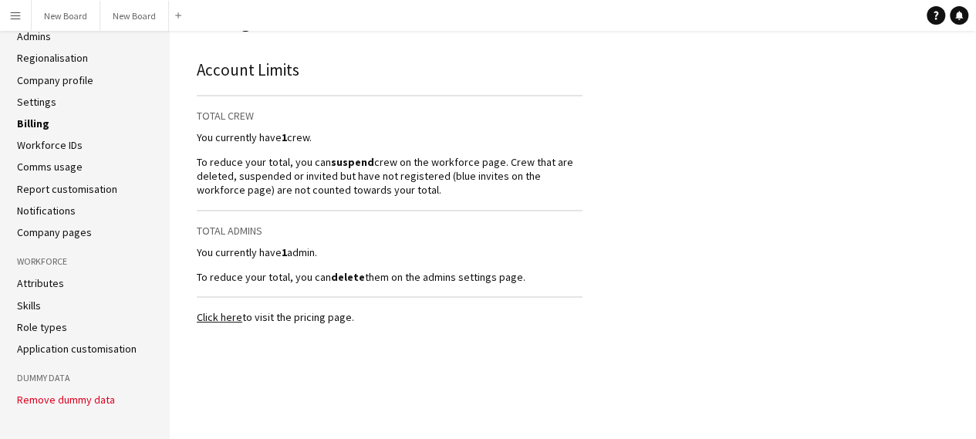
click at [29, 281] on link "Attributes" at bounding box center [40, 283] width 47 height 14
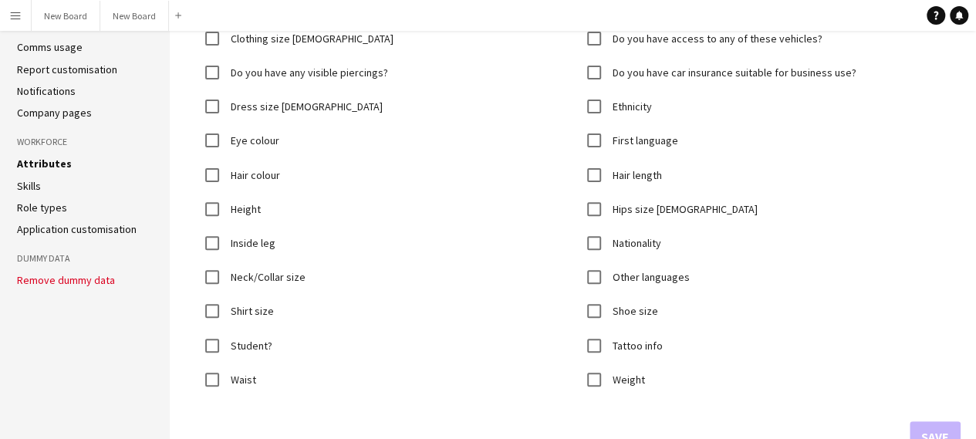
scroll to position [203, 0]
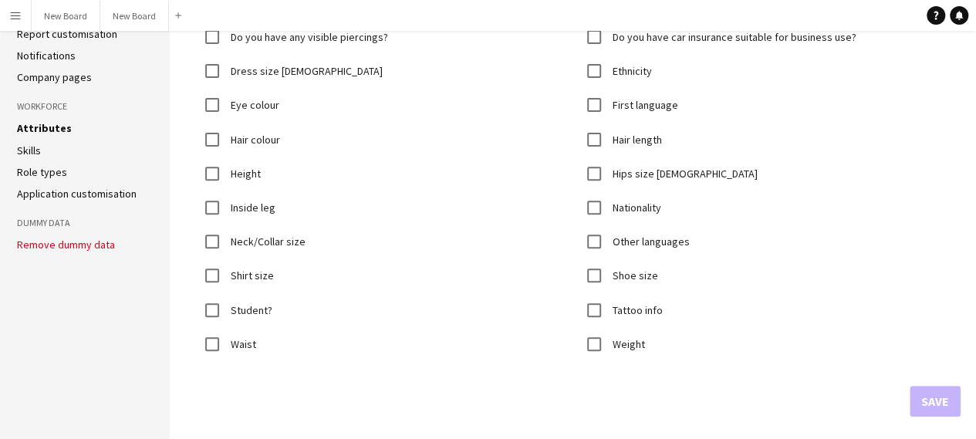
click at [42, 175] on link "Role types" at bounding box center [42, 172] width 50 height 14
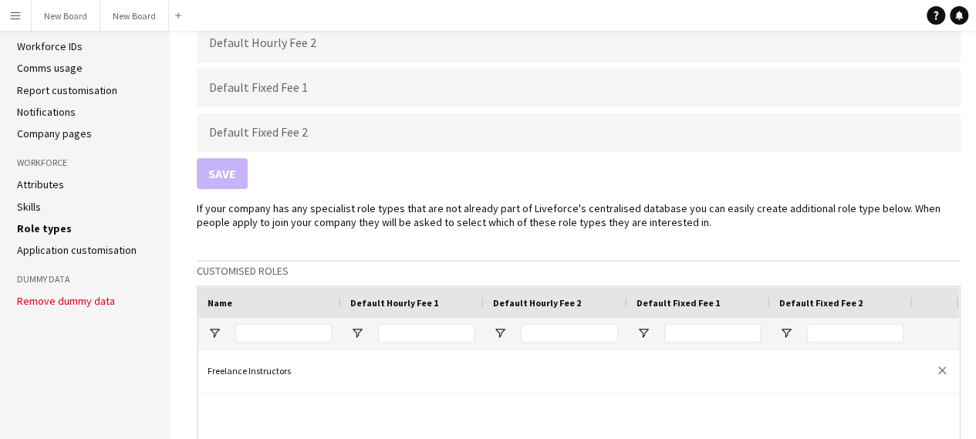
scroll to position [231, 0]
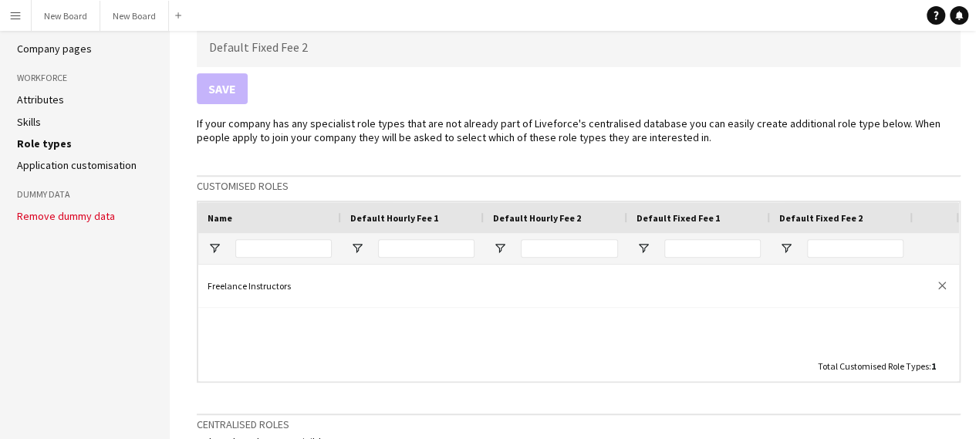
click at [47, 169] on link "Application customisation" at bounding box center [77, 165] width 120 height 14
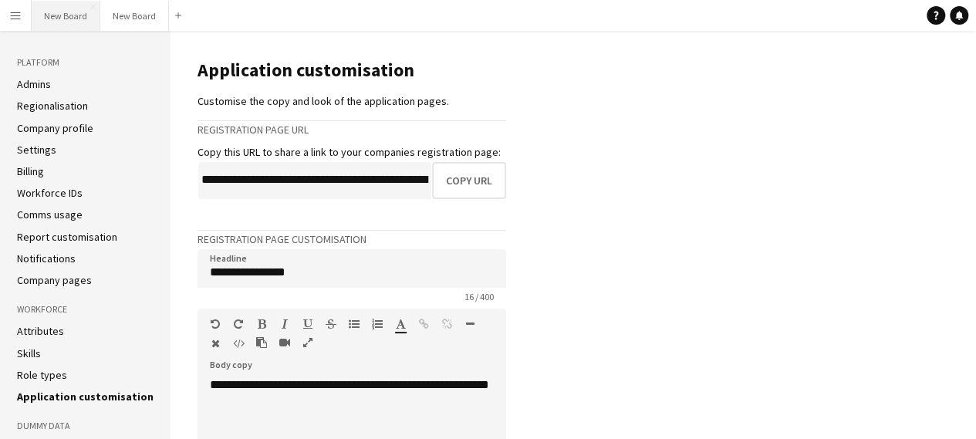
click at [62, 24] on button "New Board Close" at bounding box center [66, 16] width 69 height 30
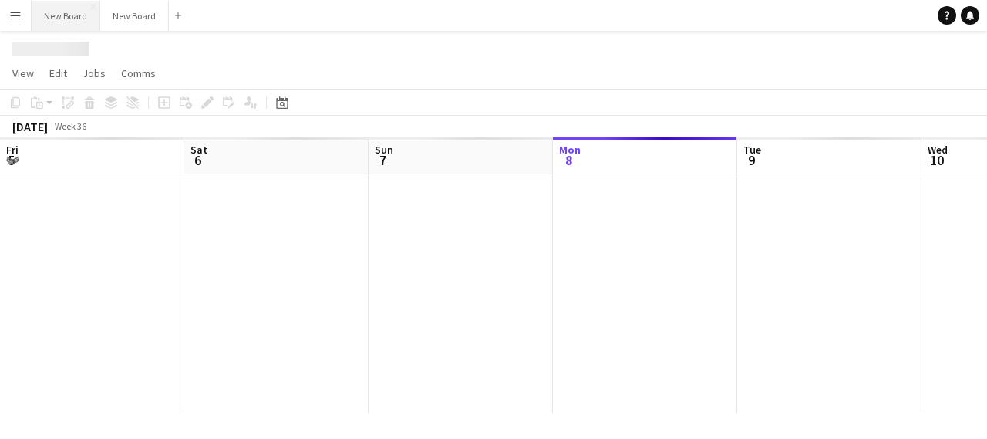
scroll to position [0, 369]
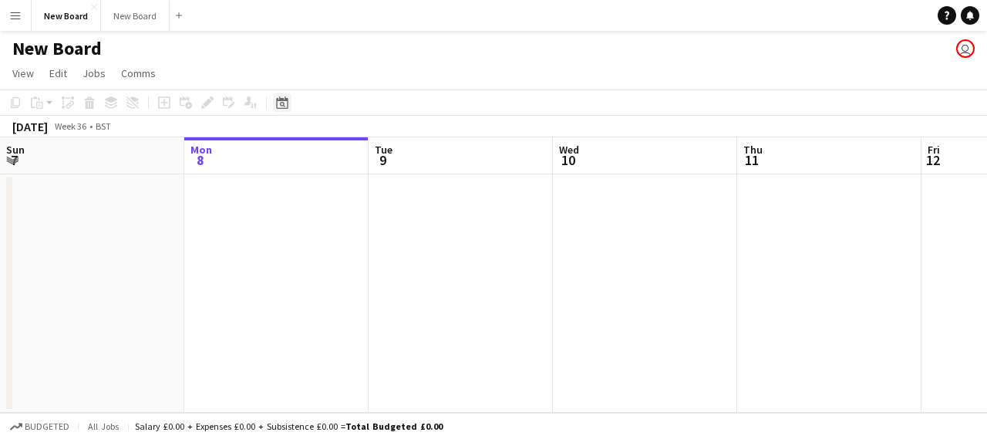
click at [282, 99] on icon at bounding box center [282, 102] width 12 height 12
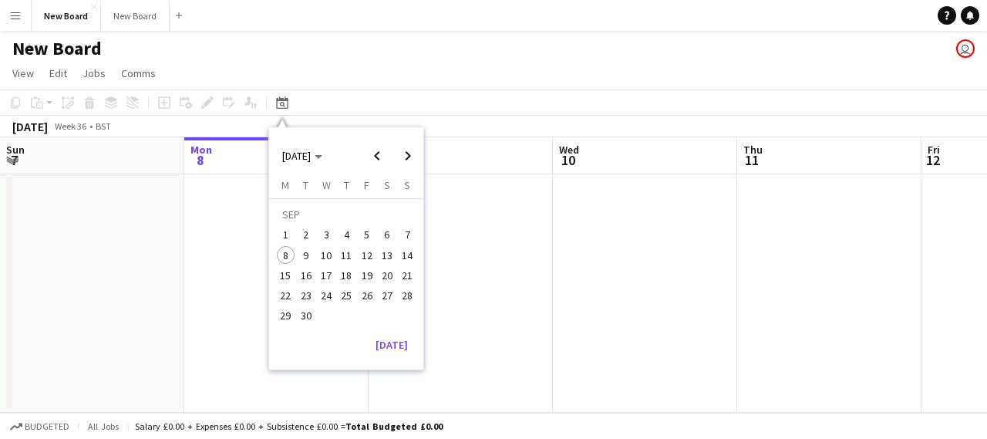
click at [288, 292] on span "22" at bounding box center [286, 295] width 19 height 19
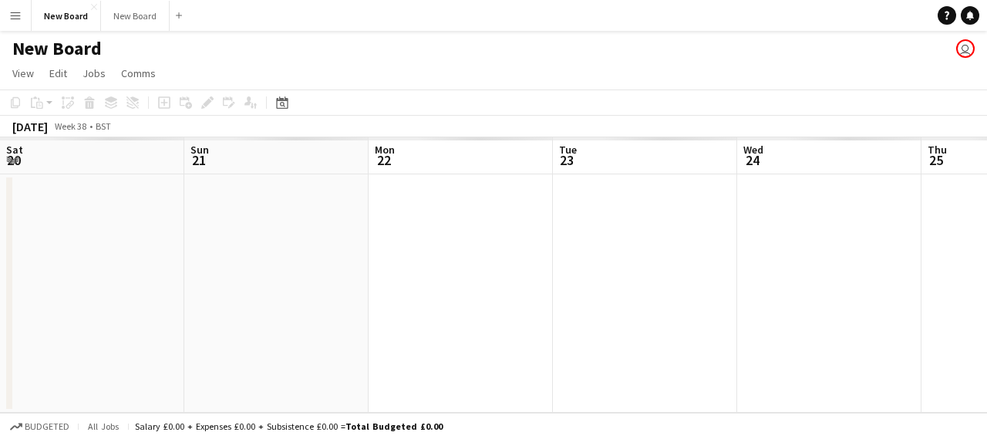
scroll to position [0, 531]
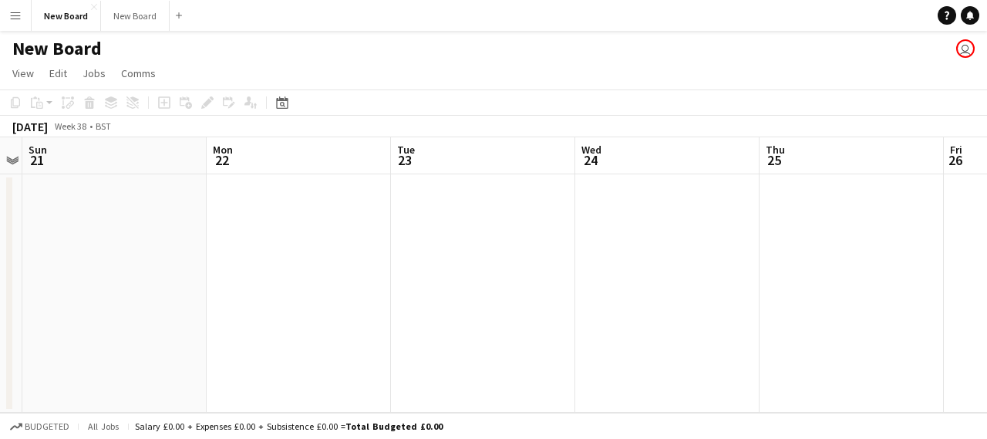
click at [263, 217] on app-date-cell at bounding box center [299, 293] width 184 height 238
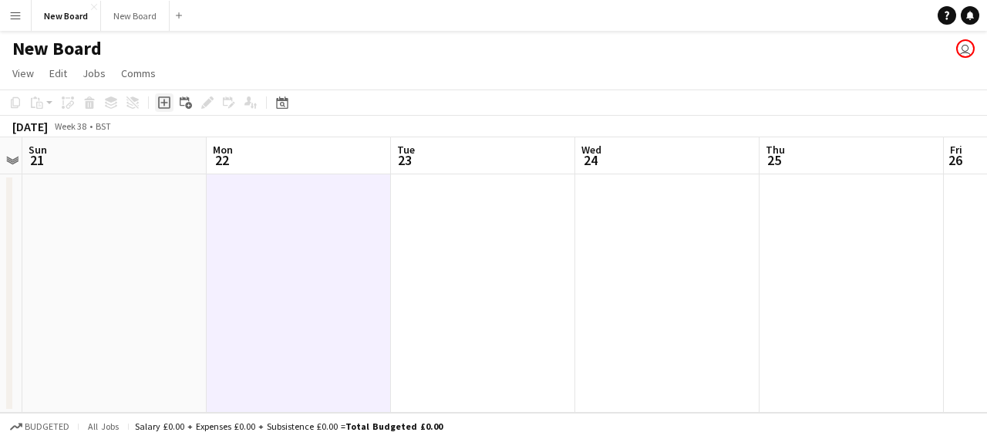
click at [163, 98] on icon "Add job" at bounding box center [164, 102] width 12 height 12
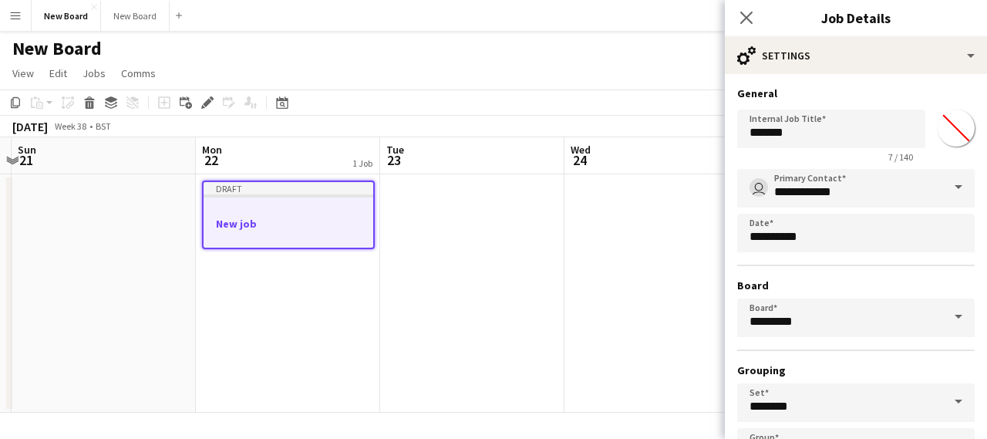
scroll to position [0, 549]
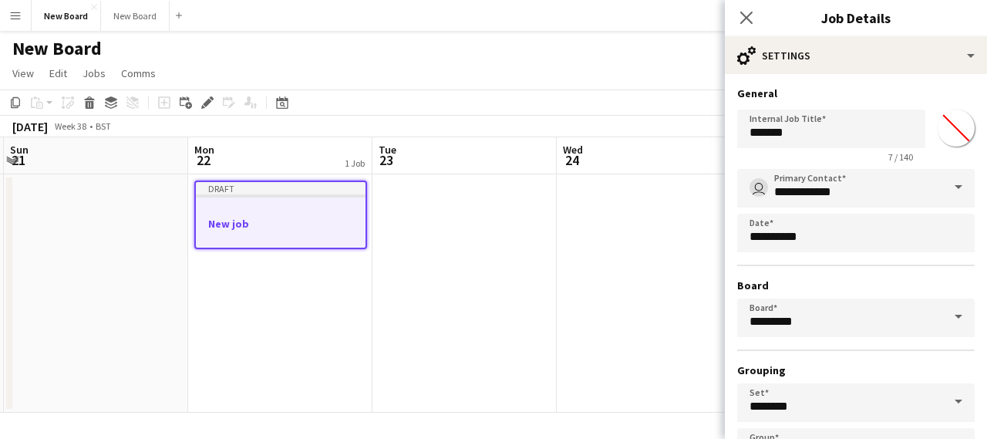
drag, startPoint x: 315, startPoint y: 206, endPoint x: 296, endPoint y: 374, distance: 169.1
click at [296, 374] on app-calendar-viewport "Thu 18 Fri 19 Sat 20 Sun 21 Mon 22 1 Job Tue 23 Wed 24 Thu 25 Fri 26 Sat 27 Sun…" at bounding box center [493, 274] width 987 height 275
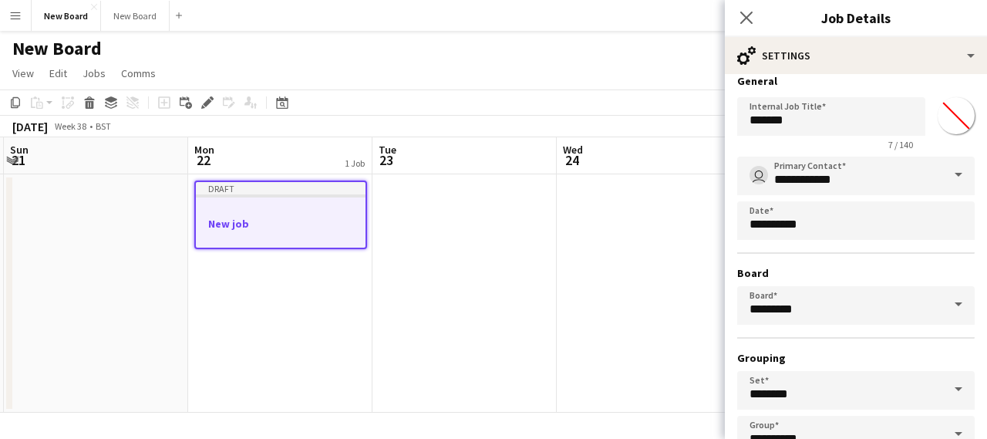
scroll to position [0, 0]
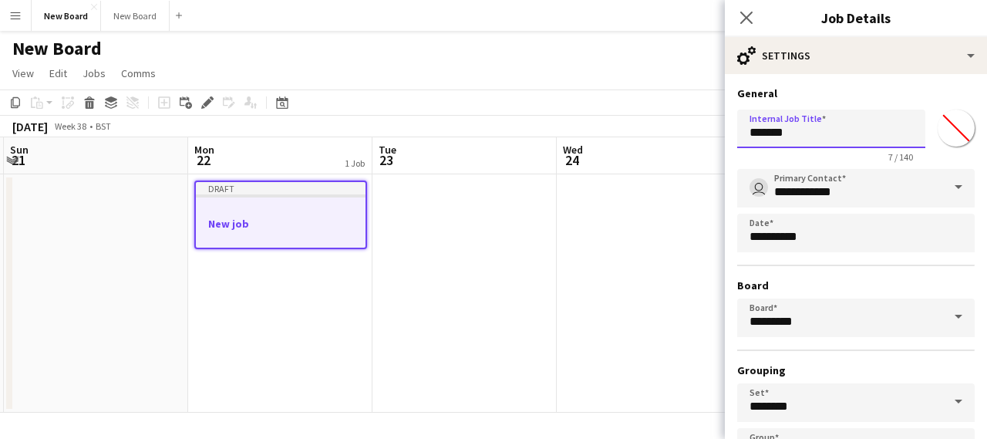
click at [805, 132] on input "*******" at bounding box center [831, 129] width 188 height 39
click at [757, 129] on input "**********" at bounding box center [831, 129] width 188 height 39
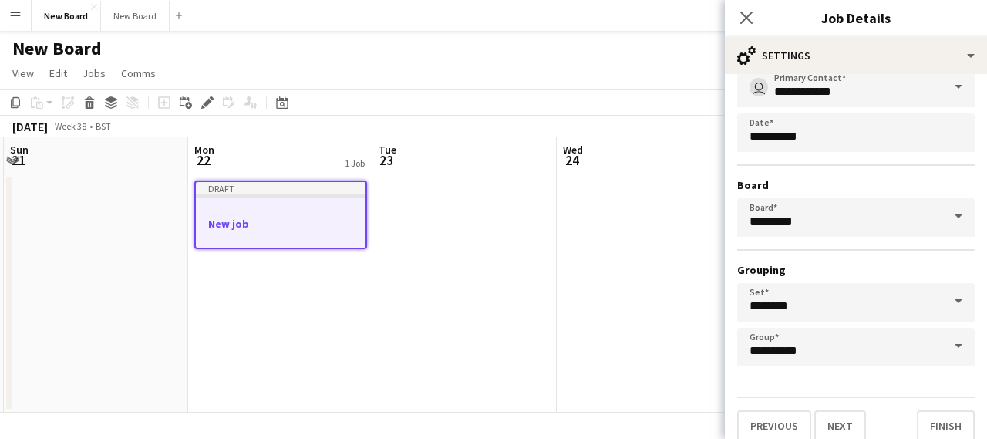
scroll to position [114, 0]
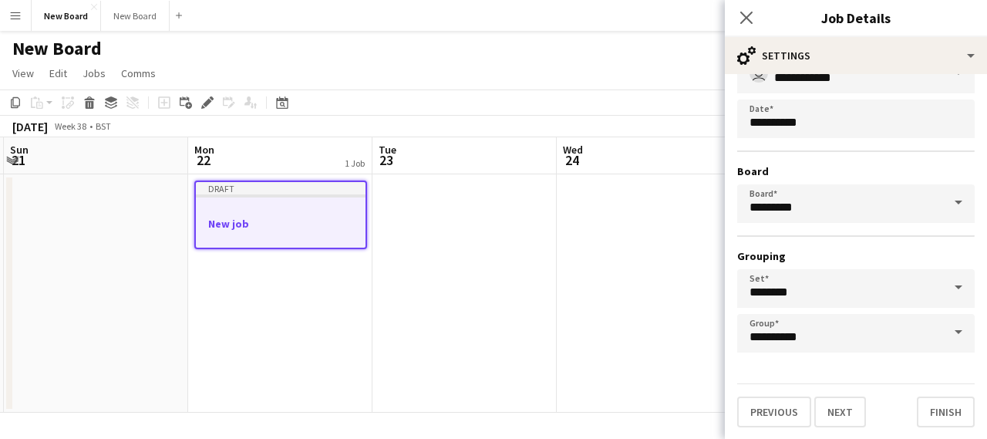
type input "**********"
click at [831, 283] on input "********" at bounding box center [856, 288] width 238 height 39
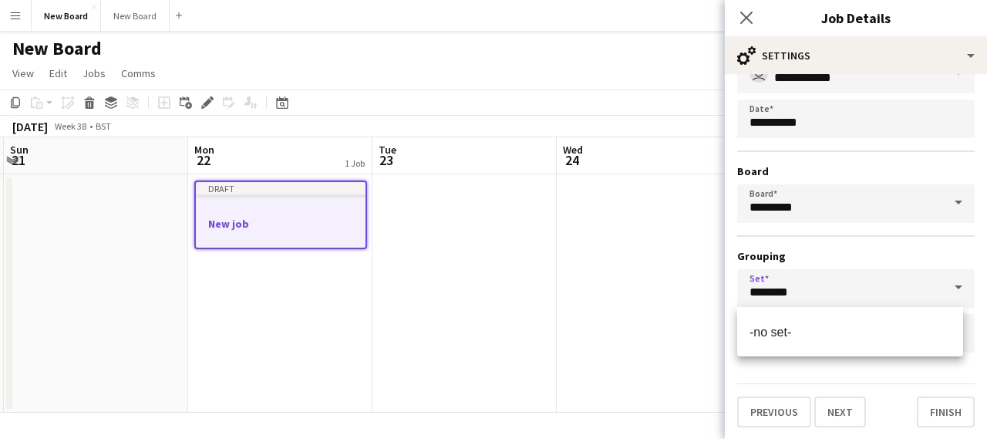
click at [942, 289] on span at bounding box center [958, 287] width 32 height 37
click at [750, 379] on form "**********" at bounding box center [856, 199] width 262 height 455
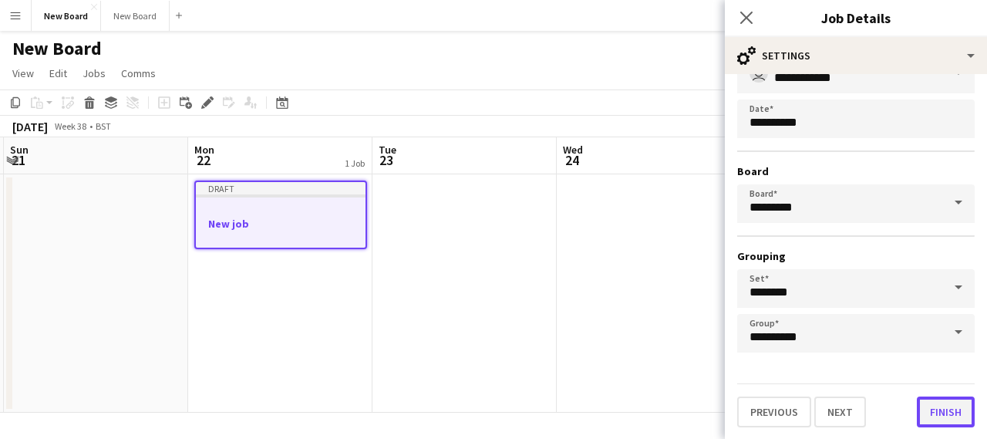
click at [917, 405] on button "Finish" at bounding box center [946, 411] width 58 height 31
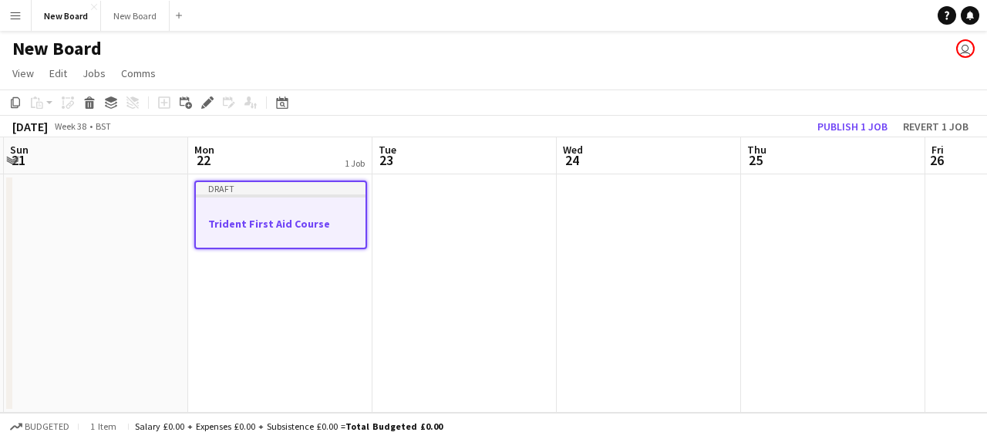
click at [313, 223] on h3 "Trident First Aid Course" at bounding box center [281, 224] width 170 height 14
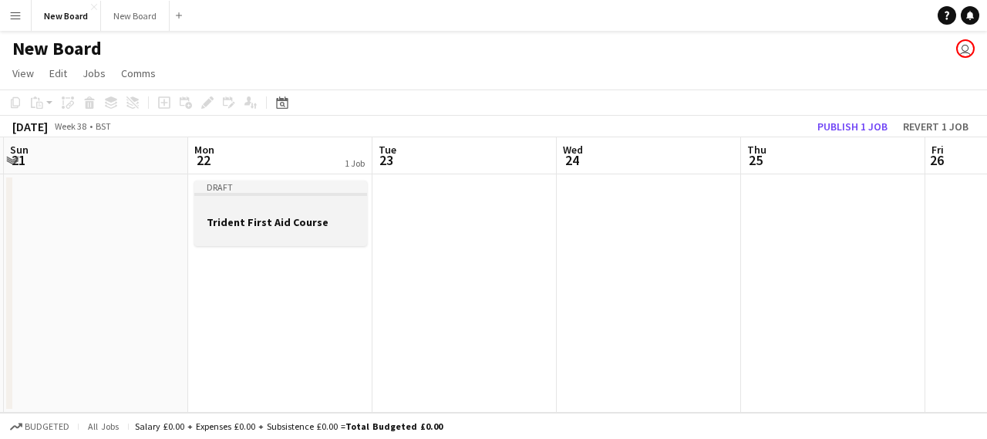
click at [313, 223] on h3 "Trident First Aid Course" at bounding box center [280, 222] width 173 height 14
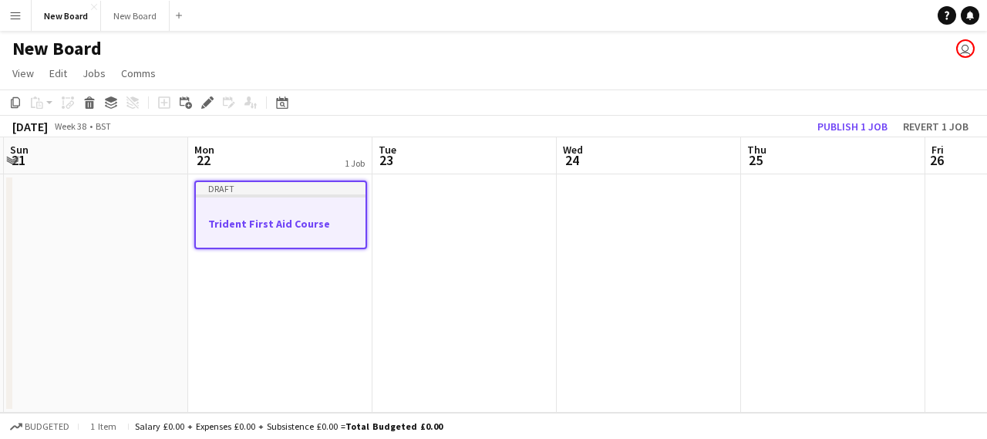
click at [317, 197] on div at bounding box center [281, 195] width 170 height 3
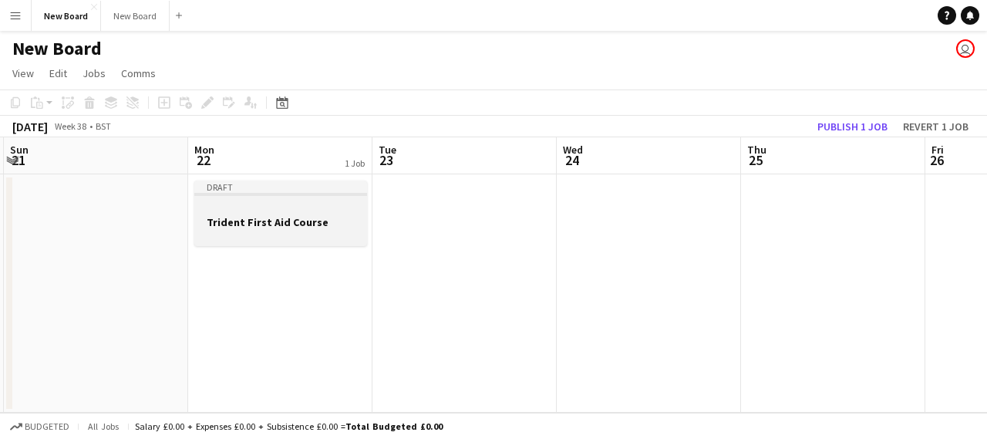
click at [317, 197] on app-job-card "Draft Trident First Aid Course" at bounding box center [280, 213] width 173 height 66
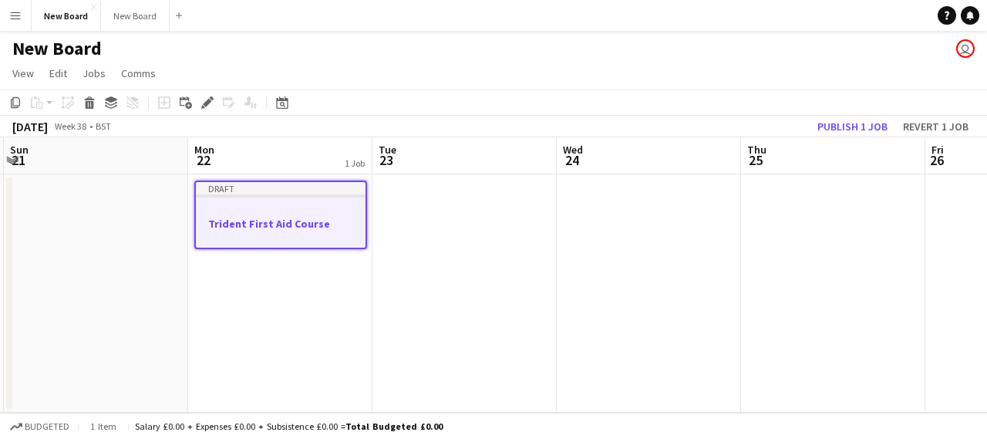
click at [317, 186] on div "Draft" at bounding box center [281, 188] width 170 height 12
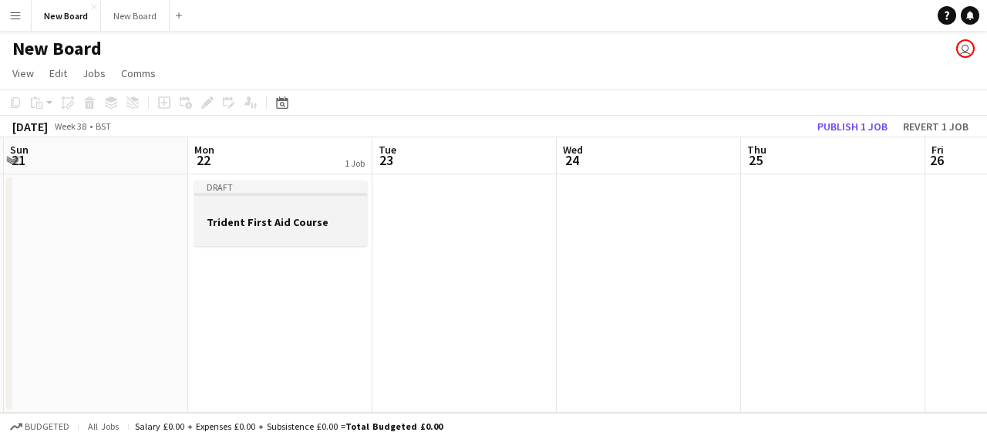
click at [317, 186] on div "Draft" at bounding box center [280, 186] width 173 height 12
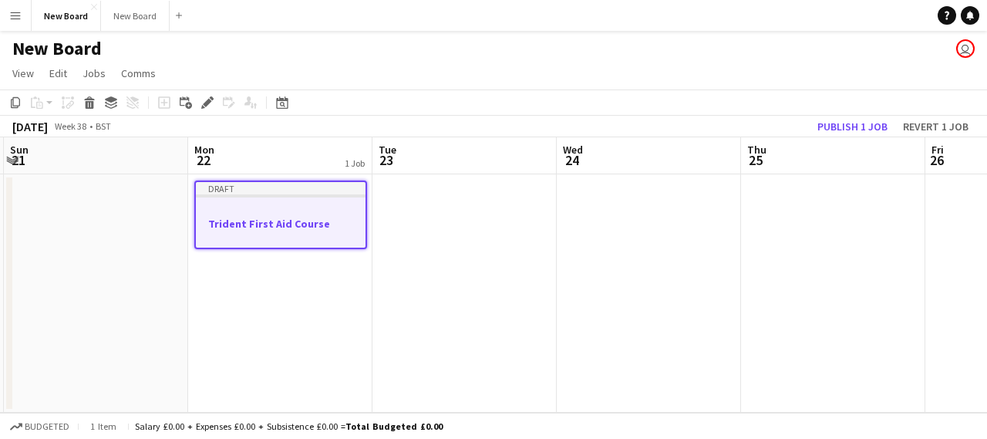
click at [317, 186] on div "Draft" at bounding box center [281, 188] width 170 height 12
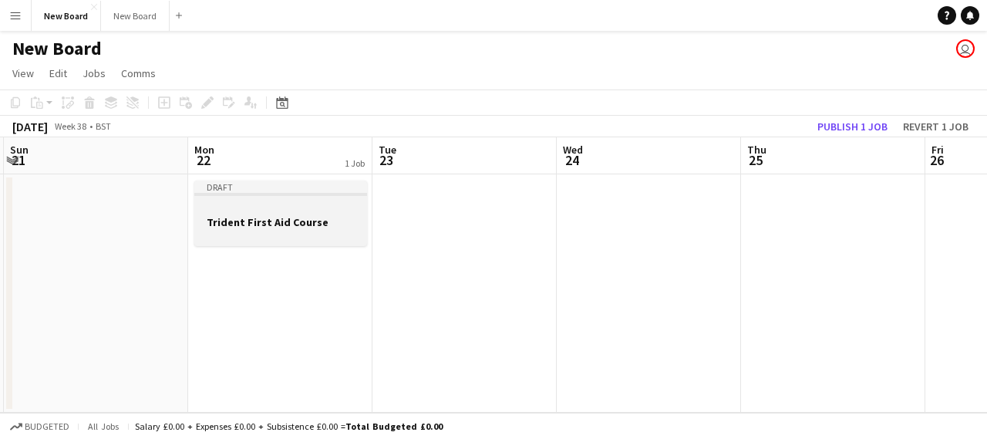
click at [317, 186] on div "Draft" at bounding box center [280, 186] width 173 height 12
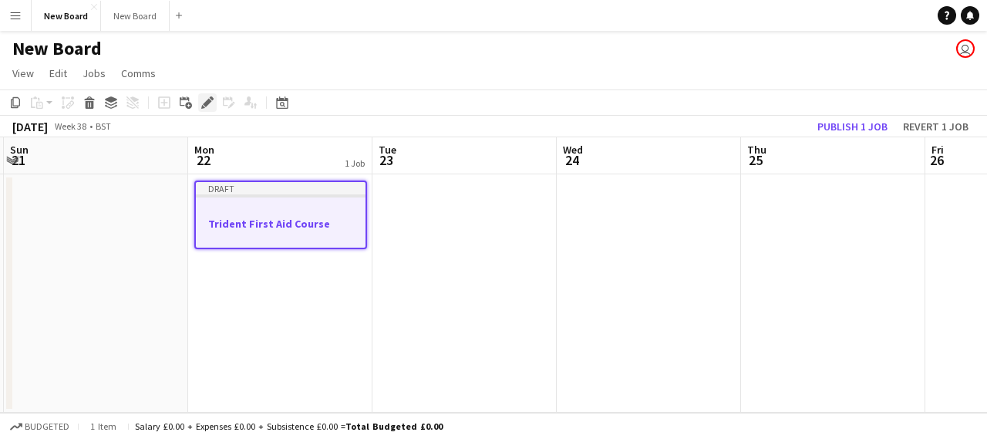
click at [203, 104] on icon "Edit" at bounding box center [207, 102] width 12 height 12
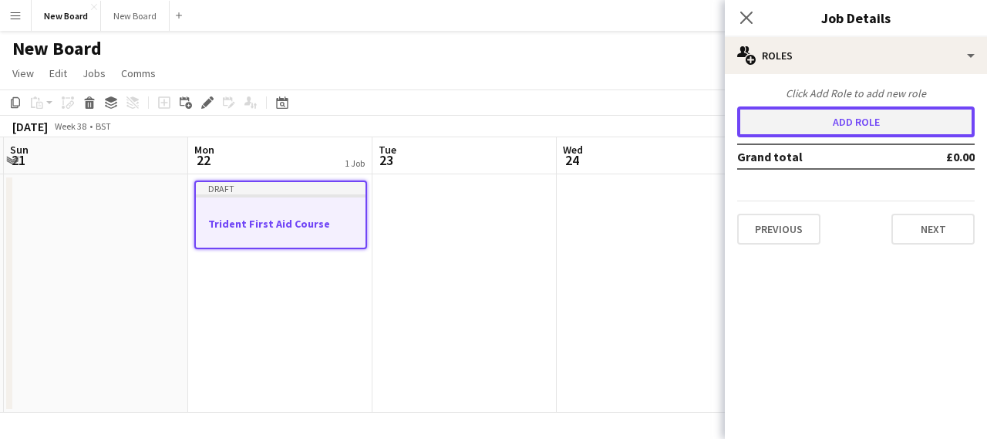
click at [832, 124] on button "Add role" at bounding box center [856, 121] width 238 height 31
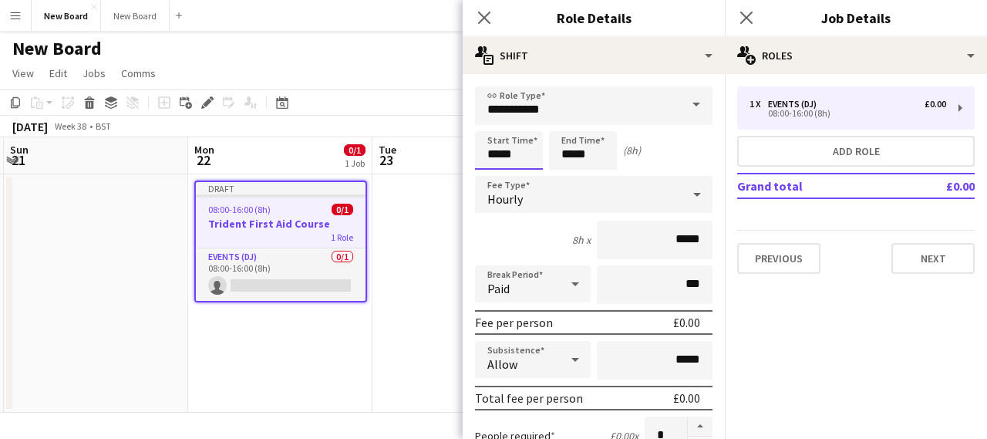
click at [513, 150] on input "*****" at bounding box center [509, 150] width 68 height 39
click at [493, 124] on div at bounding box center [493, 123] width 31 height 15
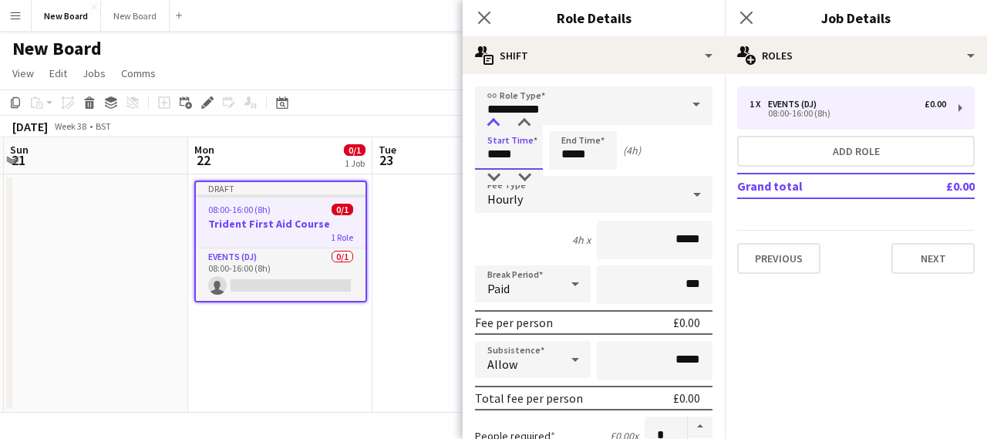
click at [493, 124] on div at bounding box center [493, 123] width 31 height 15
click at [492, 123] on div at bounding box center [493, 123] width 31 height 15
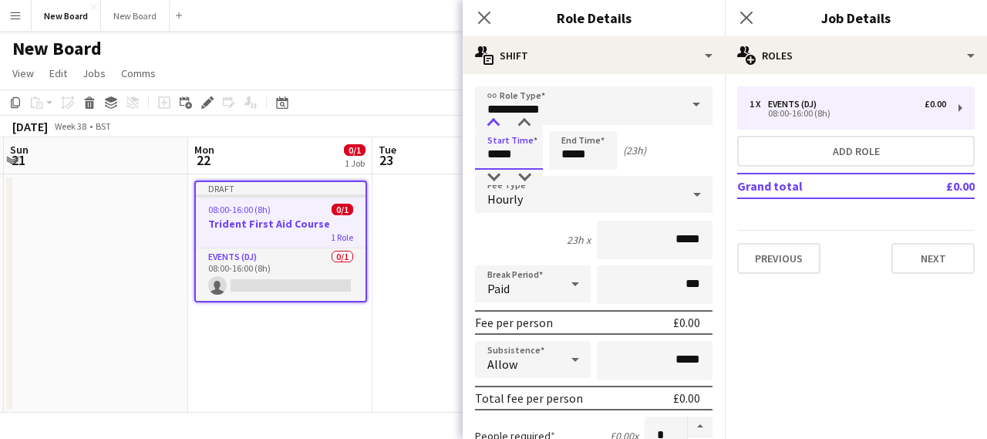
click at [492, 123] on div at bounding box center [493, 123] width 31 height 15
type input "*****"
click at [492, 123] on div at bounding box center [493, 123] width 31 height 15
click at [567, 160] on input "*****" at bounding box center [583, 150] width 68 height 39
click at [569, 122] on div at bounding box center [567, 123] width 31 height 15
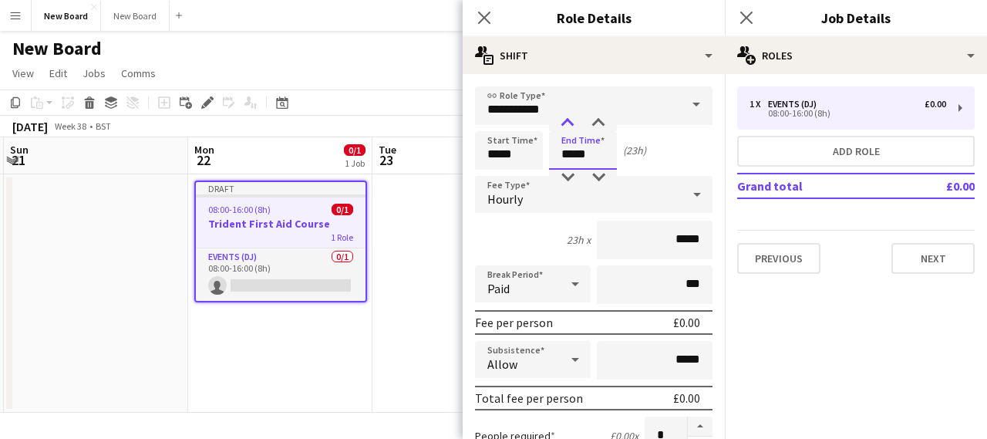
click at [569, 123] on div at bounding box center [567, 123] width 31 height 15
click at [568, 123] on div at bounding box center [567, 123] width 31 height 15
type input "*****"
click at [568, 123] on div at bounding box center [567, 123] width 31 height 15
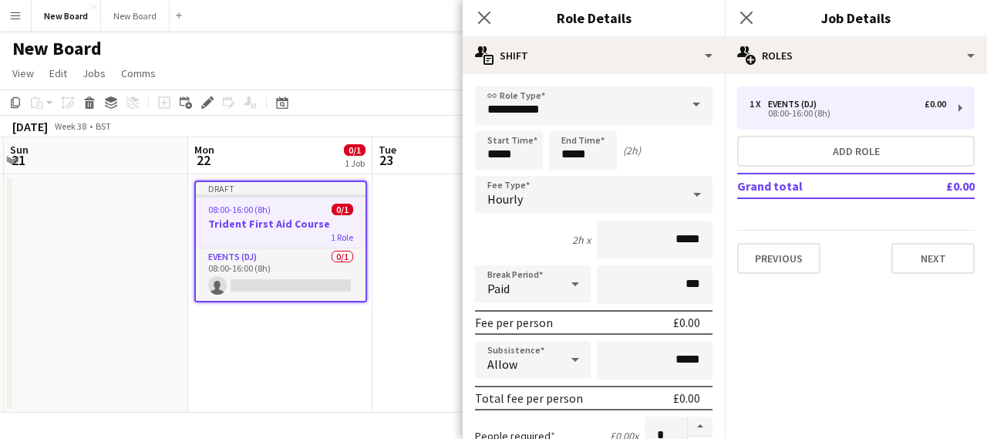
click at [759, 314] on mat-expansion-panel "pencil3 General details 1 x Events (DJ) £0.00 08:00-16:00 (8h) Add role Grand t…" at bounding box center [856, 256] width 262 height 365
click at [494, 235] on div "2h x *****" at bounding box center [594, 240] width 238 height 39
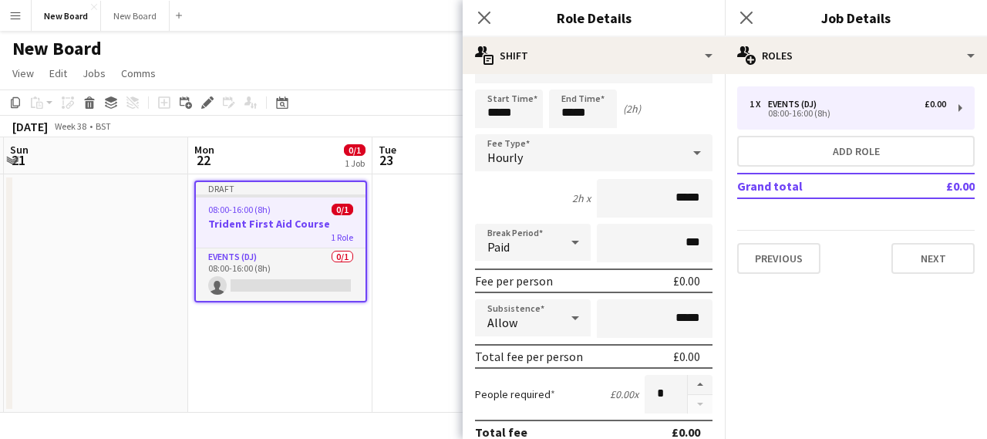
scroll to position [0, 0]
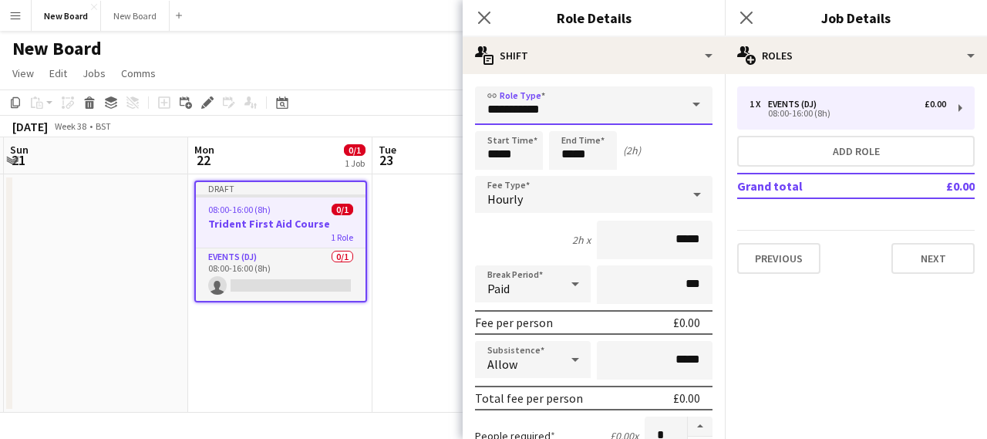
click at [564, 120] on input "**********" at bounding box center [594, 105] width 238 height 39
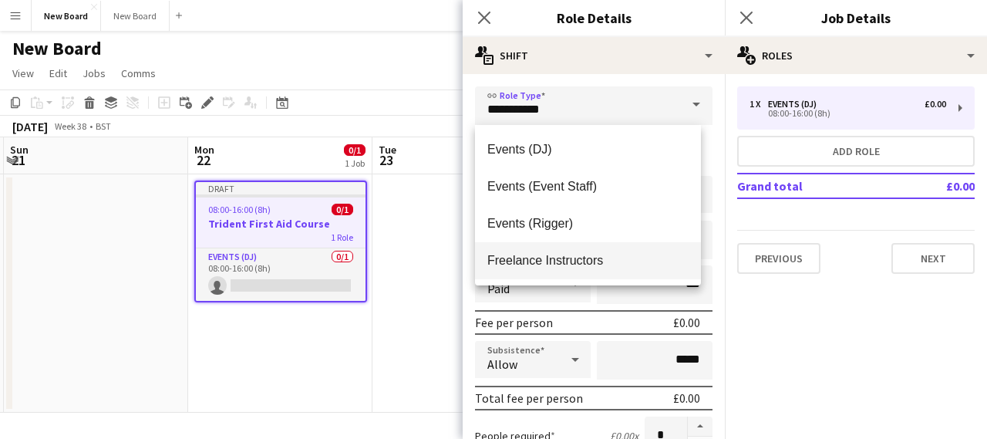
click at [564, 261] on span "Freelance Instructors" at bounding box center [587, 260] width 201 height 15
type input "**********"
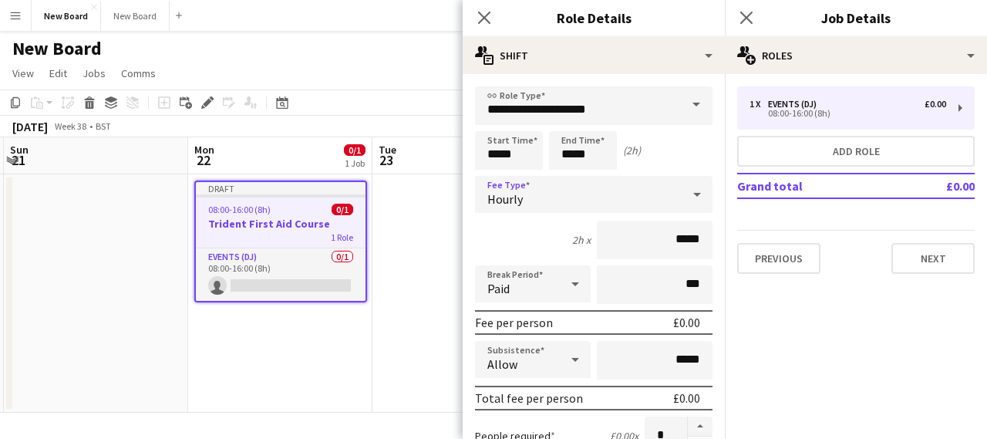
click at [613, 211] on div "Hourly" at bounding box center [578, 194] width 207 height 37
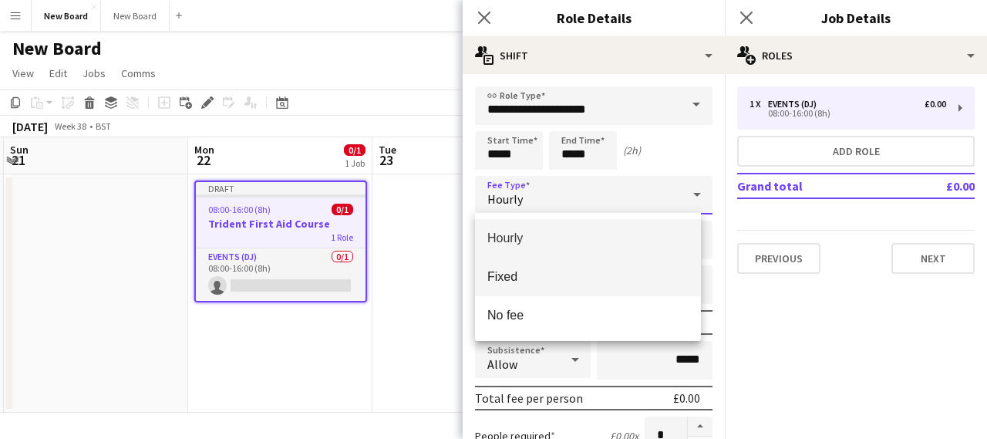
click at [576, 285] on mat-option "Fixed" at bounding box center [588, 277] width 226 height 39
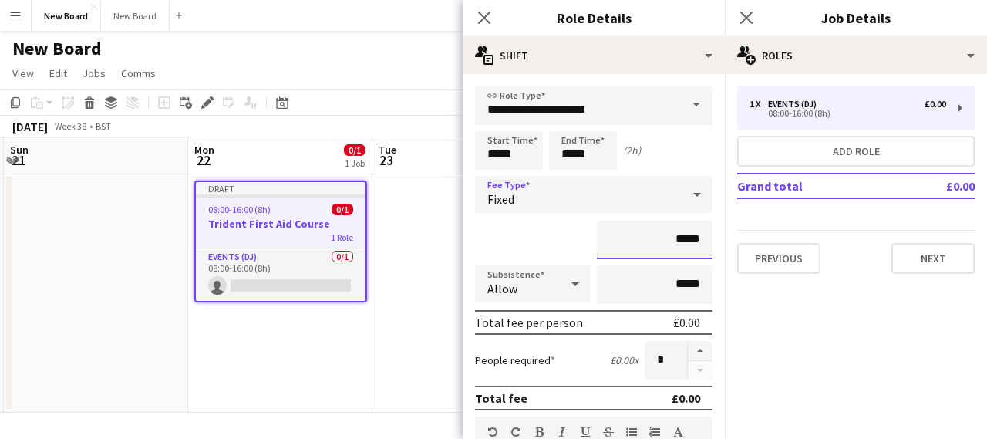
click at [649, 241] on input "*****" at bounding box center [655, 240] width 116 height 39
type input "**"
type input "***"
click at [915, 346] on mat-expansion-panel "pencil3 General details 1 x Events (DJ) £0.00 08:00-16:00 (8h) Add role Grand t…" at bounding box center [856, 256] width 262 height 365
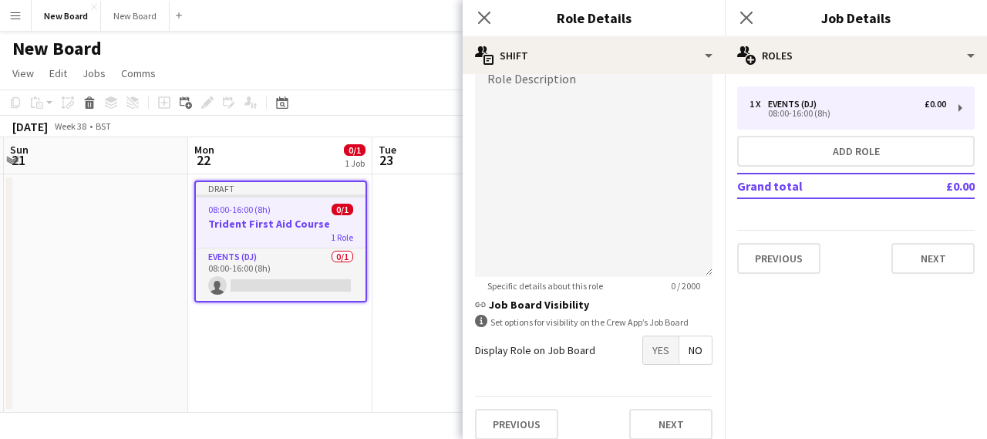
scroll to position [406, 0]
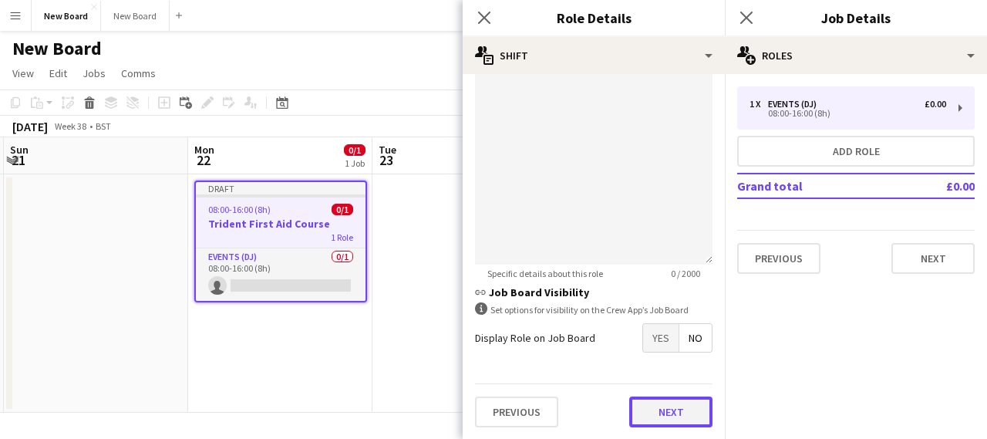
click at [655, 406] on button "Next" at bounding box center [670, 411] width 83 height 31
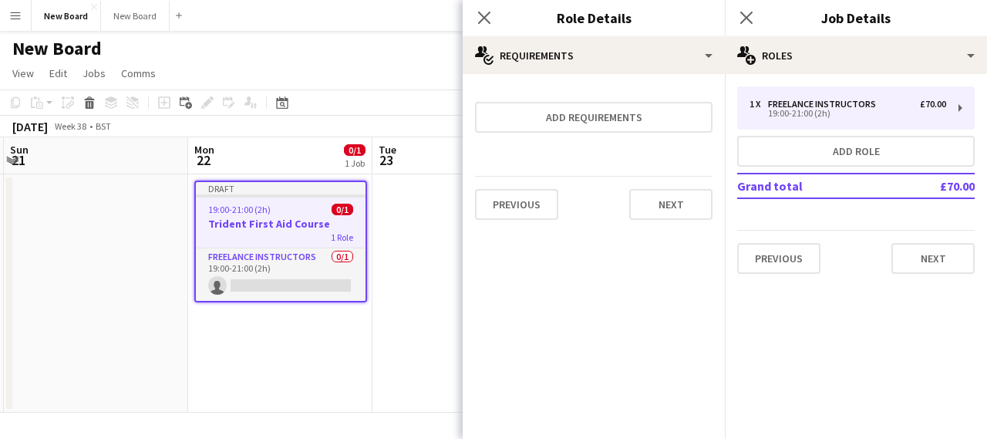
scroll to position [0, 0]
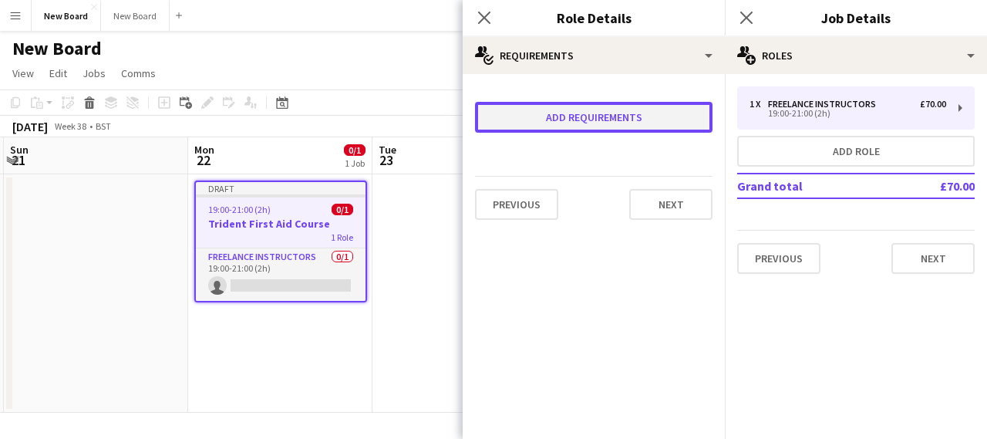
click at [584, 118] on button "Add requirements" at bounding box center [594, 117] width 238 height 31
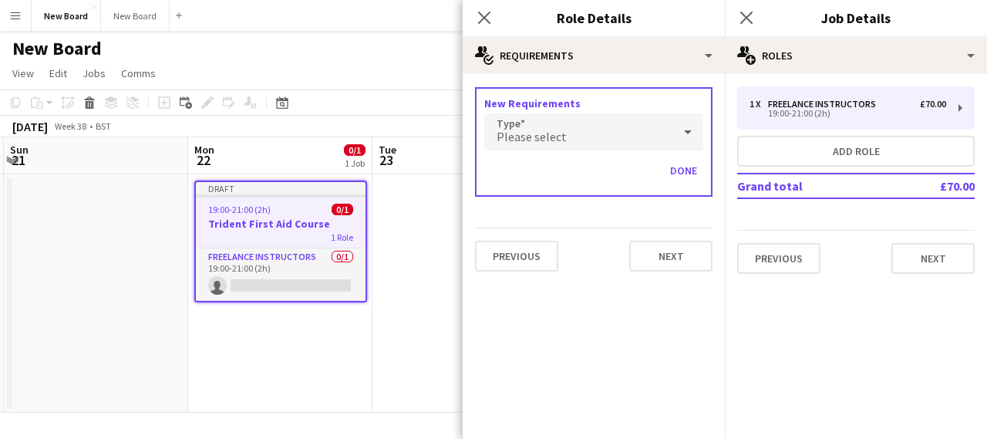
click at [585, 128] on div "Please select" at bounding box center [578, 131] width 188 height 37
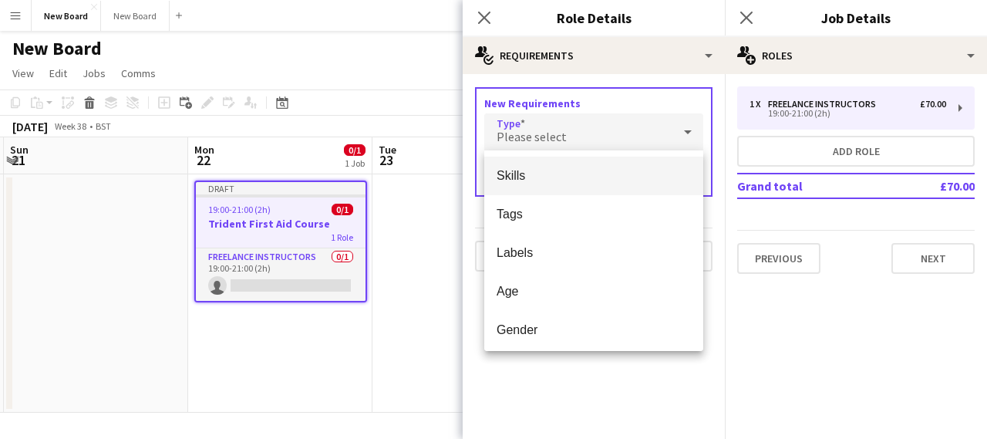
click at [569, 179] on span "Skills" at bounding box center [594, 175] width 194 height 15
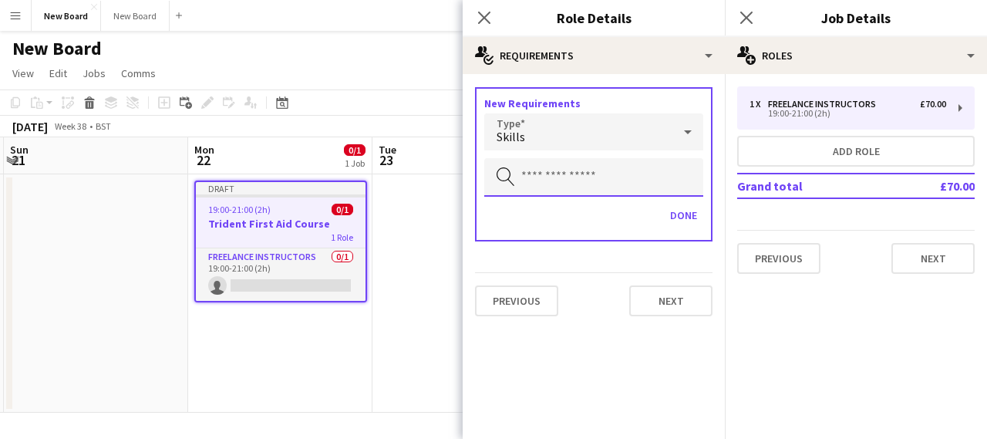
click at [568, 179] on input "text" at bounding box center [593, 177] width 219 height 39
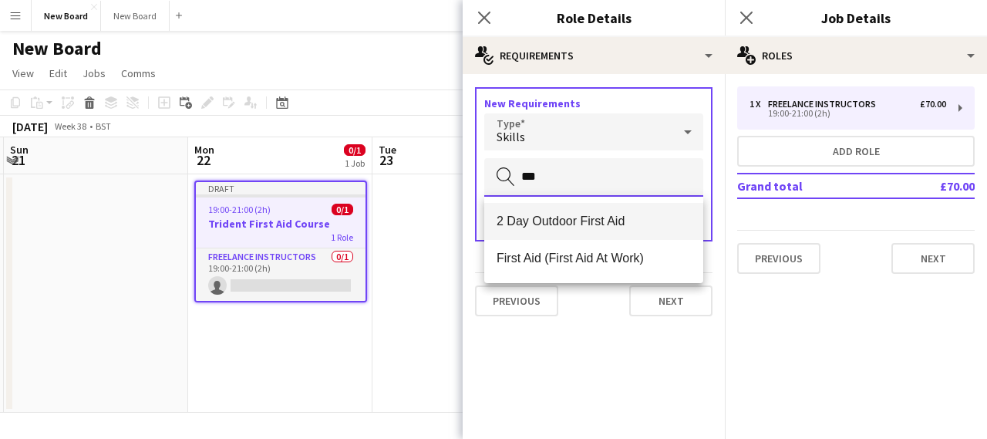
type input "***"
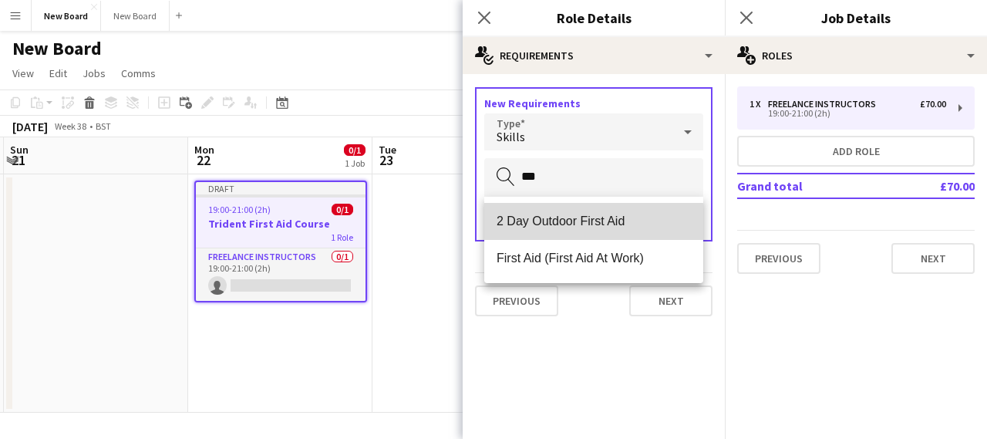
click at [541, 226] on span "2 Day Outdoor First Aid" at bounding box center [594, 221] width 194 height 15
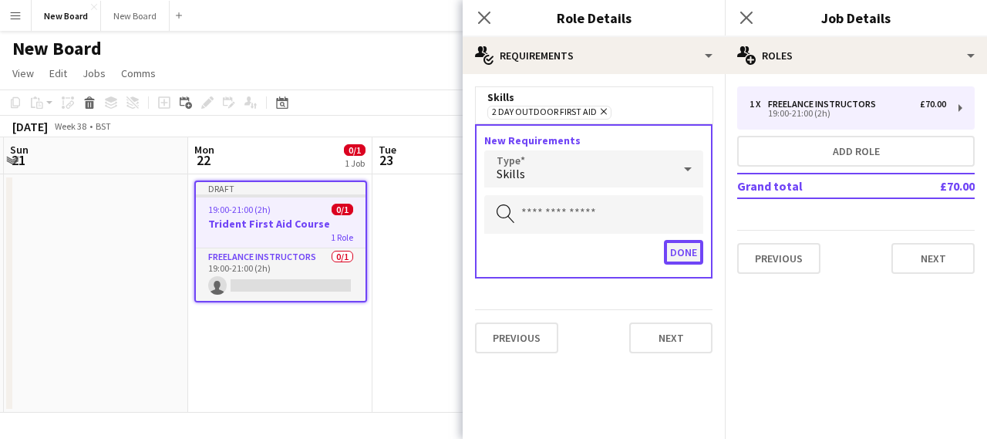
click at [693, 247] on button "Done" at bounding box center [683, 252] width 39 height 25
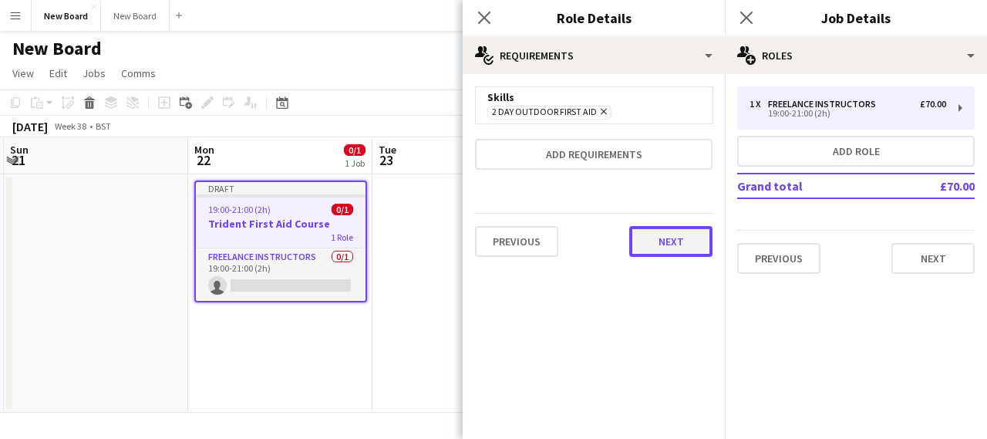
click at [649, 240] on button "Next" at bounding box center [670, 241] width 83 height 31
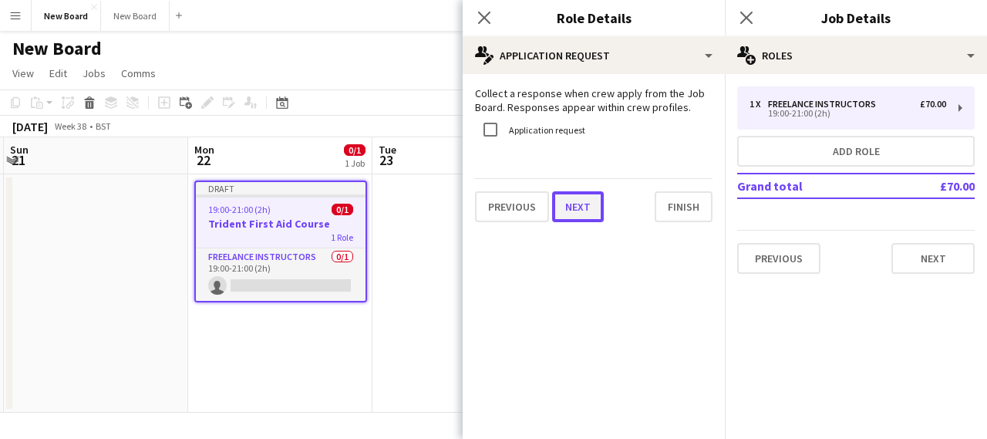
click at [597, 214] on button "Next" at bounding box center [578, 206] width 52 height 31
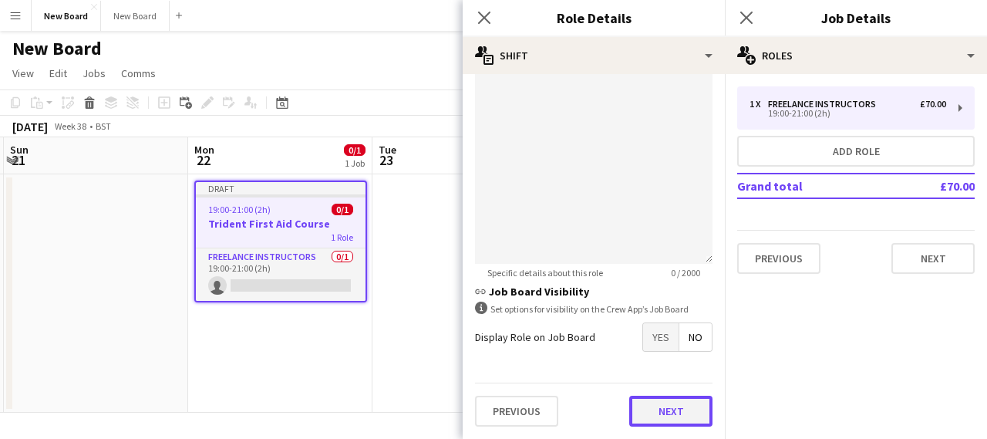
scroll to position [406, 0]
click at [626, 389] on div "Previous Next" at bounding box center [594, 411] width 238 height 56
click at [629, 417] on button "Next" at bounding box center [670, 411] width 83 height 31
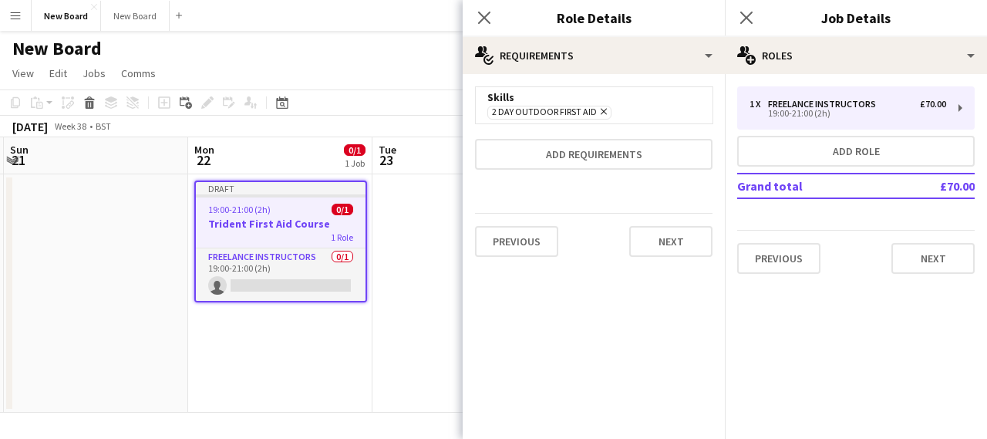
scroll to position [0, 0]
click at [668, 243] on button "Next" at bounding box center [670, 241] width 83 height 31
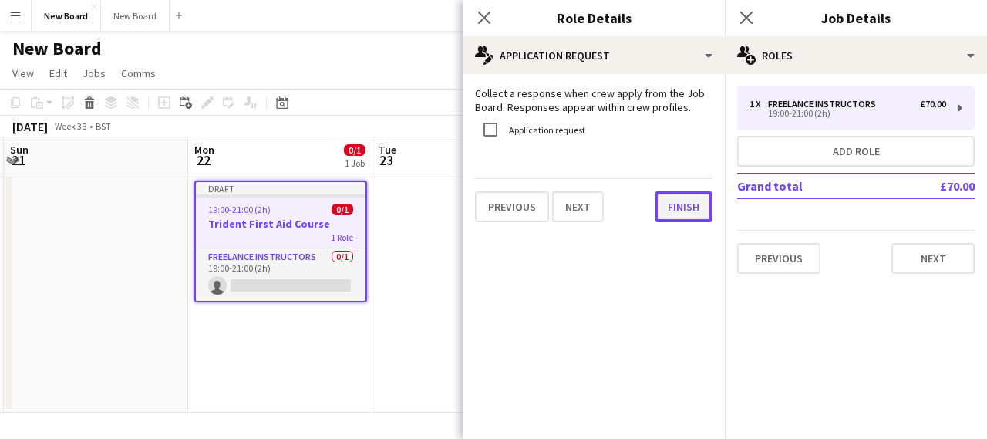
click at [687, 213] on button "Finish" at bounding box center [684, 206] width 58 height 31
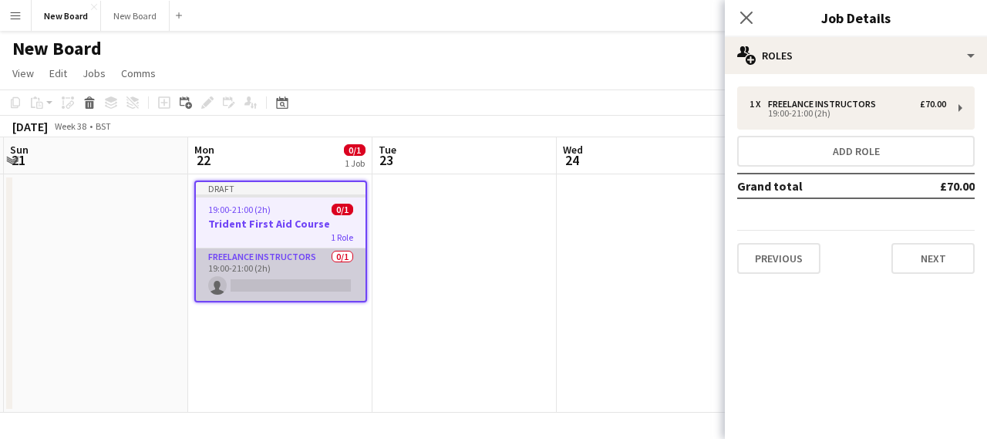
click at [254, 261] on app-card-role "Freelance Instructors 0/1 19:00-21:00 (2h) single-neutral-actions" at bounding box center [281, 274] width 170 height 52
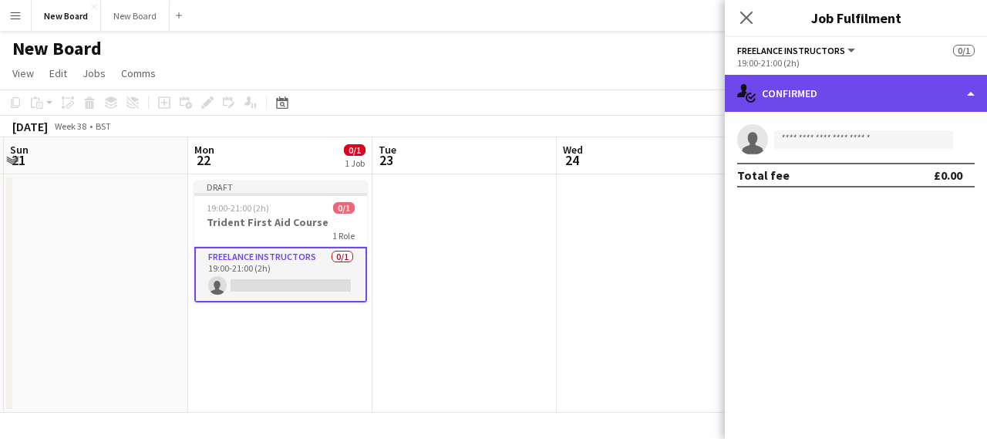
click at [805, 96] on div "single-neutral-actions-check-2 Confirmed" at bounding box center [856, 93] width 262 height 37
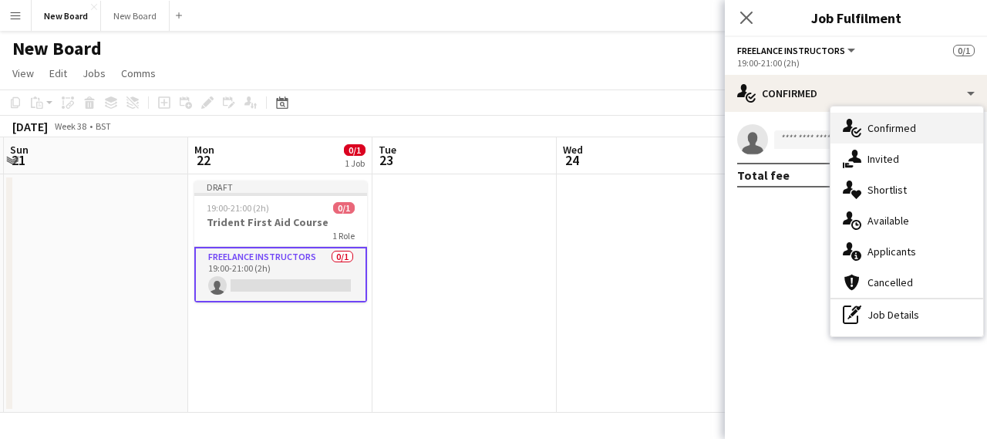
click at [875, 131] on span "Confirmed" at bounding box center [892, 128] width 49 height 14
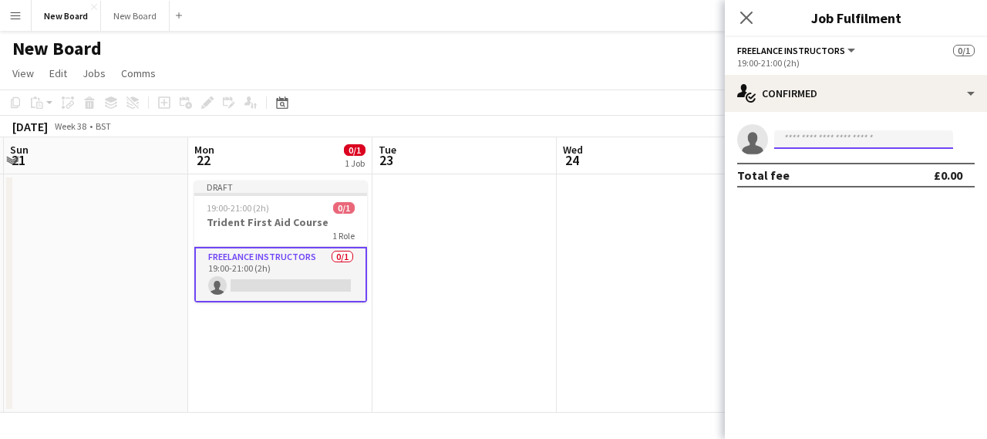
click at [845, 134] on input at bounding box center [863, 139] width 179 height 19
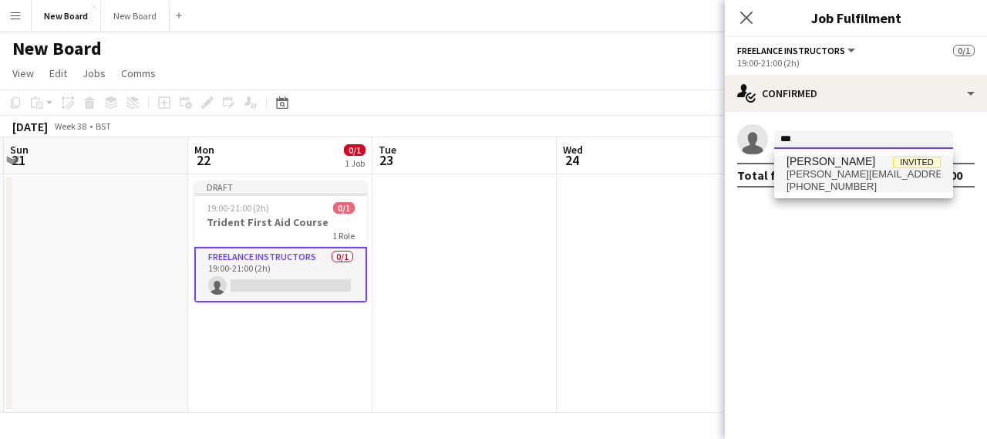
type input "***"
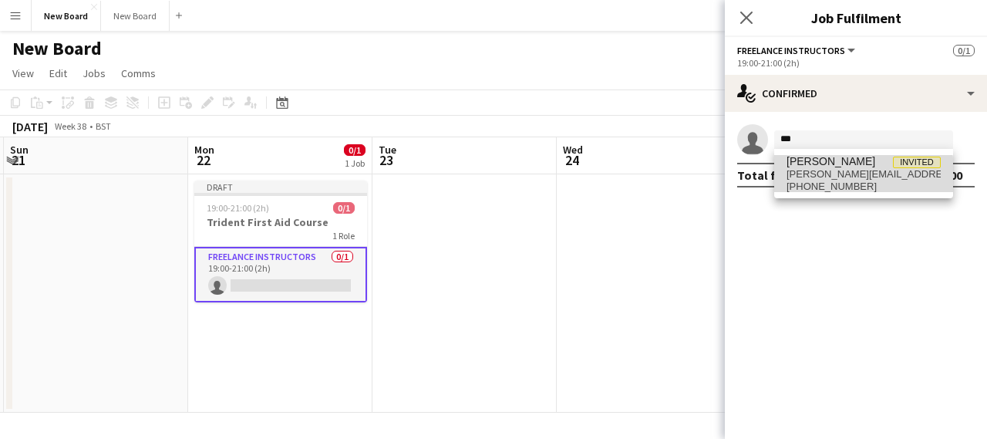
click at [816, 177] on span "[PERSON_NAME][EMAIL_ADDRESS][DOMAIN_NAME]" at bounding box center [864, 174] width 154 height 12
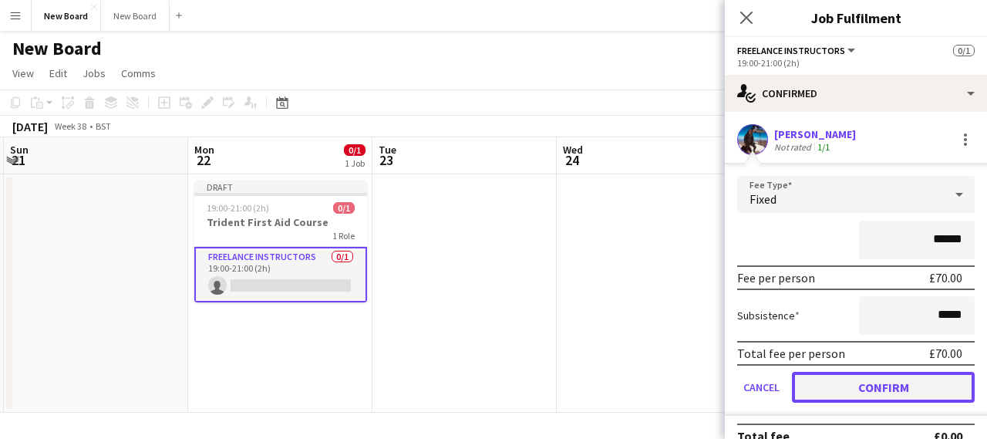
click at [882, 389] on button "Confirm" at bounding box center [883, 387] width 183 height 31
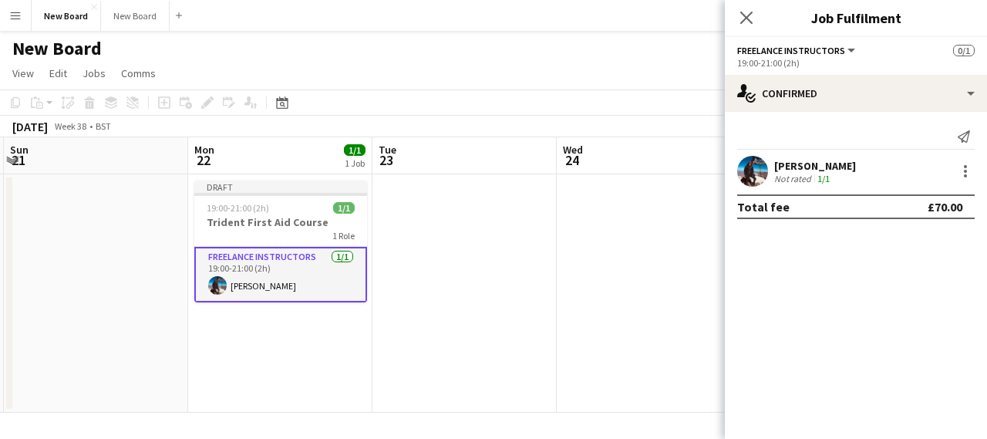
click at [275, 269] on app-card-role "Freelance Instructors [DATE] 19:00-21:00 (2h) [PERSON_NAME]" at bounding box center [280, 275] width 173 height 56
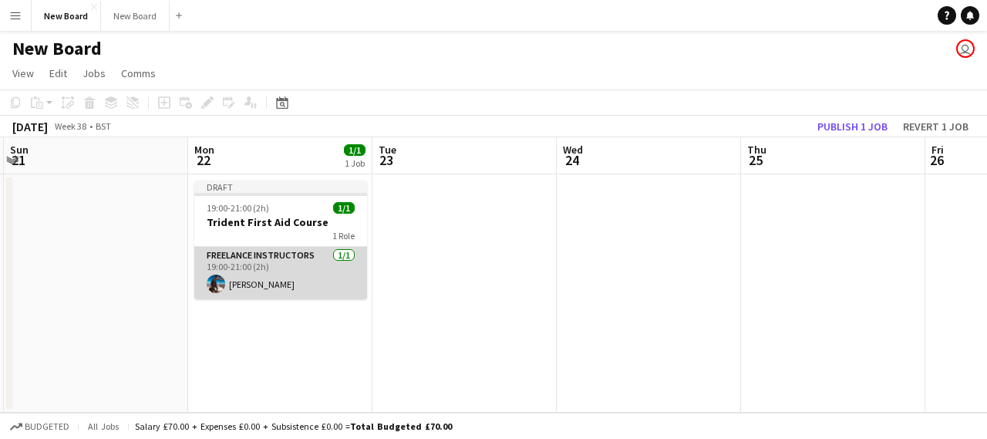
click at [275, 269] on app-card-role "Freelance Instructors [DATE] 19:00-21:00 (2h) [PERSON_NAME]" at bounding box center [280, 273] width 173 height 52
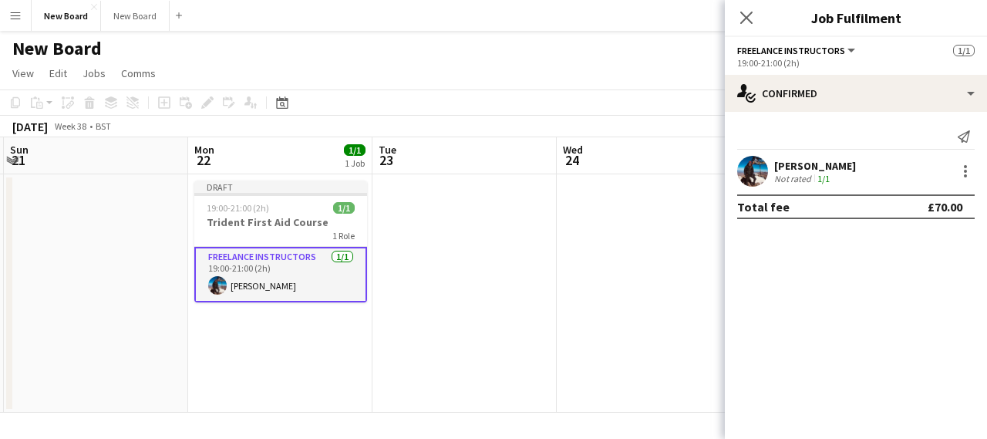
click at [785, 47] on span "Freelance Instructors" at bounding box center [791, 51] width 108 height 12
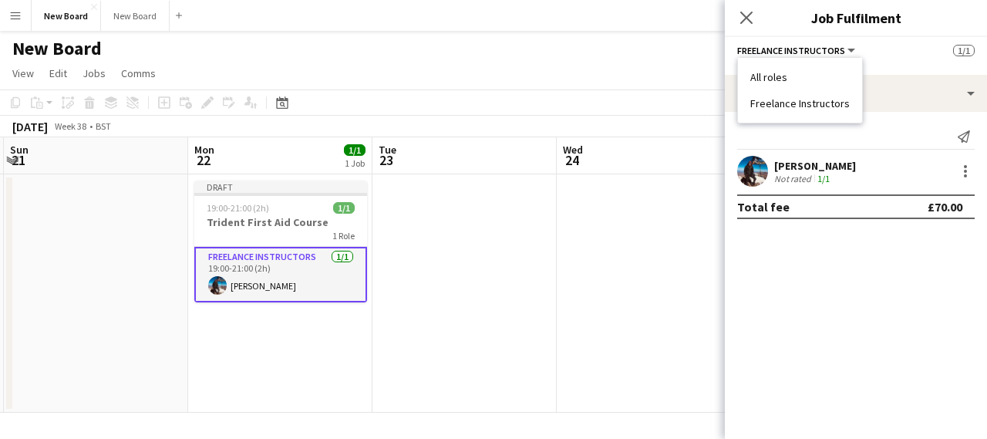
click at [787, 79] on li "All roles" at bounding box center [799, 77] width 99 height 14
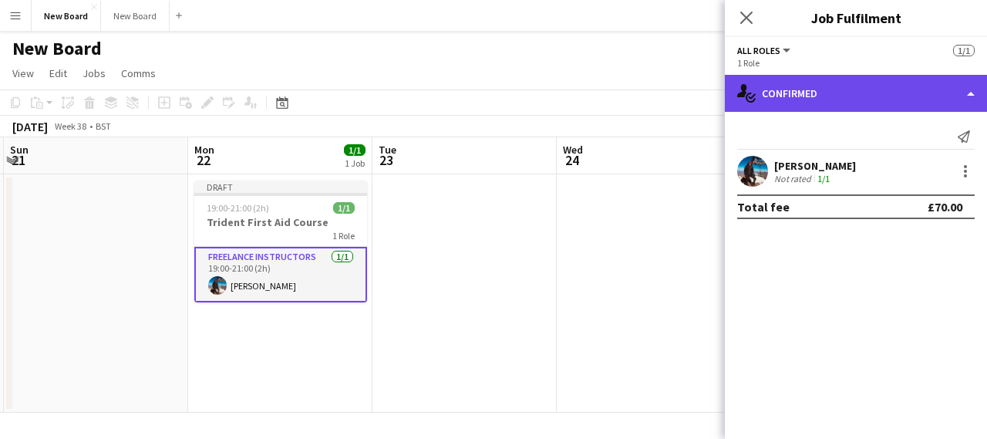
click at [790, 100] on div "single-neutral-actions-check-2 Confirmed" at bounding box center [856, 93] width 262 height 37
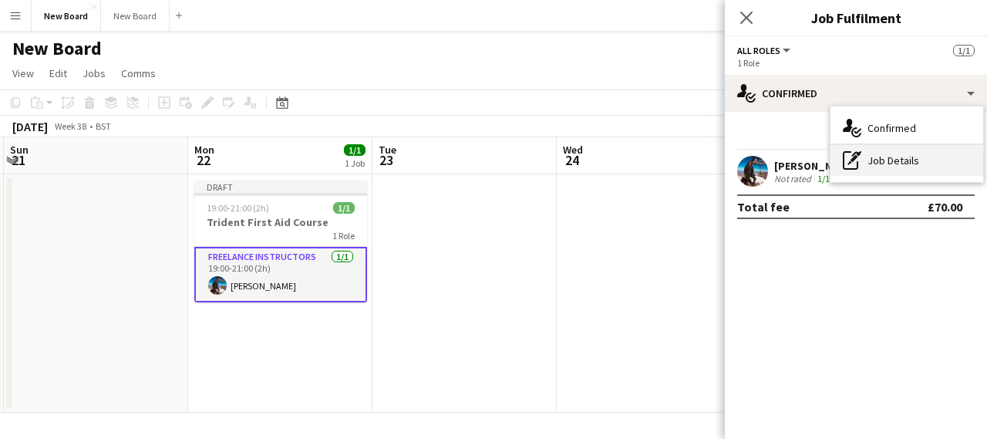
click at [888, 152] on div "pen-write Job Details" at bounding box center [907, 160] width 153 height 31
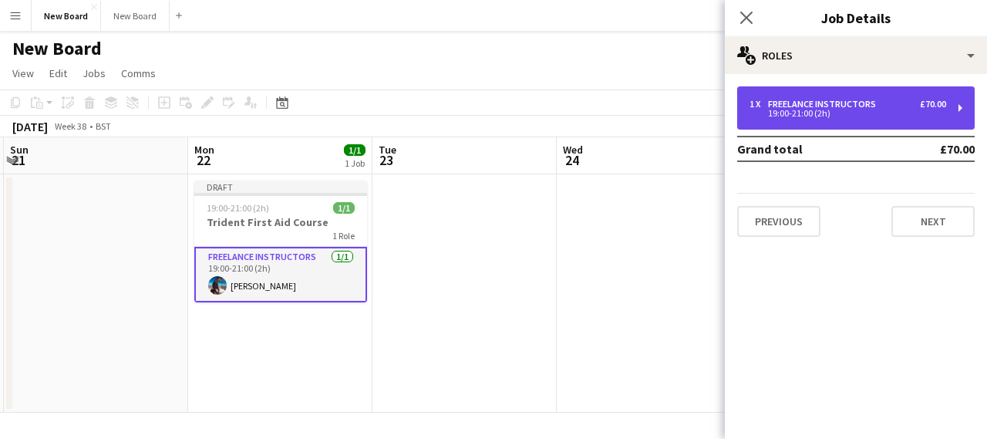
click at [827, 103] on div "Freelance Instructors" at bounding box center [825, 104] width 114 height 11
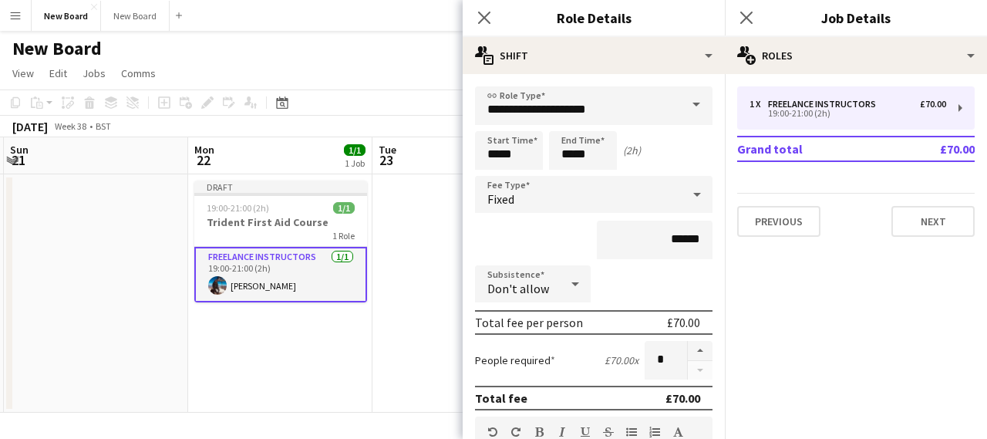
click at [617, 197] on div "Fixed" at bounding box center [578, 194] width 207 height 37
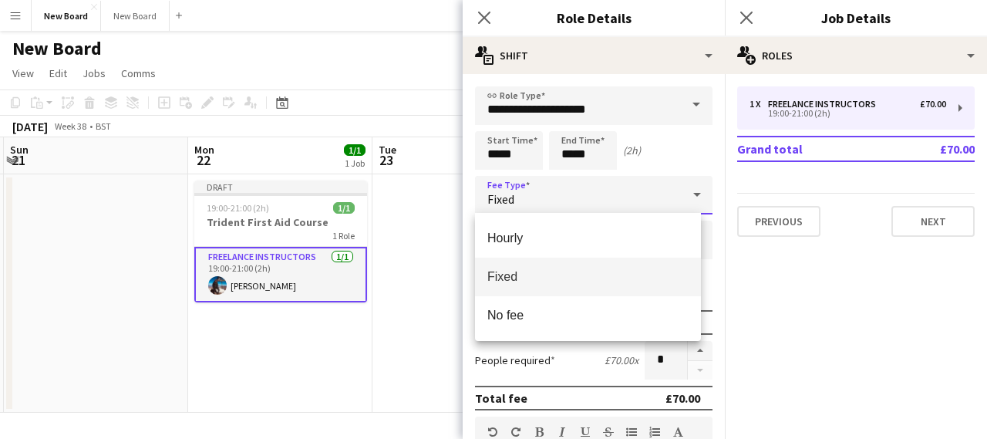
click at [617, 197] on div at bounding box center [493, 219] width 987 height 439
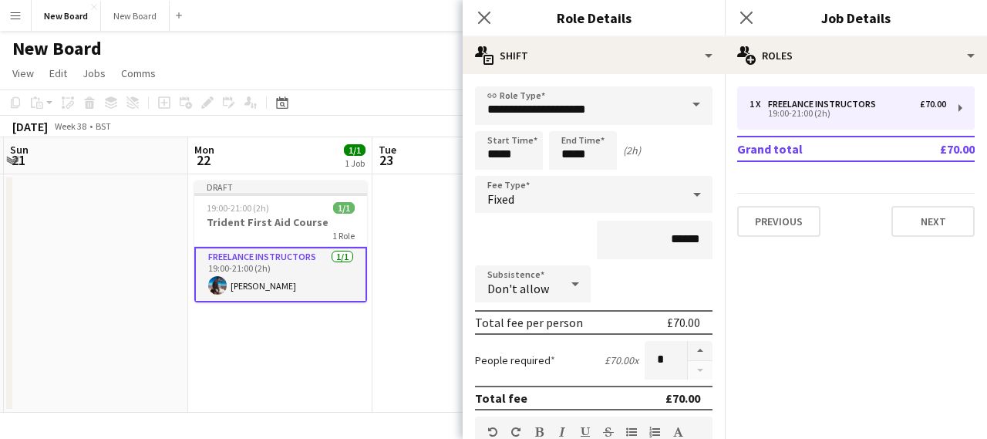
click at [265, 325] on app-date-cell "Draft 19:00-21:00 (2h) 1/1 Trident First Aid Course 1 Role Freelance Instructor…" at bounding box center [280, 293] width 184 height 238
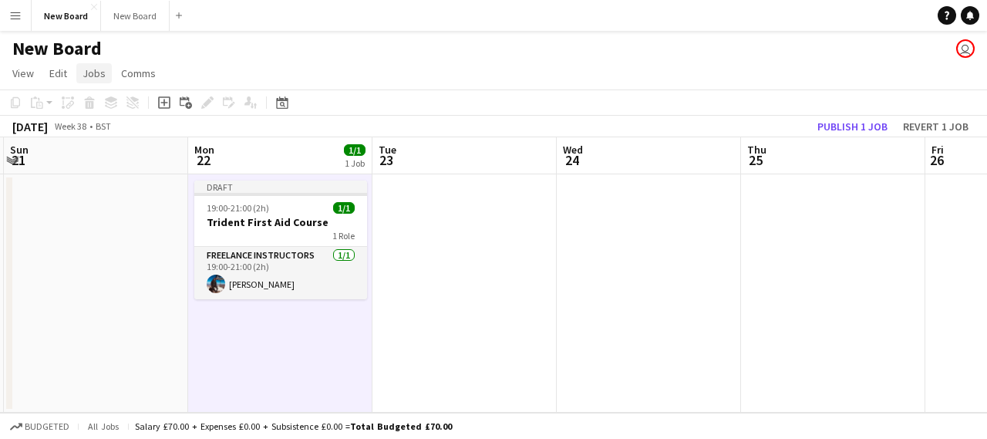
click at [89, 79] on span "Jobs" at bounding box center [94, 73] width 23 height 14
click at [61, 69] on span "Edit" at bounding box center [58, 73] width 18 height 14
click at [19, 72] on span "View" at bounding box center [23, 73] width 22 height 14
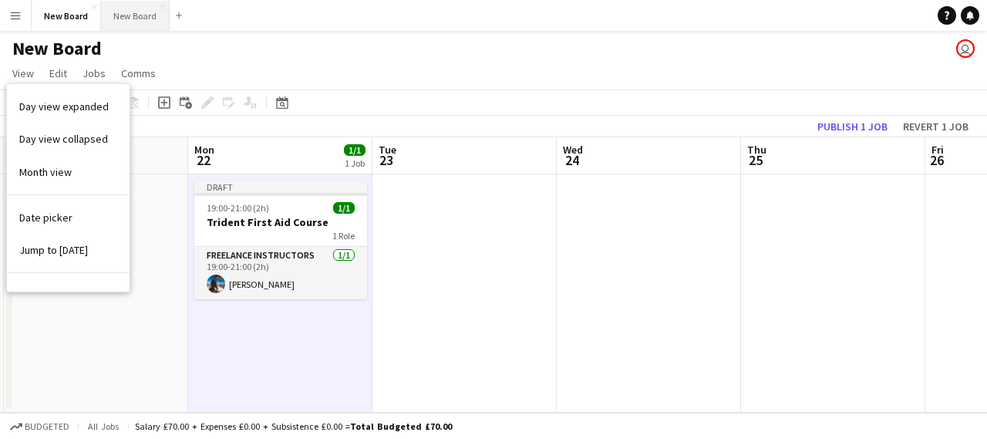
click at [122, 13] on button "New Board Close" at bounding box center [135, 16] width 69 height 30
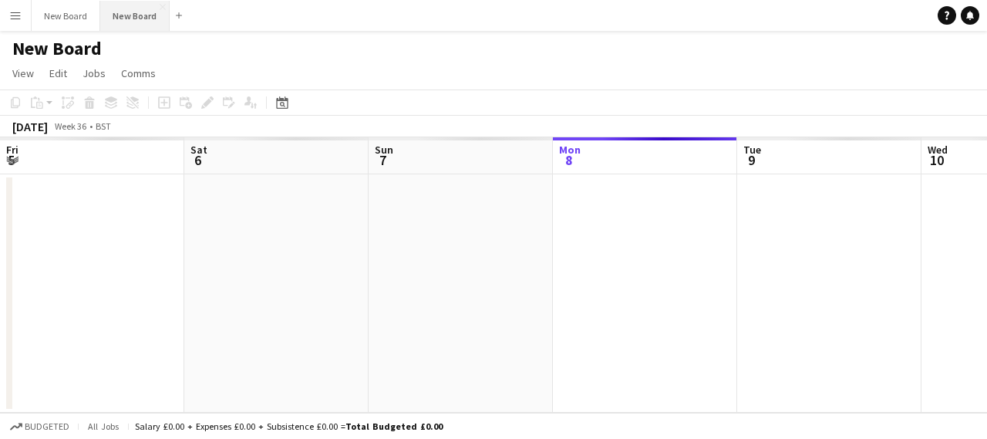
scroll to position [0, 369]
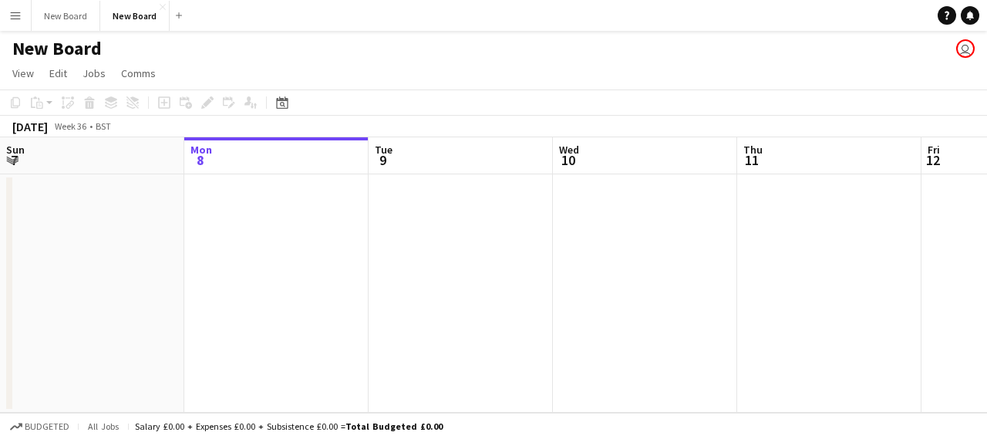
drag, startPoint x: 122, startPoint y: 13, endPoint x: 466, endPoint y: 22, distance: 344.1
click at [466, 22] on app-navbar "Menu Boards Boards Boards All jobs Status Workforce Workforce My Workforce Recr…" at bounding box center [493, 15] width 987 height 31
drag, startPoint x: 142, startPoint y: 13, endPoint x: 244, endPoint y: 17, distance: 101.9
click at [244, 17] on app-navbar "Menu Boards Boards Boards All jobs Status Workforce Workforce My Workforce Recr…" at bounding box center [493, 15] width 987 height 31
click at [75, 19] on button "New Board Close" at bounding box center [66, 16] width 69 height 30
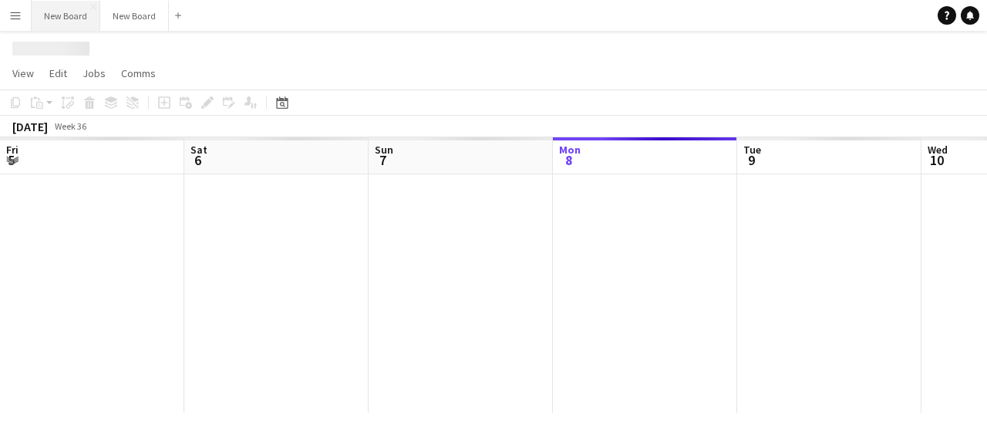
scroll to position [0, 369]
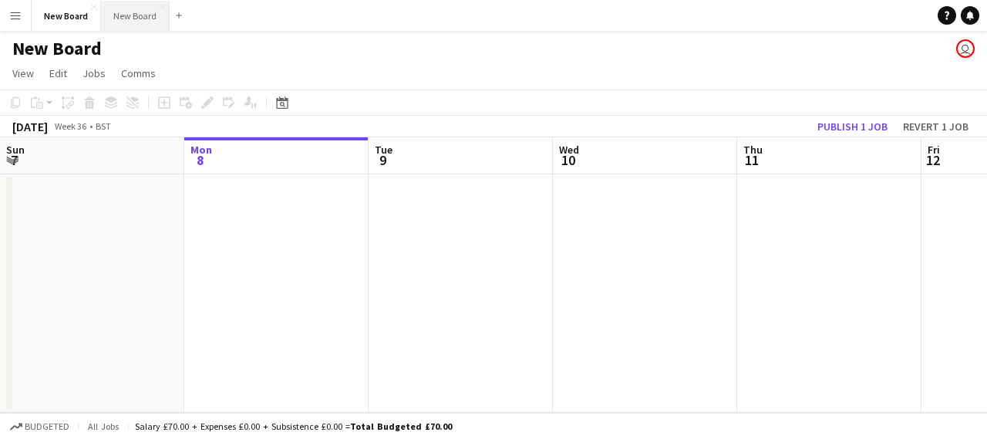
click at [116, 10] on button "New Board Close" at bounding box center [135, 16] width 69 height 30
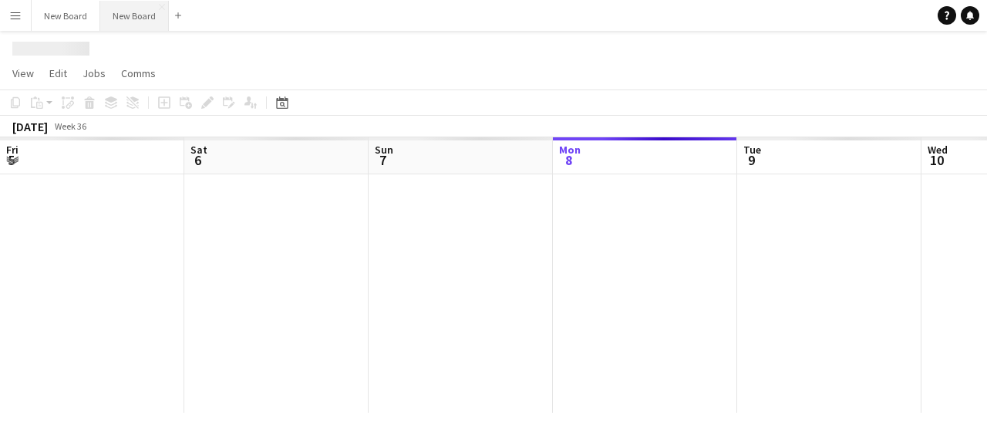
scroll to position [0, 369]
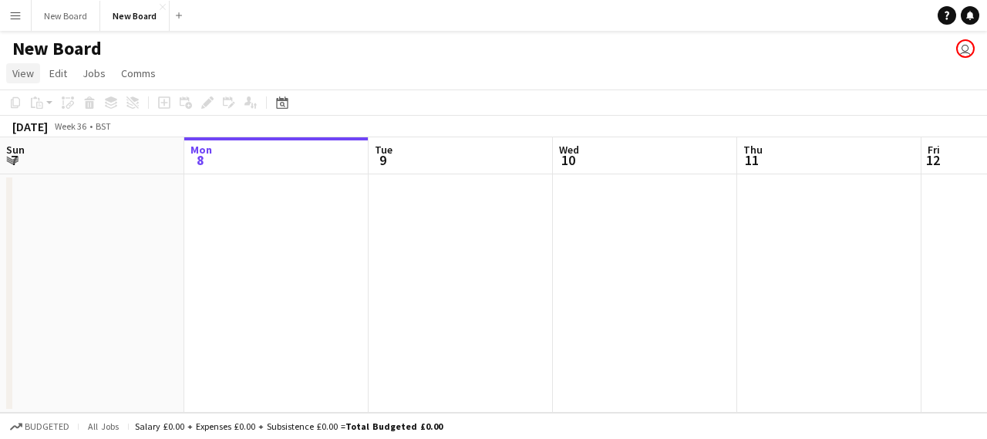
drag, startPoint x: 116, startPoint y: 13, endPoint x: 12, endPoint y: 69, distance: 118.0
click at [12, 69] on span "View" at bounding box center [23, 73] width 22 height 14
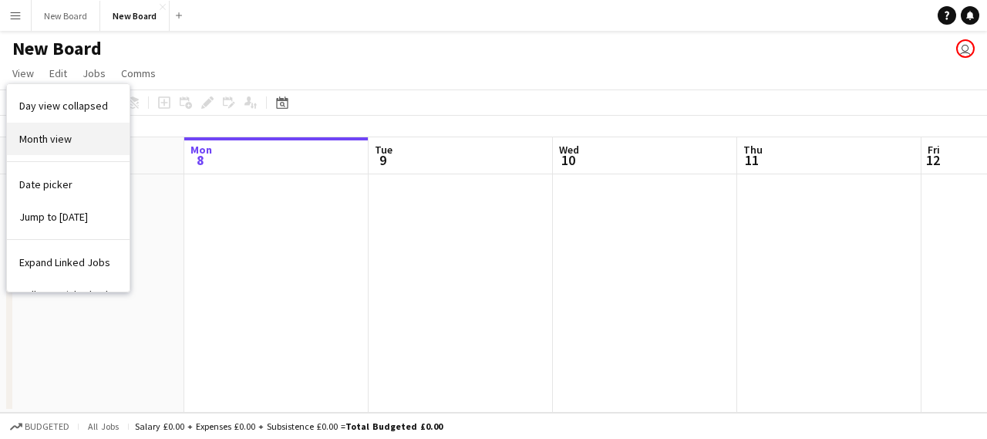
scroll to position [58, 0]
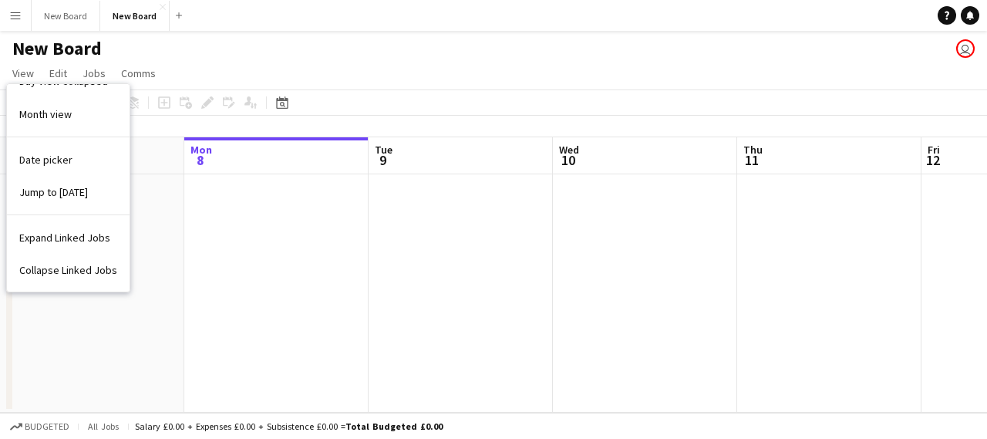
drag, startPoint x: 110, startPoint y: 22, endPoint x: 538, endPoint y: 88, distance: 433.8
click at [538, 88] on app-page-menu "View Day view expanded Day view collapsed Month view Date picker Jump to [DATE]…" at bounding box center [493, 74] width 987 height 29
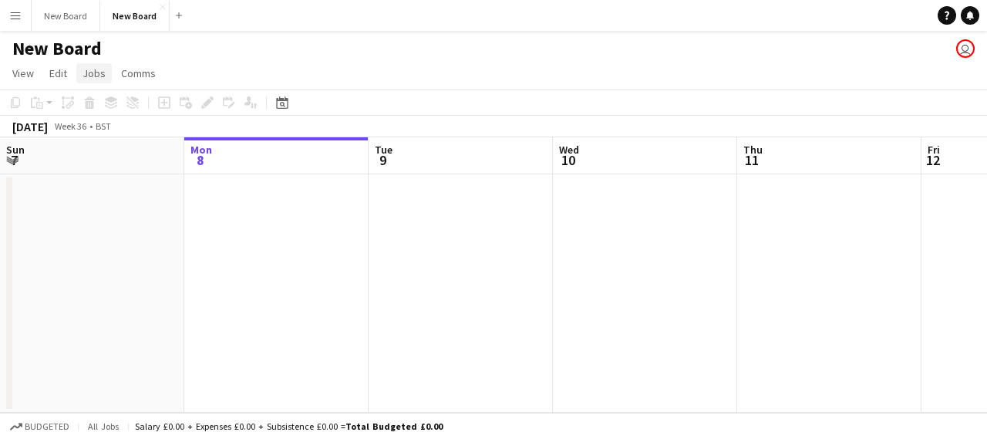
click at [80, 73] on link "Jobs" at bounding box center [93, 73] width 35 height 20
click at [57, 70] on span "Edit" at bounding box center [58, 73] width 18 height 14
click at [15, 73] on span "View" at bounding box center [23, 73] width 22 height 14
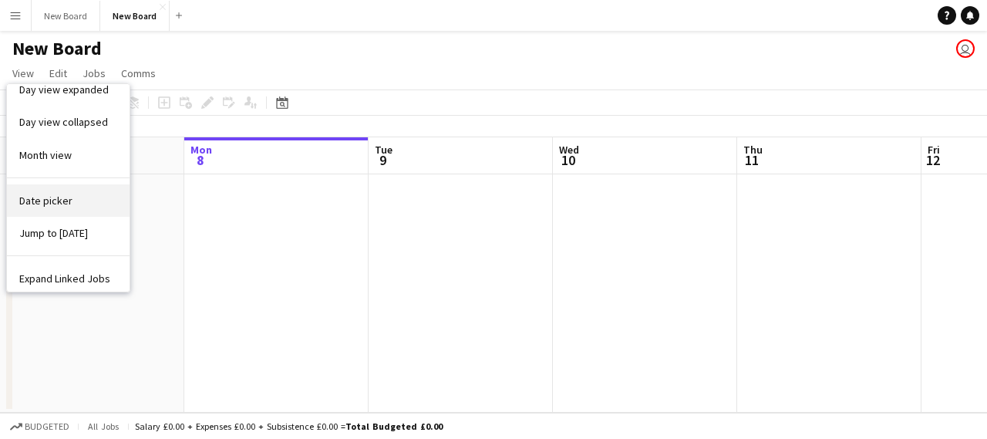
scroll to position [0, 0]
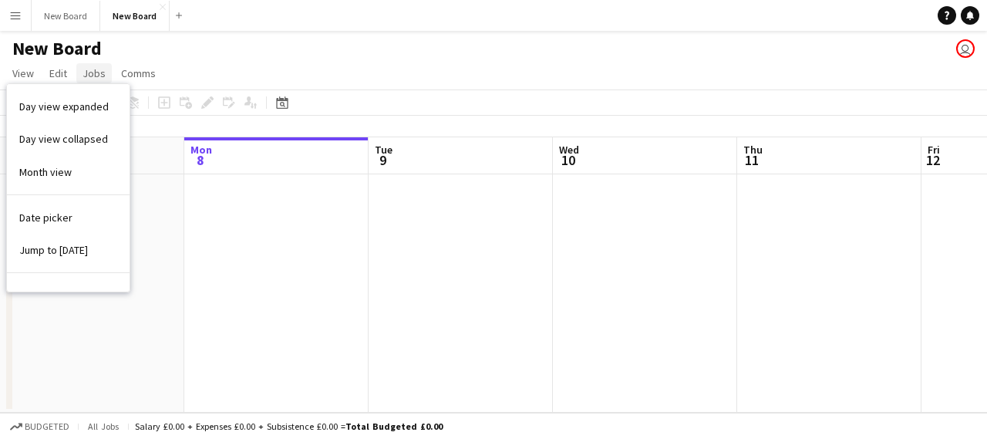
click at [88, 75] on span "Jobs" at bounding box center [94, 73] width 23 height 14
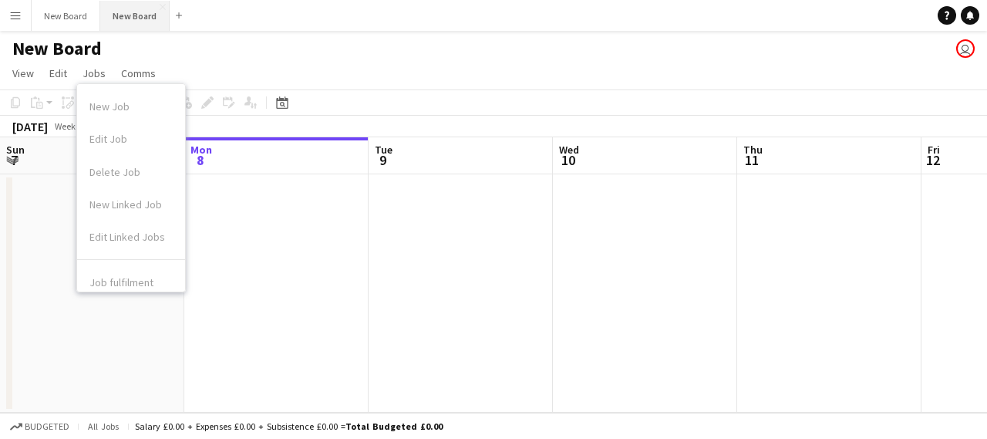
click at [130, 15] on button "New Board Close" at bounding box center [134, 16] width 69 height 30
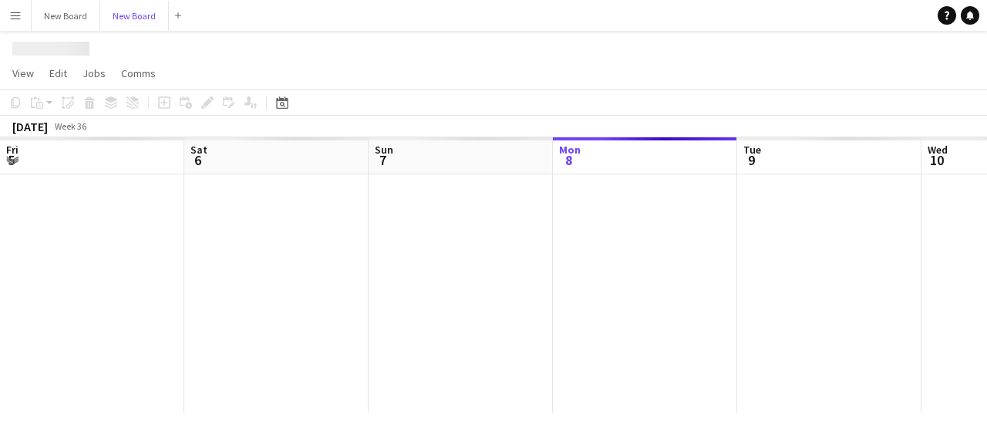
scroll to position [0, 369]
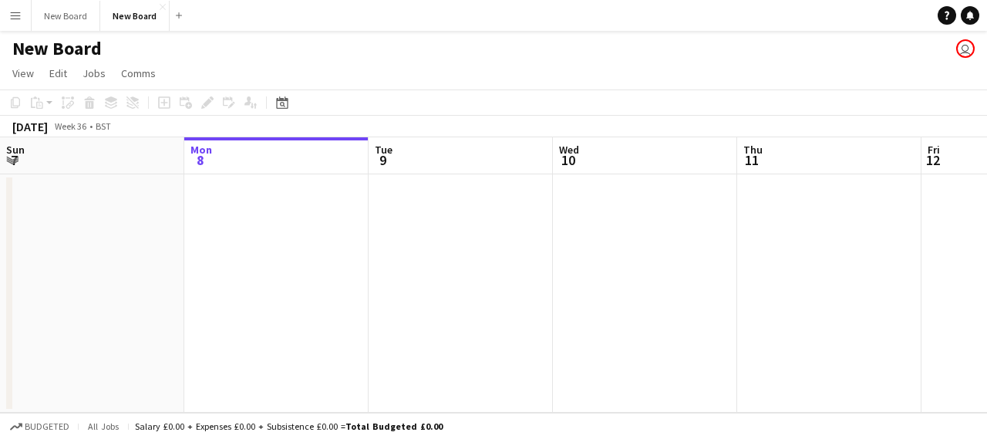
drag, startPoint x: 125, startPoint y: 21, endPoint x: 240, endPoint y: 15, distance: 115.1
click at [240, 15] on app-navbar "Menu Boards Boards Boards All jobs Status Workforce Workforce My Workforce Recr…" at bounding box center [493, 15] width 987 height 31
click at [959, 46] on app-user-avatar "user" at bounding box center [965, 48] width 19 height 19
click at [959, 53] on app-user-avatar "user" at bounding box center [965, 48] width 19 height 19
click at [46, 15] on button "New Board Close" at bounding box center [66, 16] width 69 height 30
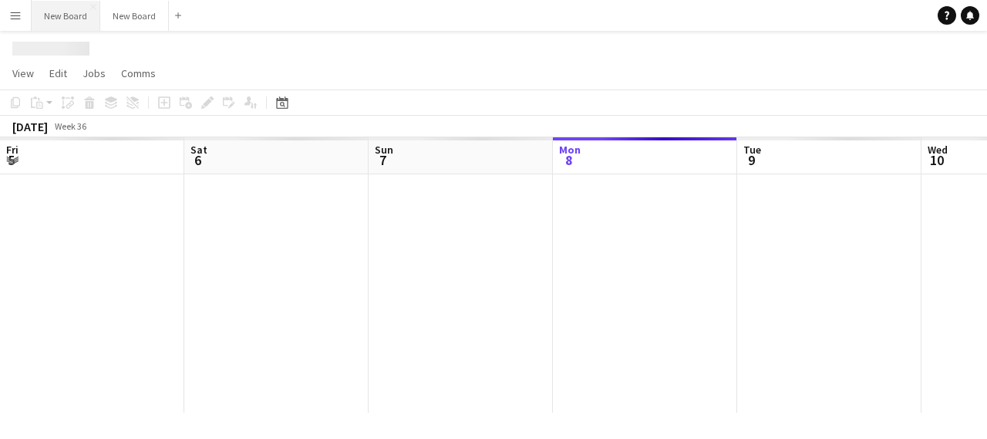
scroll to position [0, 369]
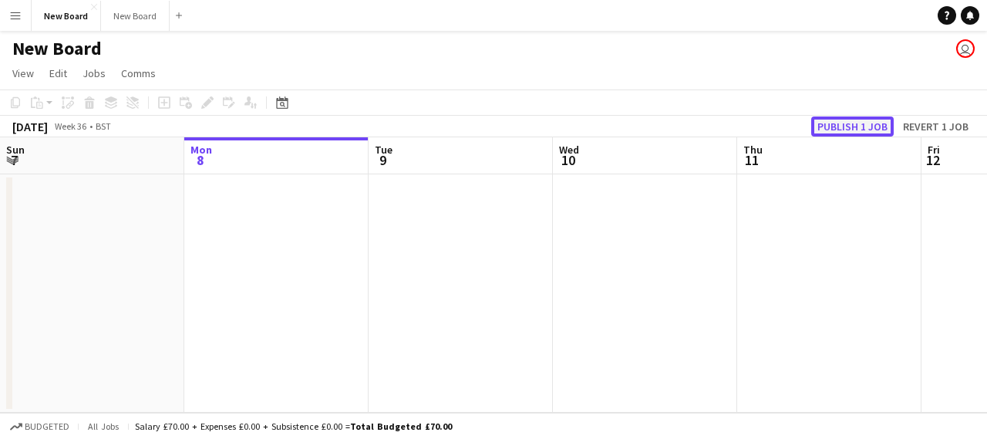
click at [851, 126] on button "Publish 1 job" at bounding box center [852, 126] width 83 height 20
drag, startPoint x: 65, startPoint y: 12, endPoint x: 16, endPoint y: 19, distance: 49.1
click at [16, 19] on app-icon "Menu" at bounding box center [15, 15] width 12 height 12
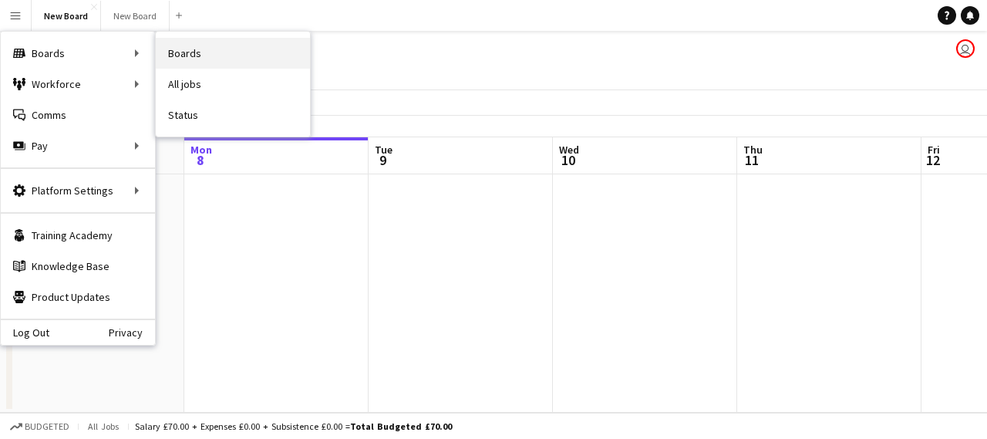
click at [219, 49] on link "Boards" at bounding box center [233, 53] width 154 height 31
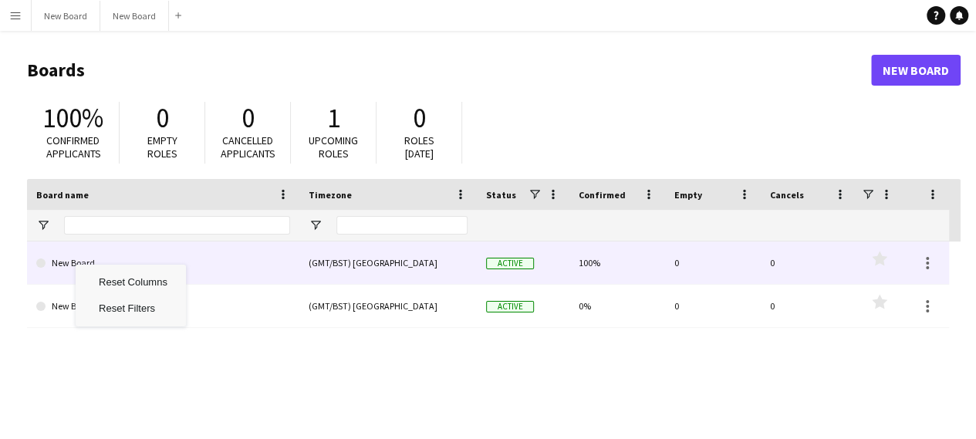
click at [62, 257] on link "New Board" at bounding box center [163, 262] width 254 height 43
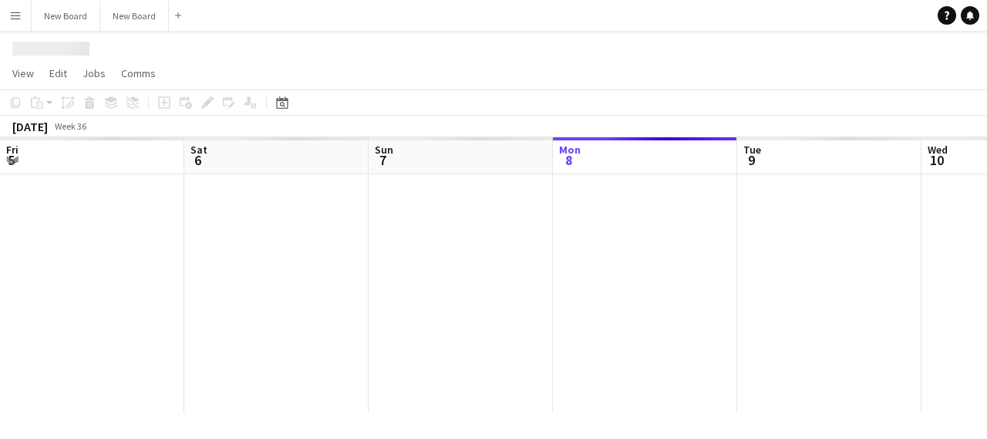
scroll to position [0, 369]
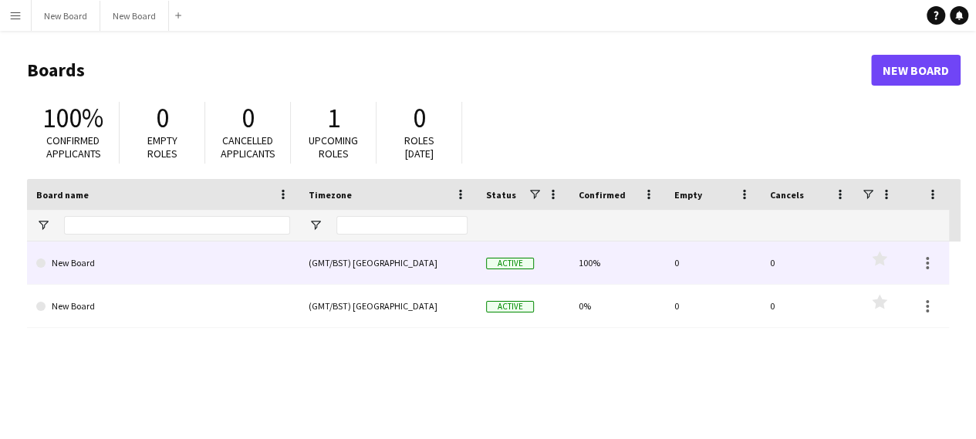
click at [79, 255] on link "New Board" at bounding box center [163, 262] width 254 height 43
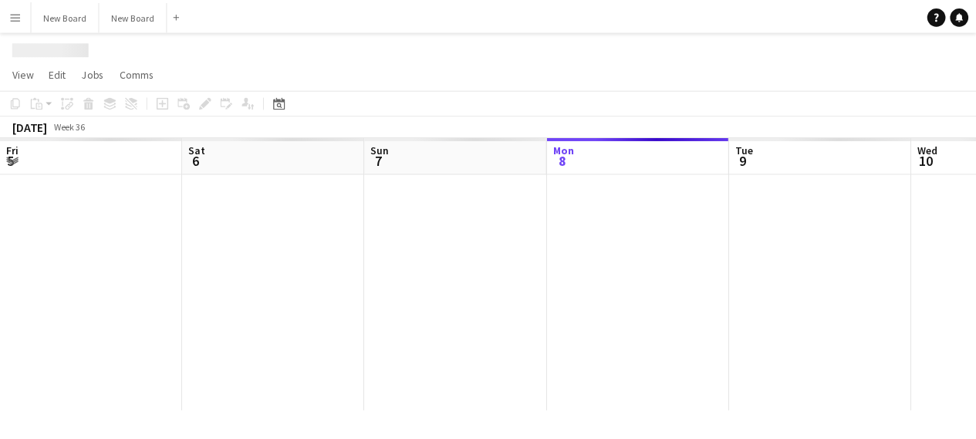
scroll to position [0, 369]
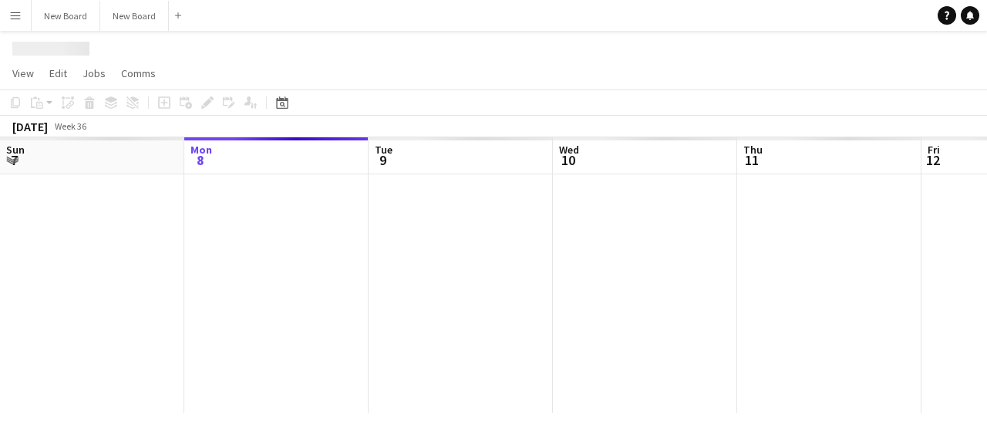
click at [79, 255] on div at bounding box center [645, 293] width 2028 height 238
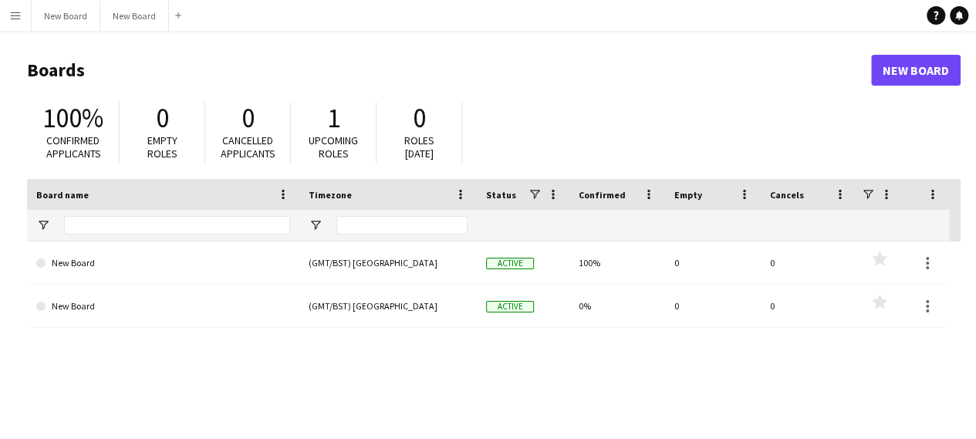
click at [19, 24] on button "Menu" at bounding box center [15, 15] width 31 height 31
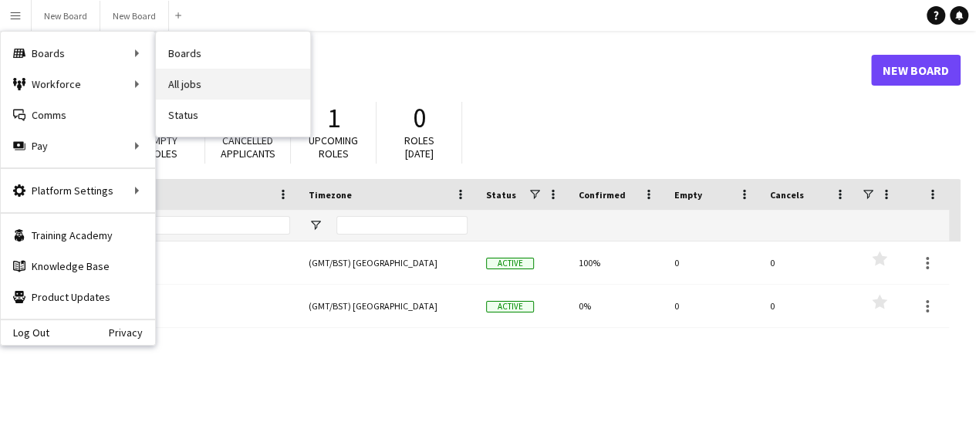
click at [244, 78] on link "All jobs" at bounding box center [233, 84] width 154 height 31
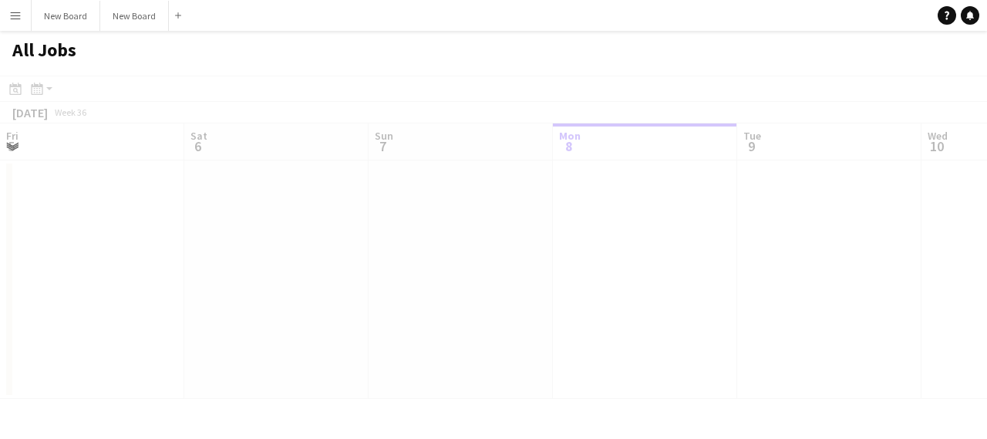
scroll to position [0, 369]
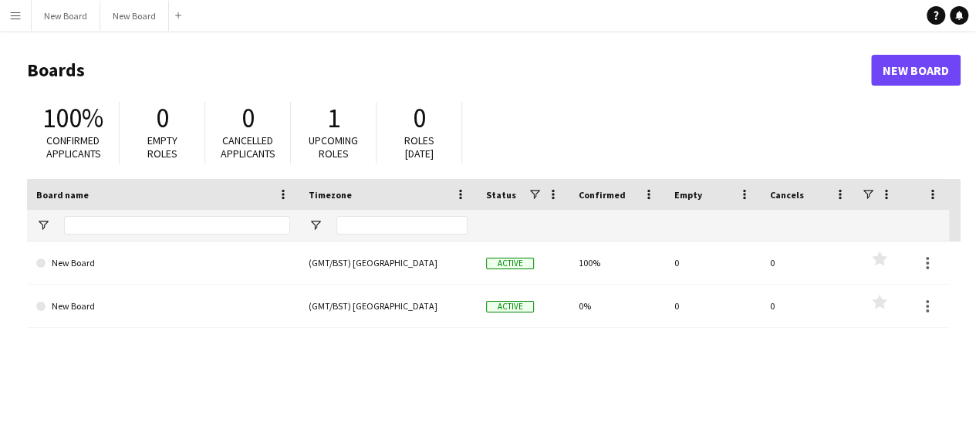
click at [25, 10] on button "Menu" at bounding box center [15, 15] width 31 height 31
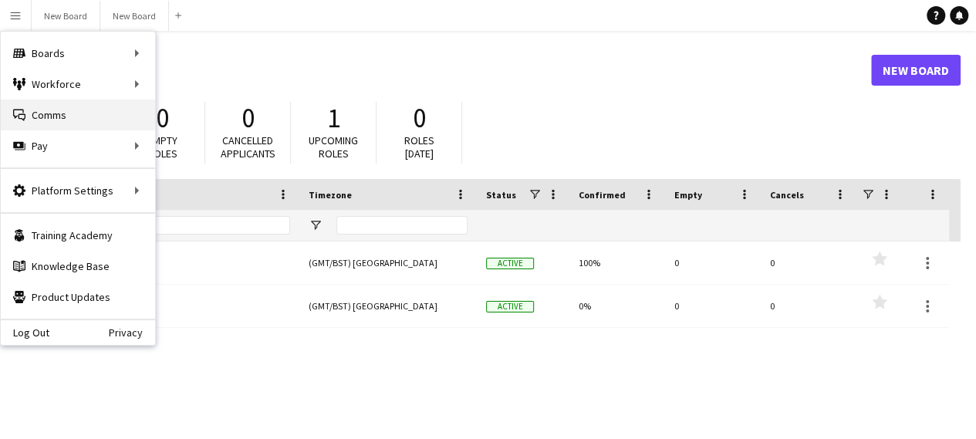
click at [63, 116] on link "Comms Comms" at bounding box center [78, 114] width 154 height 31
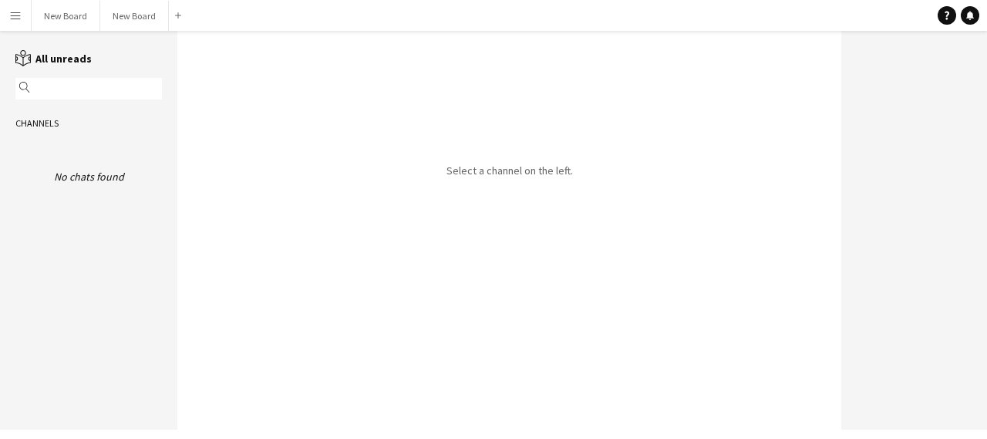
click at [60, 89] on input "text" at bounding box center [96, 89] width 124 height 14
click at [56, 171] on div "No chats found" at bounding box center [88, 177] width 147 height 14
click at [8, 10] on button "Menu" at bounding box center [15, 15] width 31 height 31
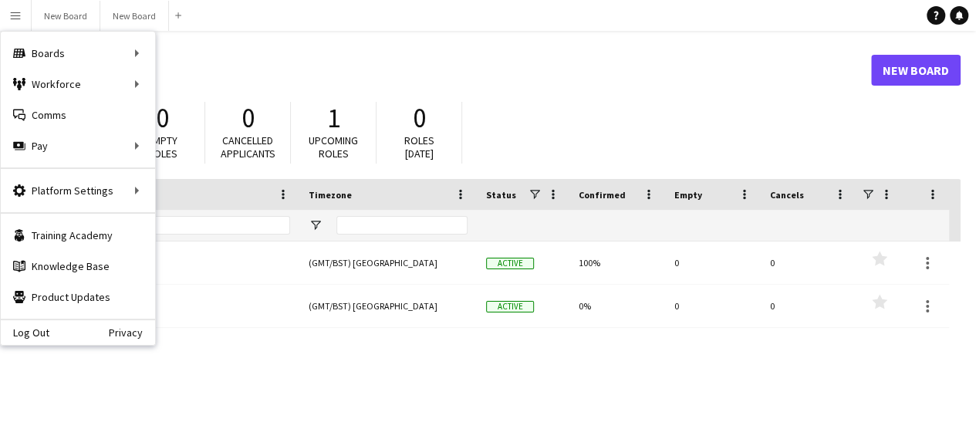
click at [264, 93] on header "Boards New Board" at bounding box center [493, 70] width 933 height 48
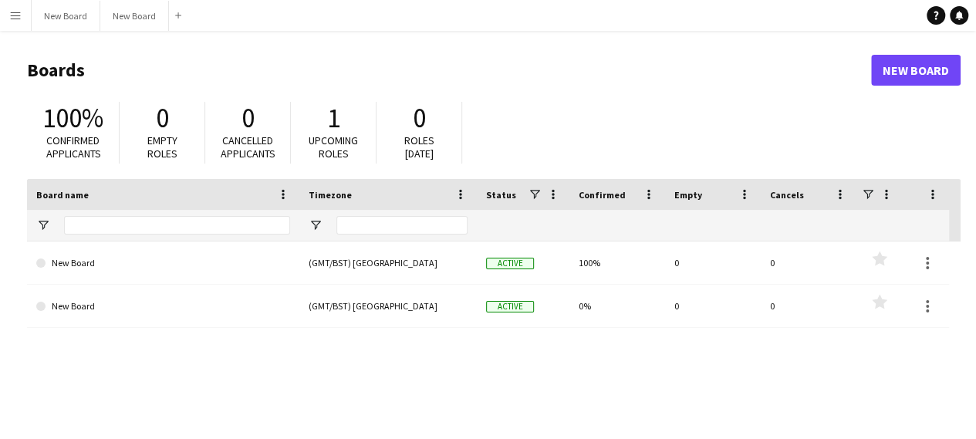
click at [20, 16] on app-icon "Menu" at bounding box center [15, 15] width 12 height 12
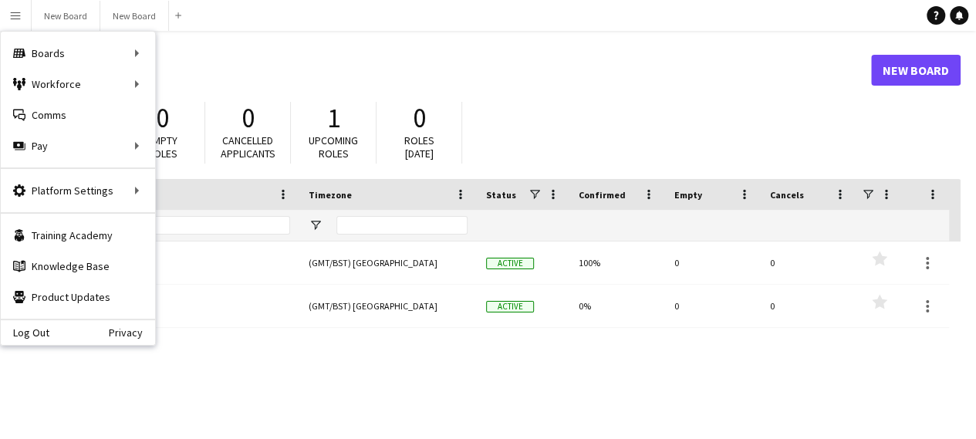
click at [640, 56] on header "Boards New Board" at bounding box center [493, 70] width 933 height 48
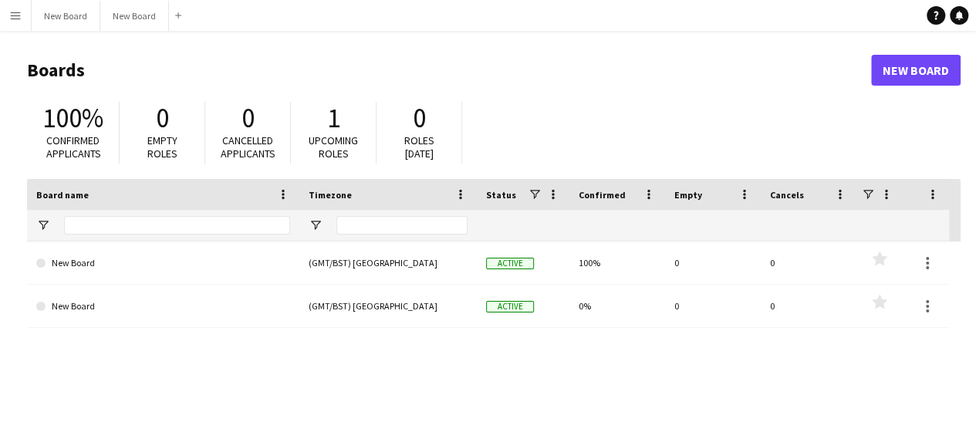
click at [14, 22] on button "Menu" at bounding box center [15, 15] width 31 height 31
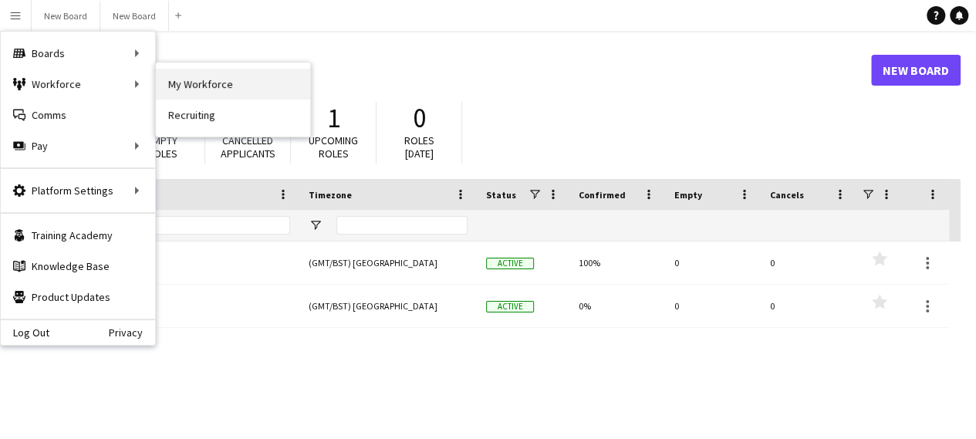
click at [217, 77] on link "My Workforce" at bounding box center [233, 84] width 154 height 31
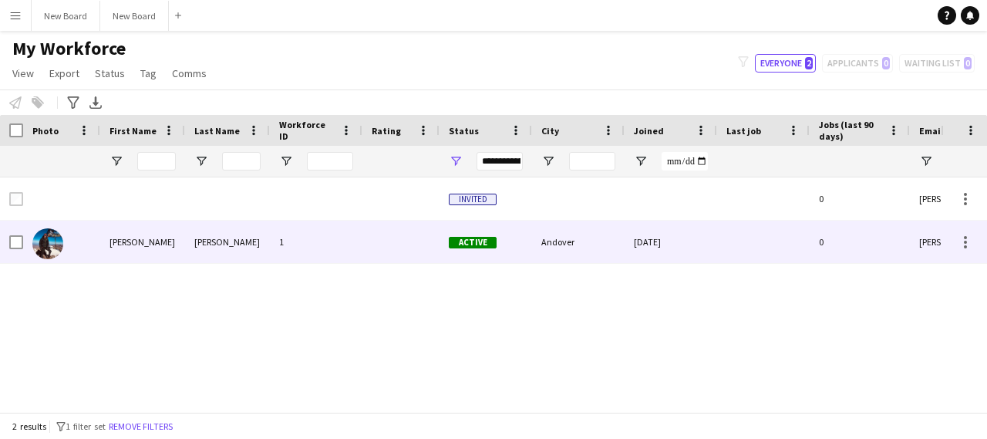
click at [144, 240] on div "[PERSON_NAME]" at bounding box center [142, 242] width 85 height 42
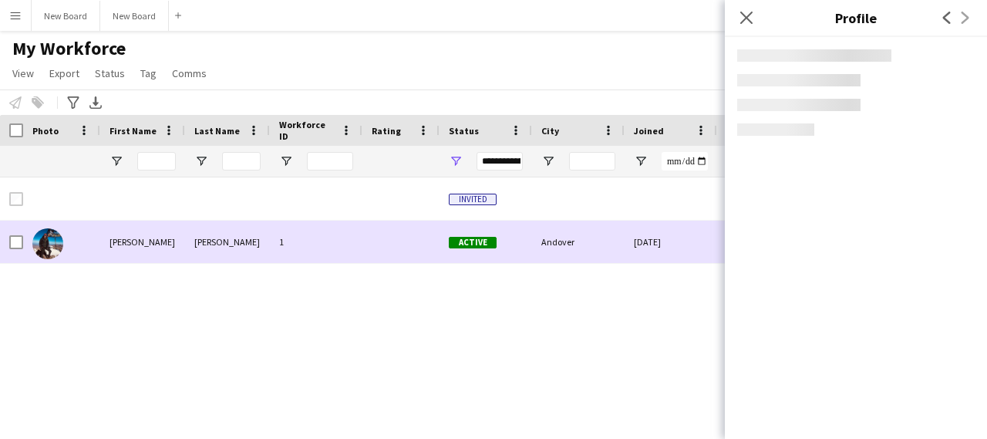
click at [144, 240] on div "[PERSON_NAME]" at bounding box center [142, 242] width 85 height 42
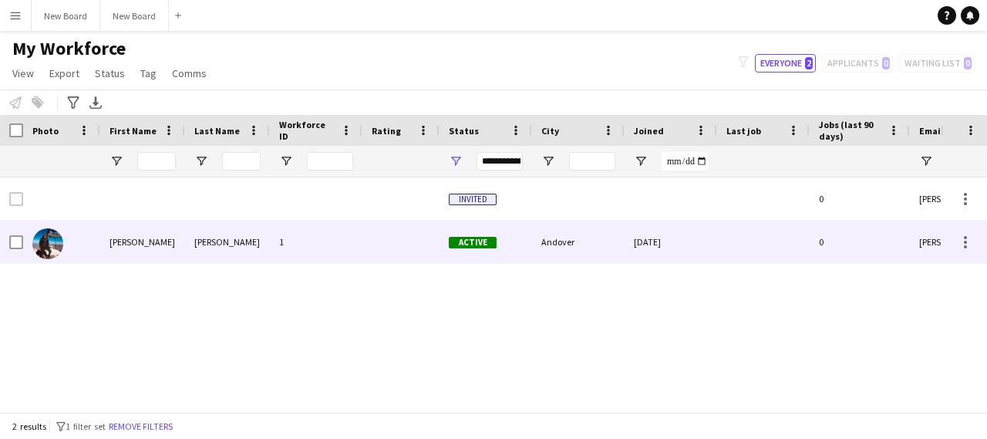
click at [144, 240] on div "[PERSON_NAME]" at bounding box center [142, 242] width 85 height 42
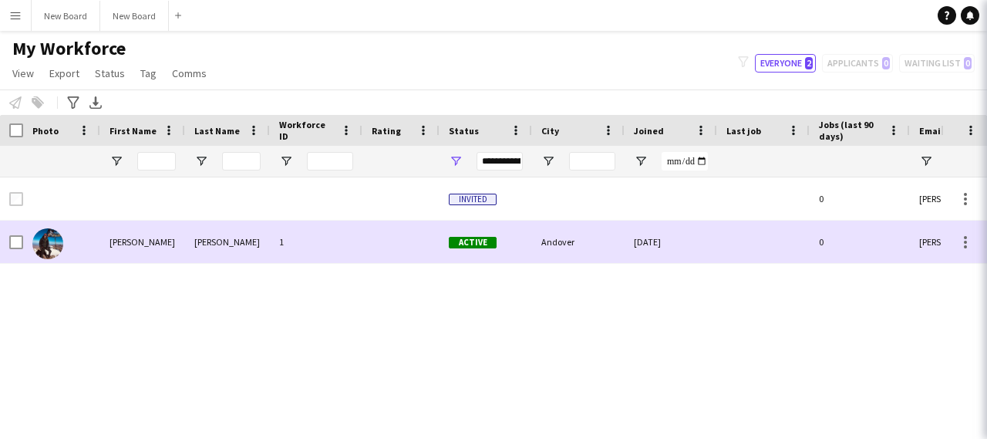
click at [144, 240] on div "[PERSON_NAME]" at bounding box center [142, 242] width 85 height 42
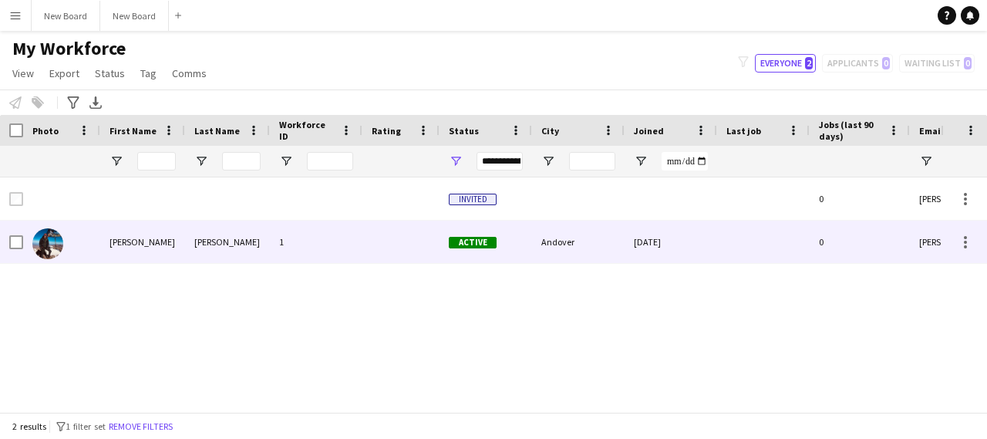
click at [144, 240] on div "[PERSON_NAME]" at bounding box center [142, 242] width 85 height 42
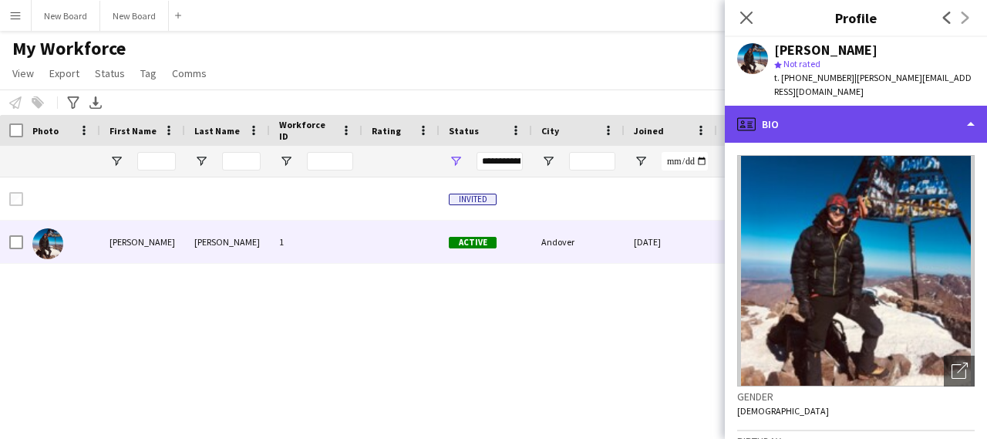
click at [874, 110] on div "profile Bio" at bounding box center [856, 124] width 262 height 37
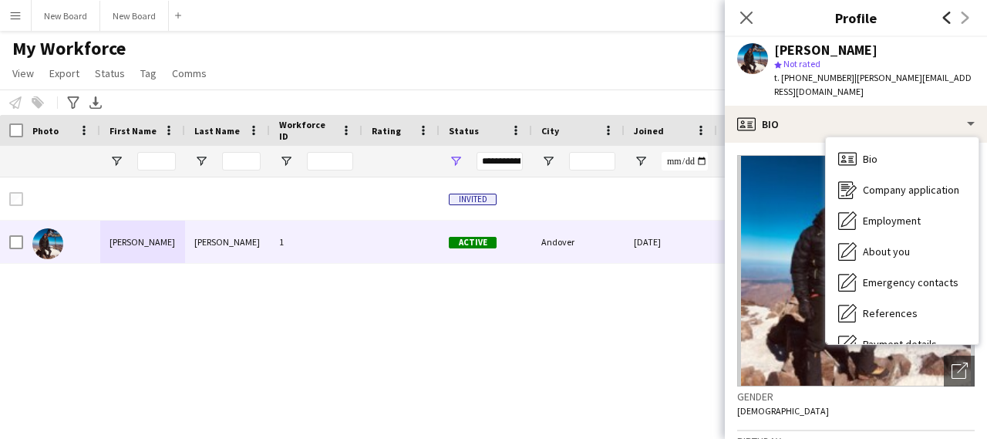
click at [944, 15] on icon "Previous" at bounding box center [947, 18] width 12 height 12
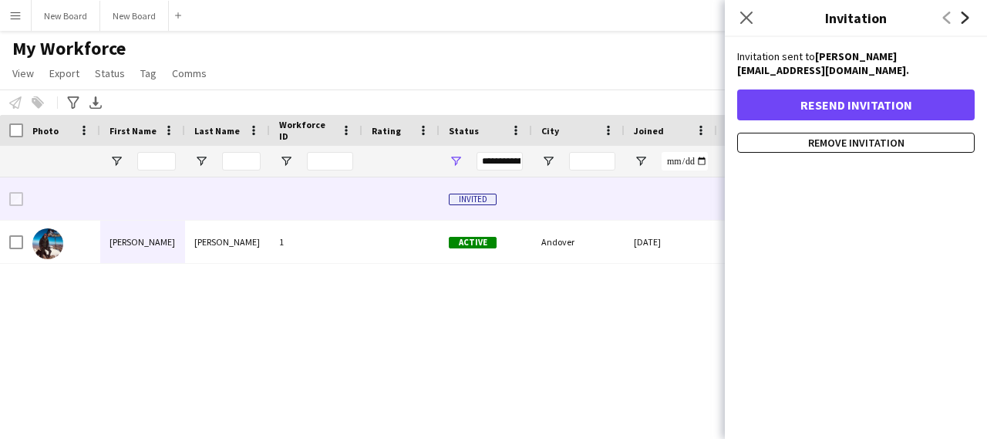
click at [966, 15] on icon at bounding box center [966, 18] width 8 height 12
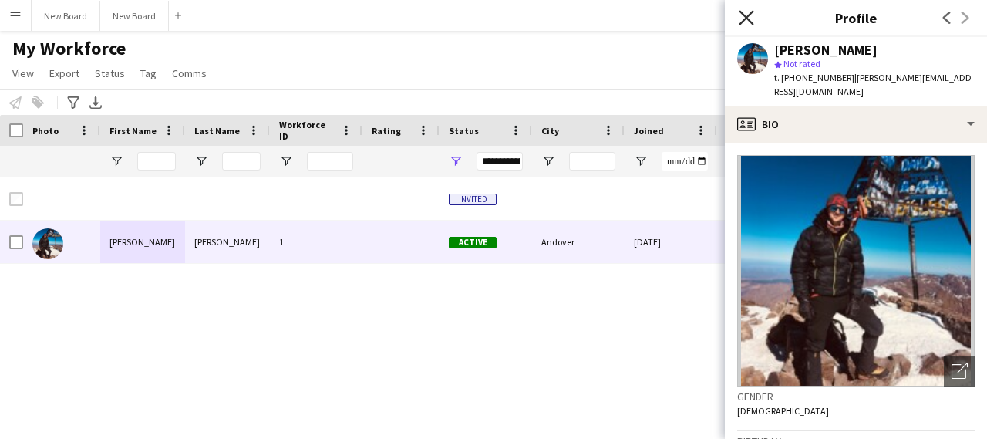
click at [751, 15] on icon "Close pop-in" at bounding box center [746, 17] width 15 height 15
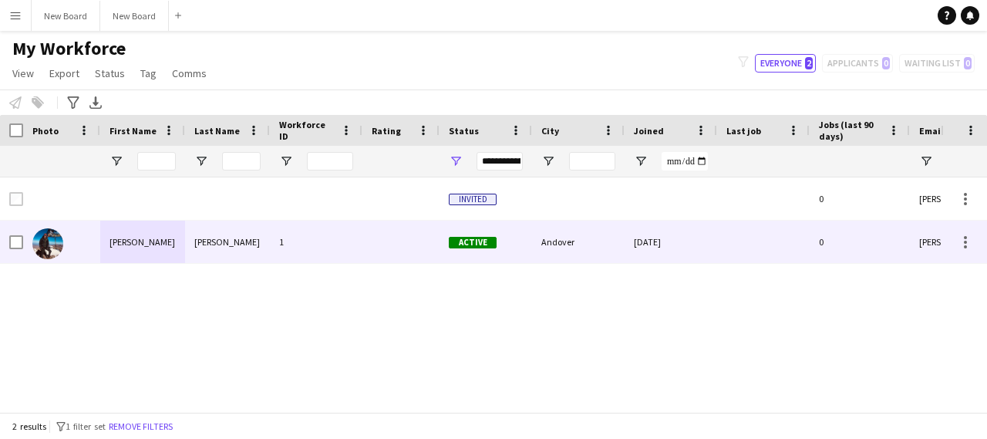
click at [545, 242] on div "Andover" at bounding box center [578, 242] width 93 height 42
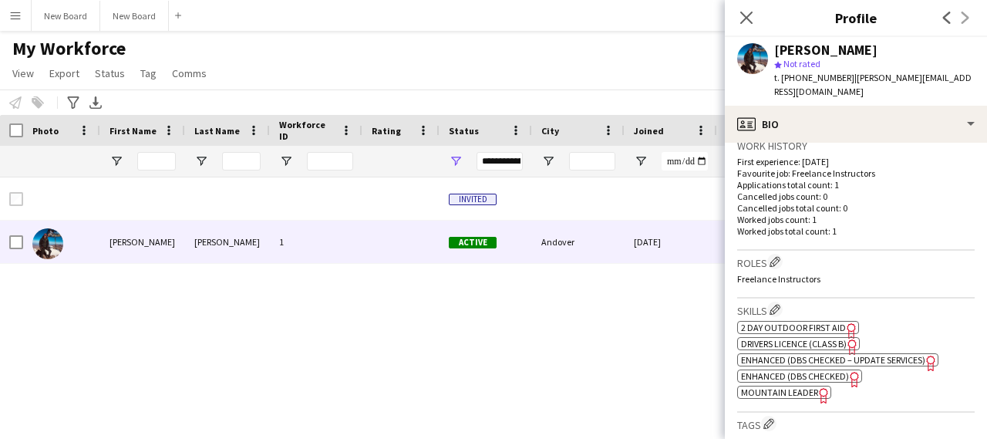
scroll to position [463, 0]
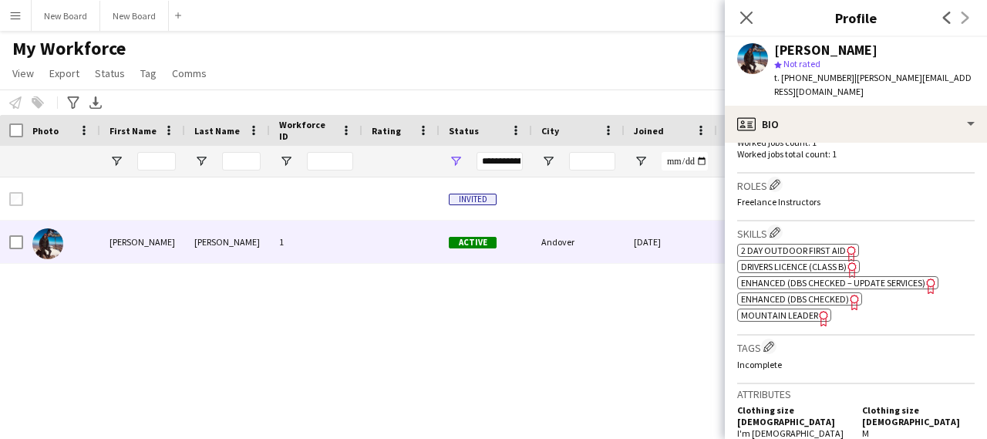
click at [855, 267] on icon "Freelancer has uploaded a photo validation of skill. Click to see" at bounding box center [852, 269] width 16 height 16
click at [804, 285] on span "Enhanced (DBS Checked – Update Services)" at bounding box center [833, 283] width 184 height 12
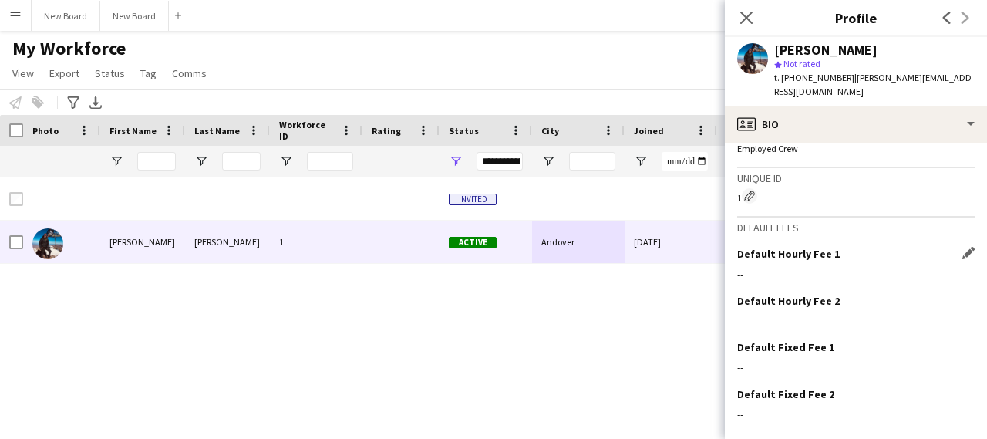
scroll to position [876, 0]
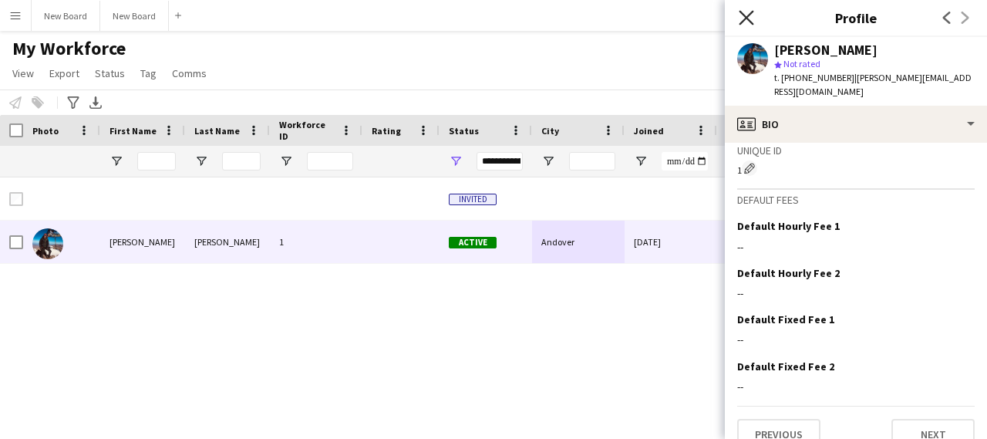
click at [751, 19] on icon "Close pop-in" at bounding box center [746, 17] width 15 height 15
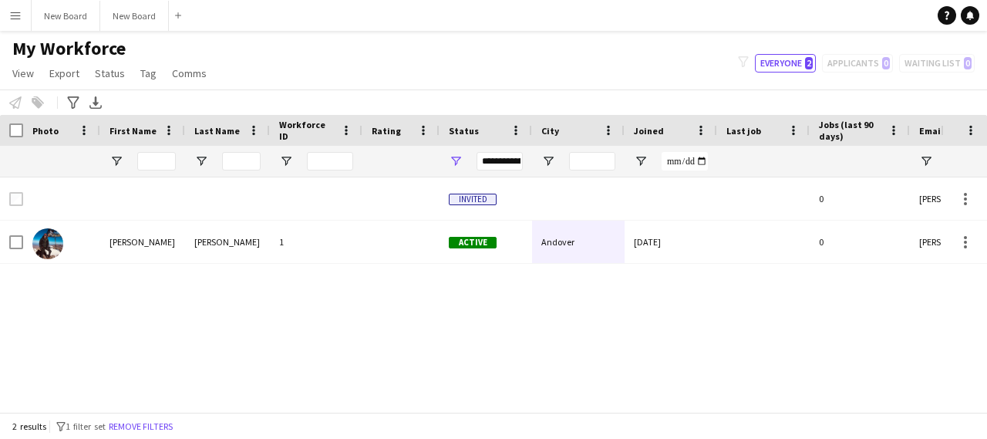
click at [838, 61] on div "filter-1 Everyone 2 Applicants 0 Waiting list 0" at bounding box center [856, 63] width 261 height 19
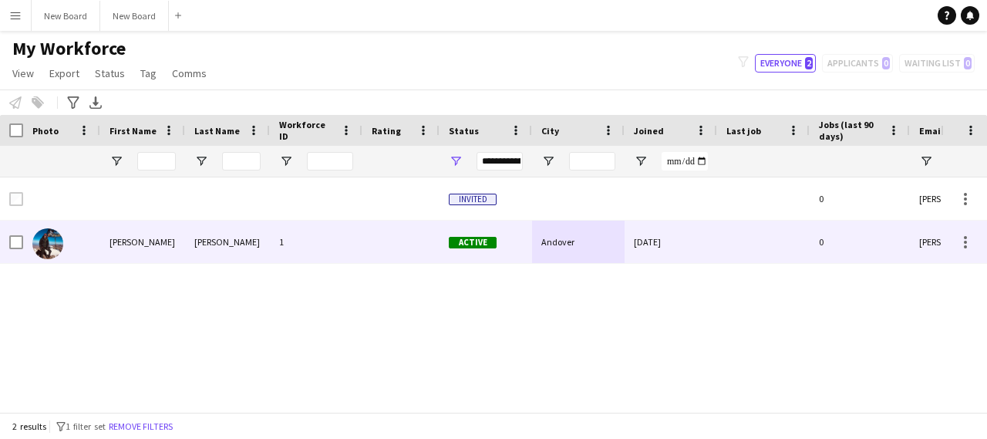
click at [427, 242] on div at bounding box center [400, 242] width 77 height 42
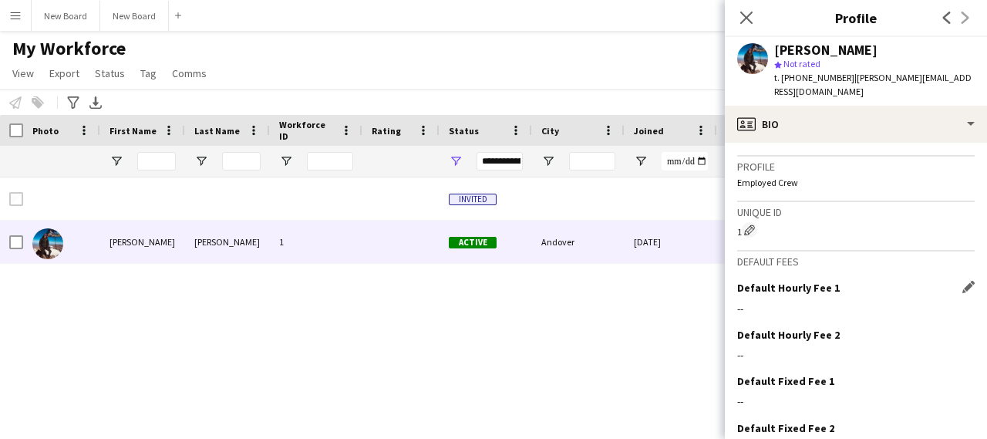
scroll to position [848, 0]
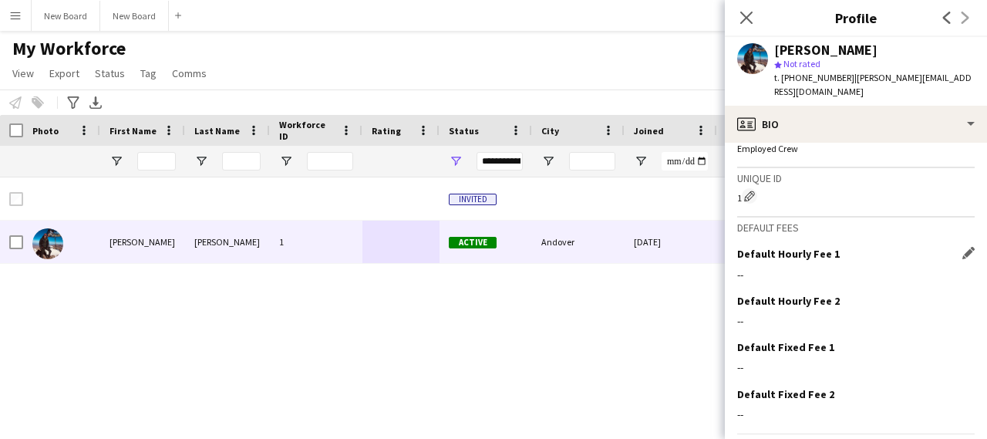
click at [787, 268] on div "--" at bounding box center [856, 275] width 238 height 14
click at [962, 247] on app-icon "Edit this field" at bounding box center [968, 253] width 12 height 12
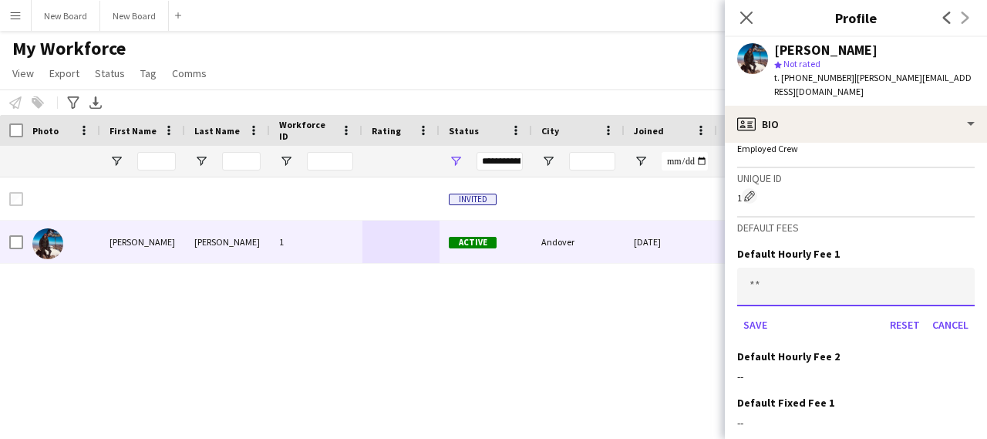
click at [750, 268] on input at bounding box center [856, 287] width 238 height 39
click at [747, 10] on app-icon "Close pop-in" at bounding box center [747, 18] width 22 height 22
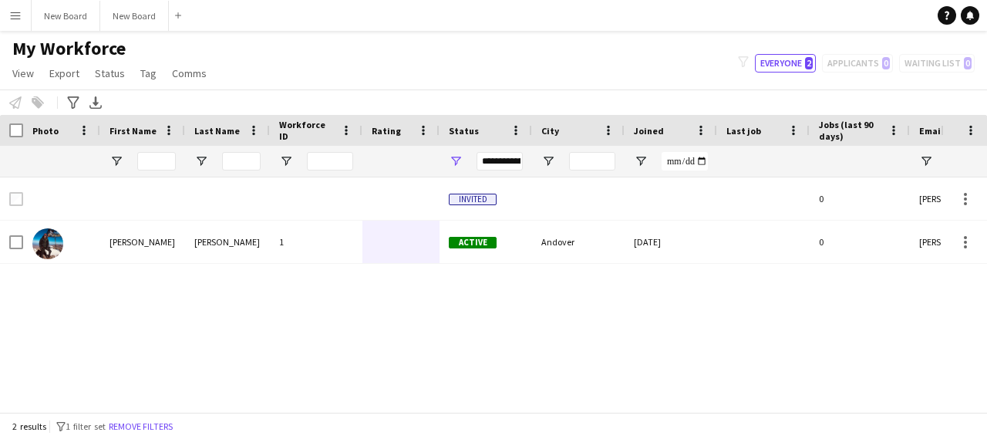
click at [15, 19] on app-icon "Menu" at bounding box center [15, 15] width 12 height 12
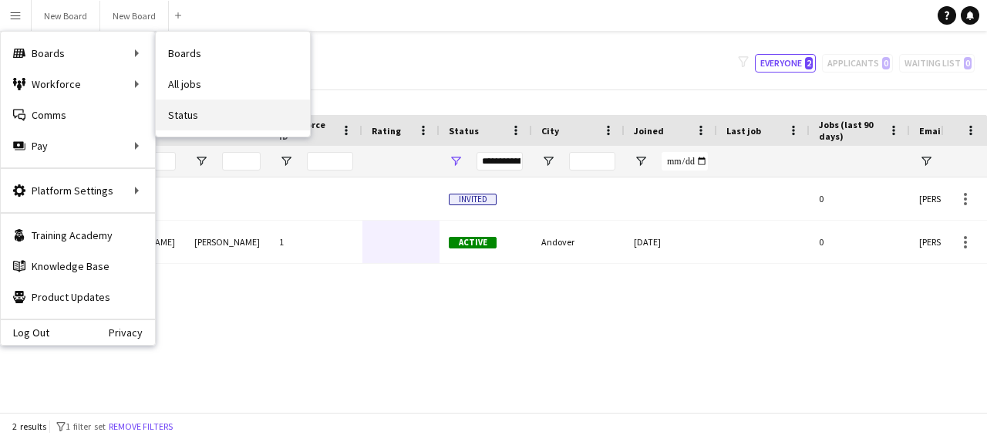
click at [194, 115] on link "Status" at bounding box center [233, 114] width 154 height 31
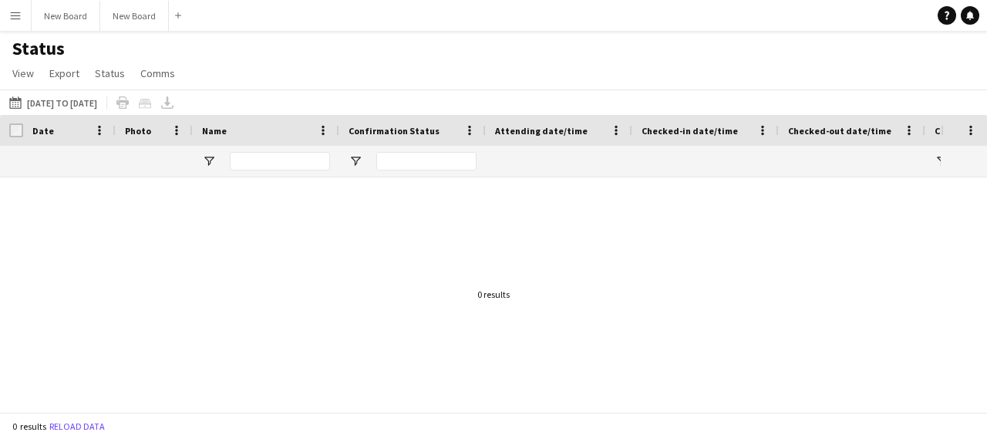
click at [17, 18] on app-icon "Menu" at bounding box center [15, 15] width 12 height 12
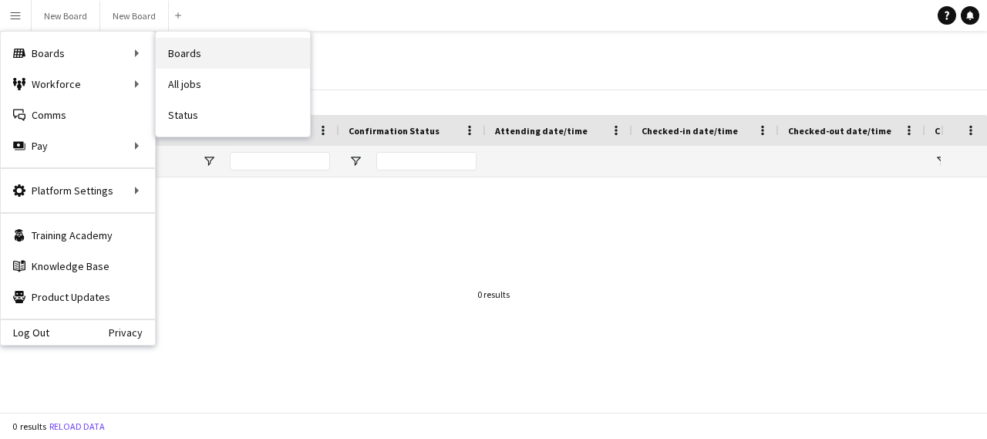
click at [176, 50] on link "Boards" at bounding box center [233, 53] width 154 height 31
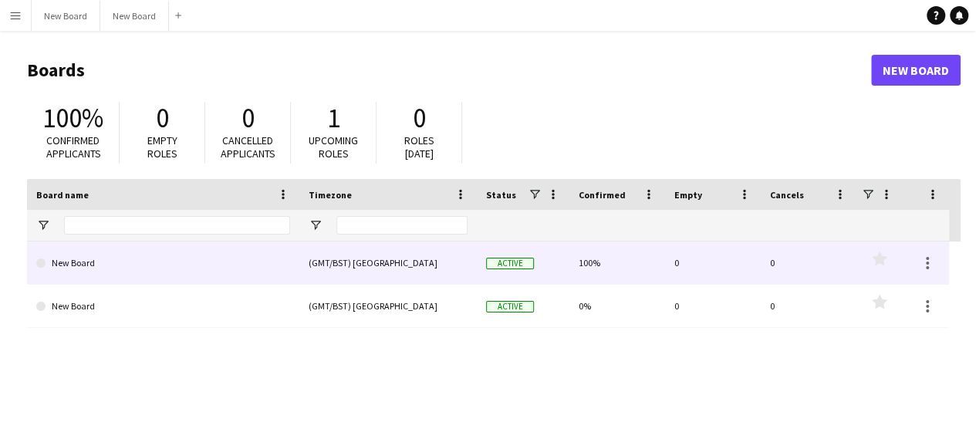
click at [79, 255] on link "New Board" at bounding box center [163, 262] width 254 height 43
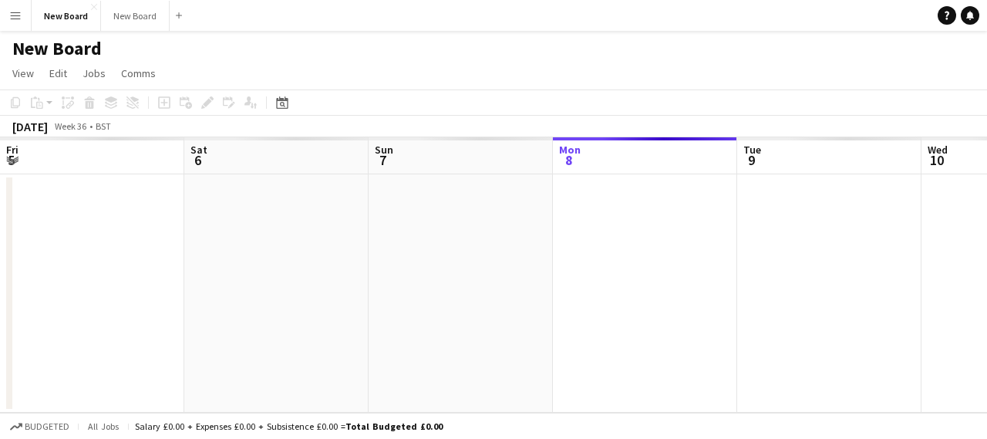
scroll to position [0, 369]
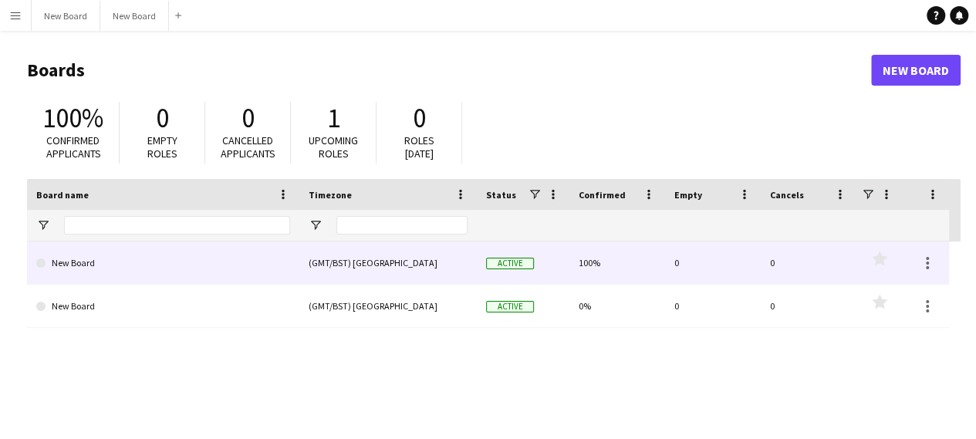
click at [41, 268] on link "New Board" at bounding box center [163, 262] width 254 height 43
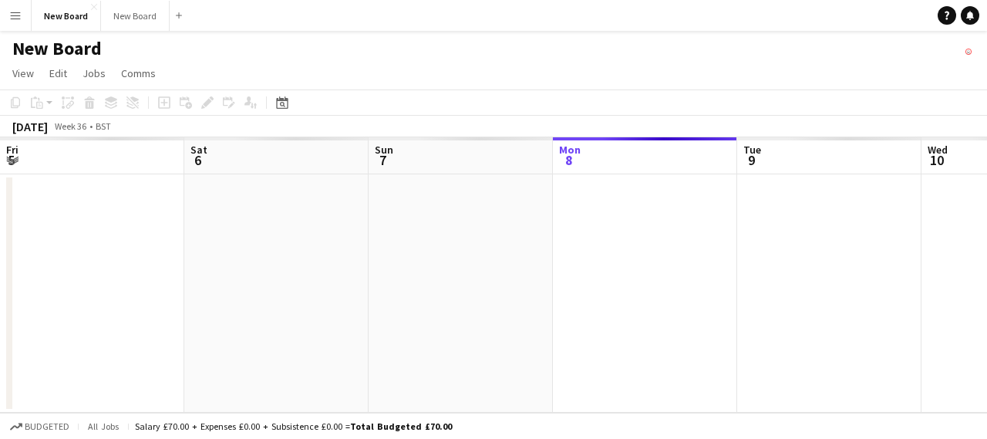
scroll to position [0, 369]
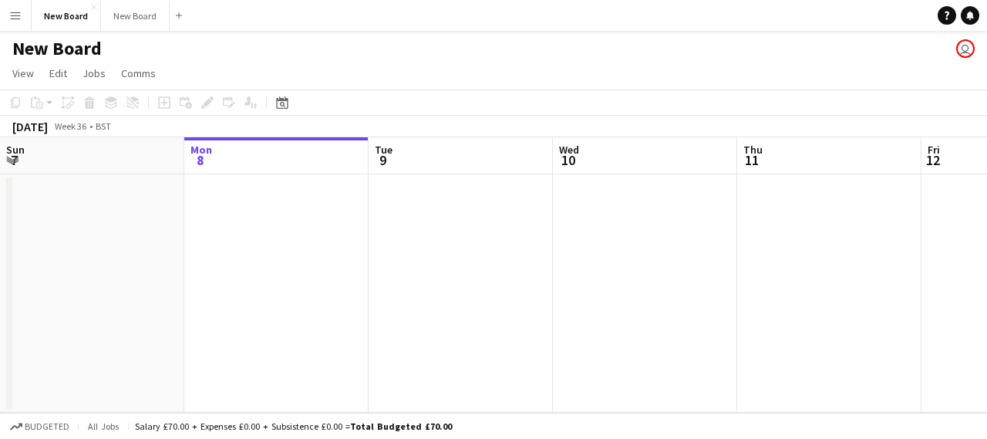
click at [46, 47] on h1 "New Board" at bounding box center [56, 48] width 89 height 23
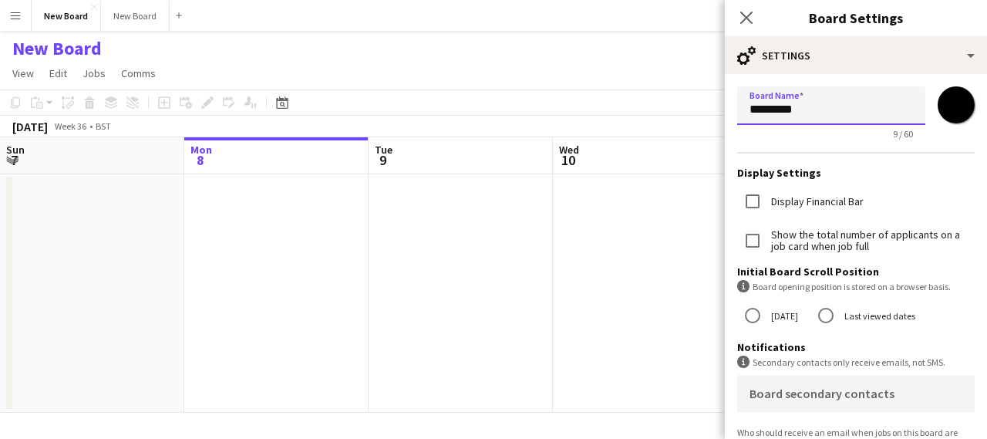
drag, startPoint x: 868, startPoint y: 110, endPoint x: 690, endPoint y: 103, distance: 177.5
click at [690, 103] on body "Menu Boards Boards Boards All jobs Status Workforce Workforce My Workforce Recr…" at bounding box center [493, 219] width 987 height 439
type input "*"
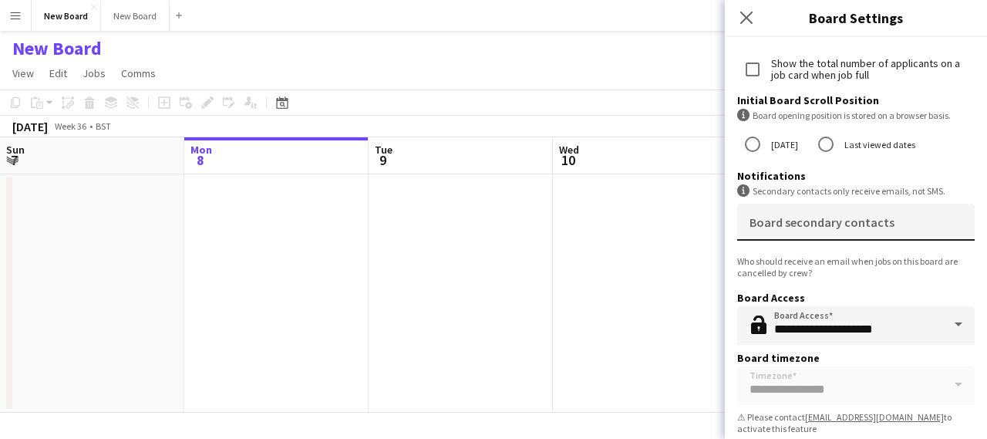
scroll to position [186, 0]
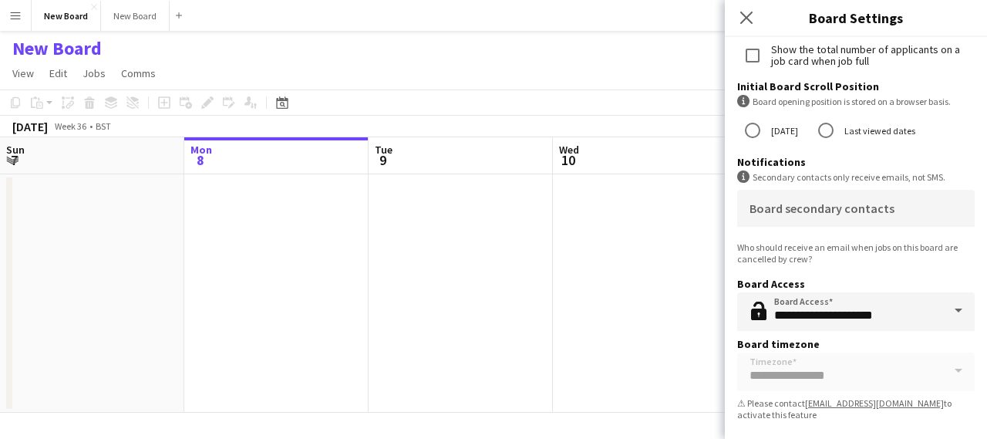
click at [949, 315] on span at bounding box center [958, 310] width 32 height 37
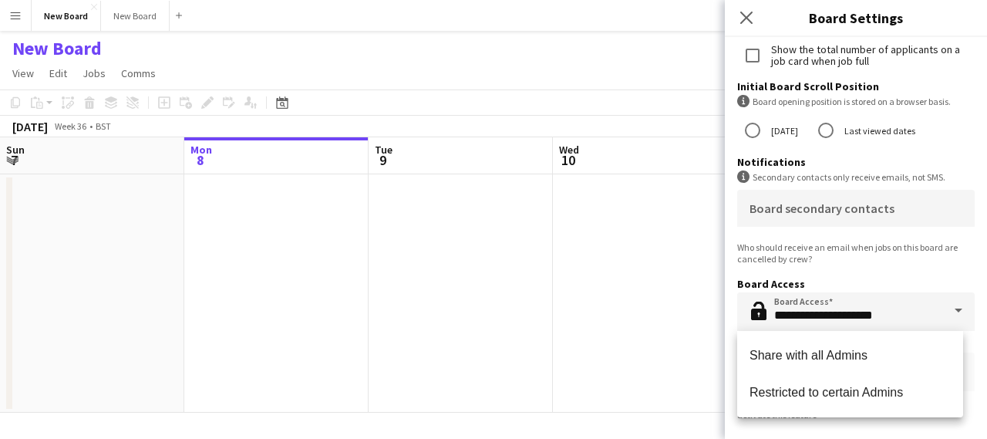
click at [949, 315] on span at bounding box center [958, 310] width 32 height 37
click at [671, 241] on app-date-cell at bounding box center [645, 293] width 184 height 238
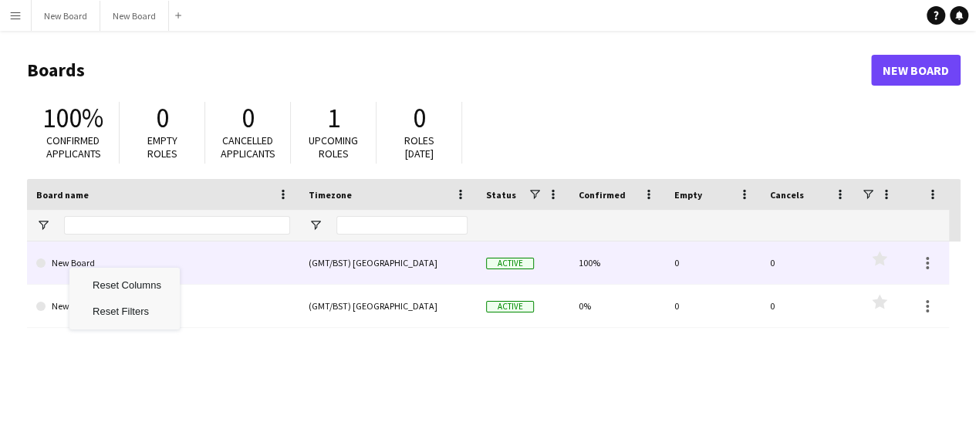
click at [49, 257] on link "New Board" at bounding box center [163, 262] width 254 height 43
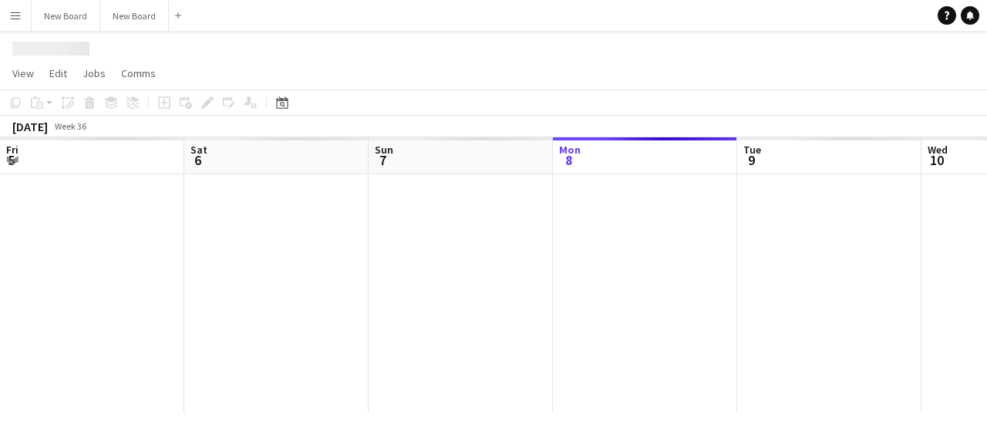
scroll to position [0, 369]
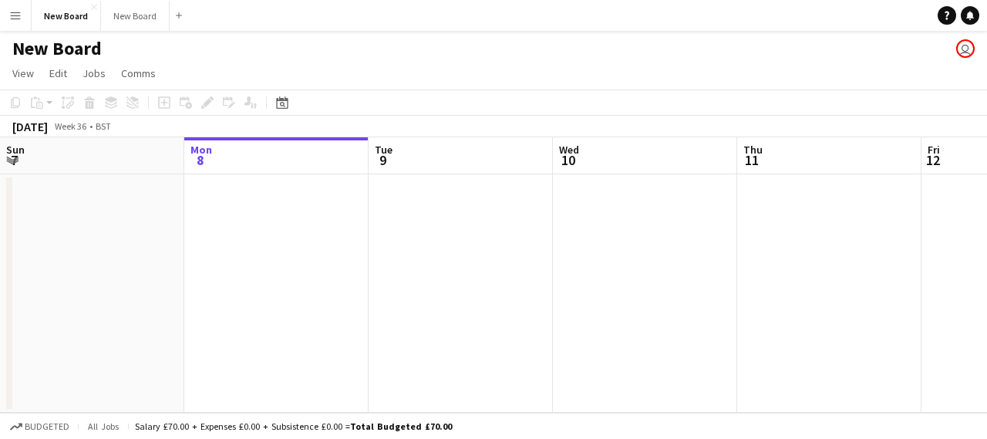
click at [69, 45] on h1 "New Board" at bounding box center [56, 48] width 89 height 23
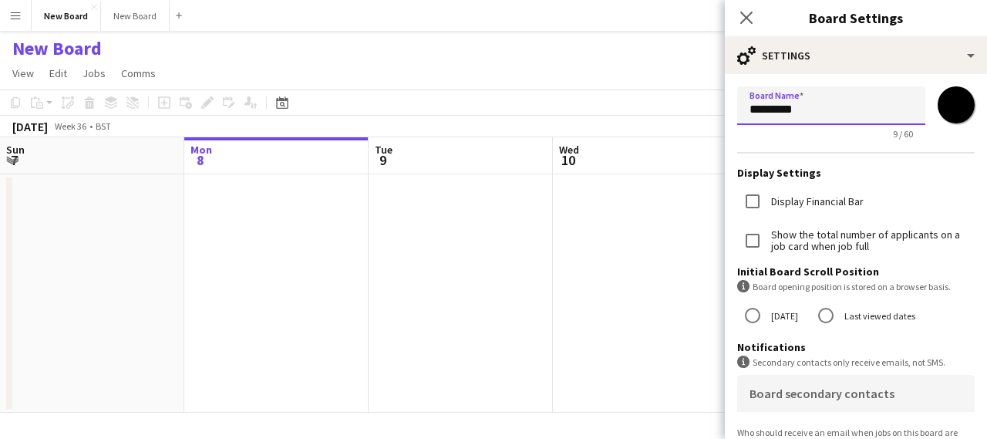
drag, startPoint x: 828, startPoint y: 115, endPoint x: 656, endPoint y: 120, distance: 172.0
click at [659, 118] on body "Menu Boards Boards Boards All jobs Status Workforce Workforce My Workforce Recr…" at bounding box center [493, 219] width 987 height 439
click at [739, 16] on icon "Close pop-in" at bounding box center [746, 17] width 15 height 15
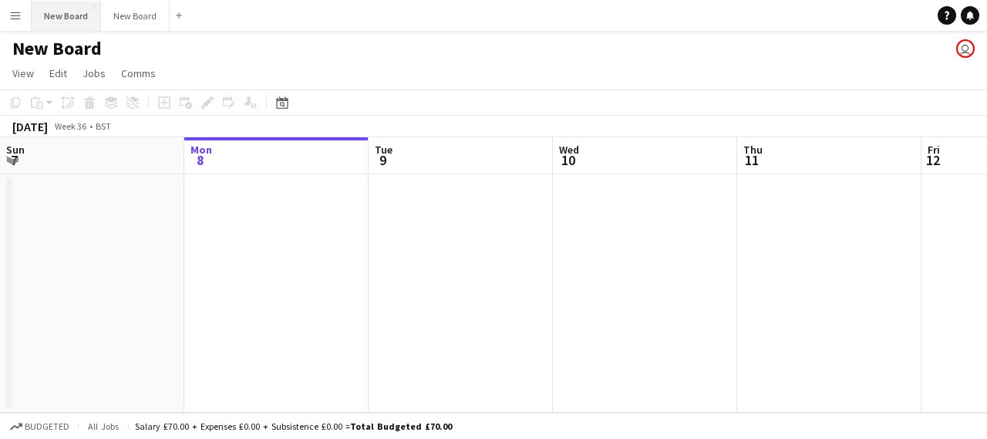
click at [48, 28] on button "New Board Close" at bounding box center [66, 16] width 69 height 30
click at [12, 22] on button "Menu" at bounding box center [15, 15] width 31 height 31
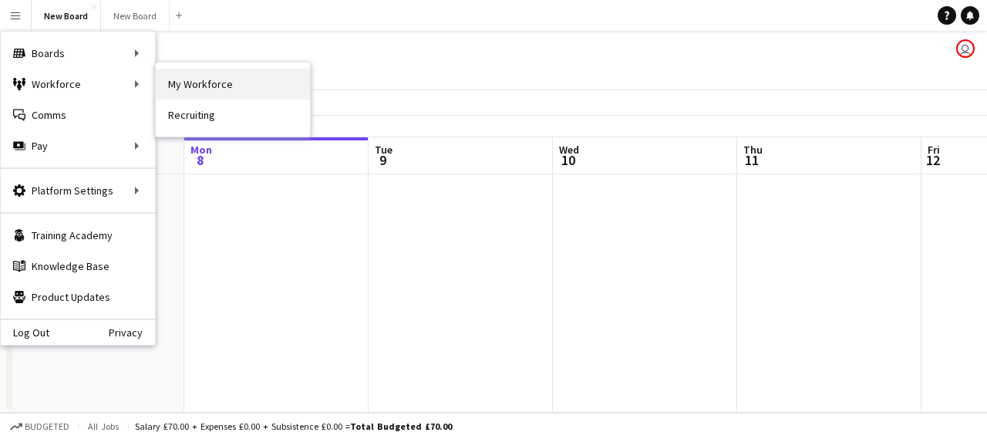
click at [217, 82] on link "My Workforce" at bounding box center [233, 84] width 154 height 31
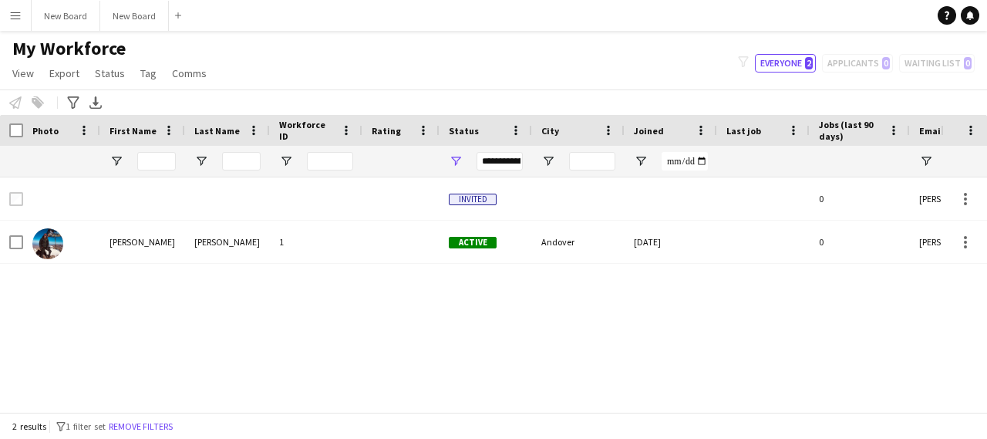
click at [17, 16] on app-icon "Menu" at bounding box center [15, 15] width 12 height 12
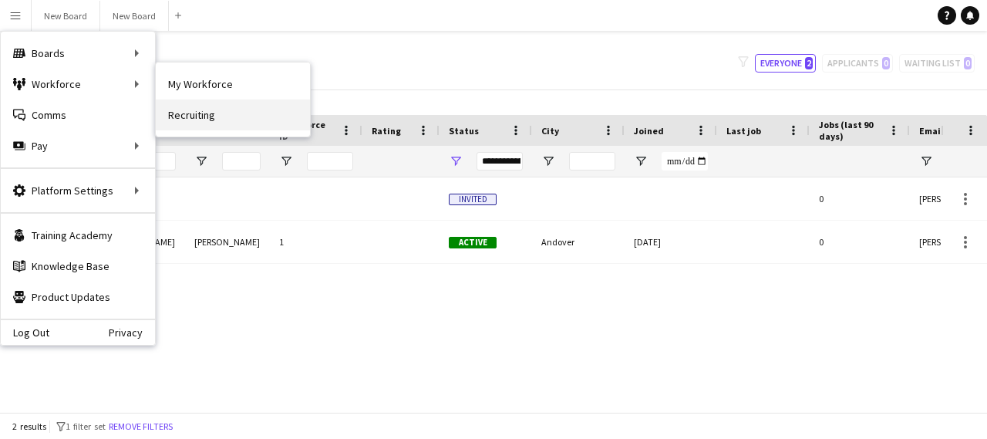
click at [208, 115] on link "Recruiting" at bounding box center [233, 114] width 154 height 31
